Goal: Information Seeking & Learning: Learn about a topic

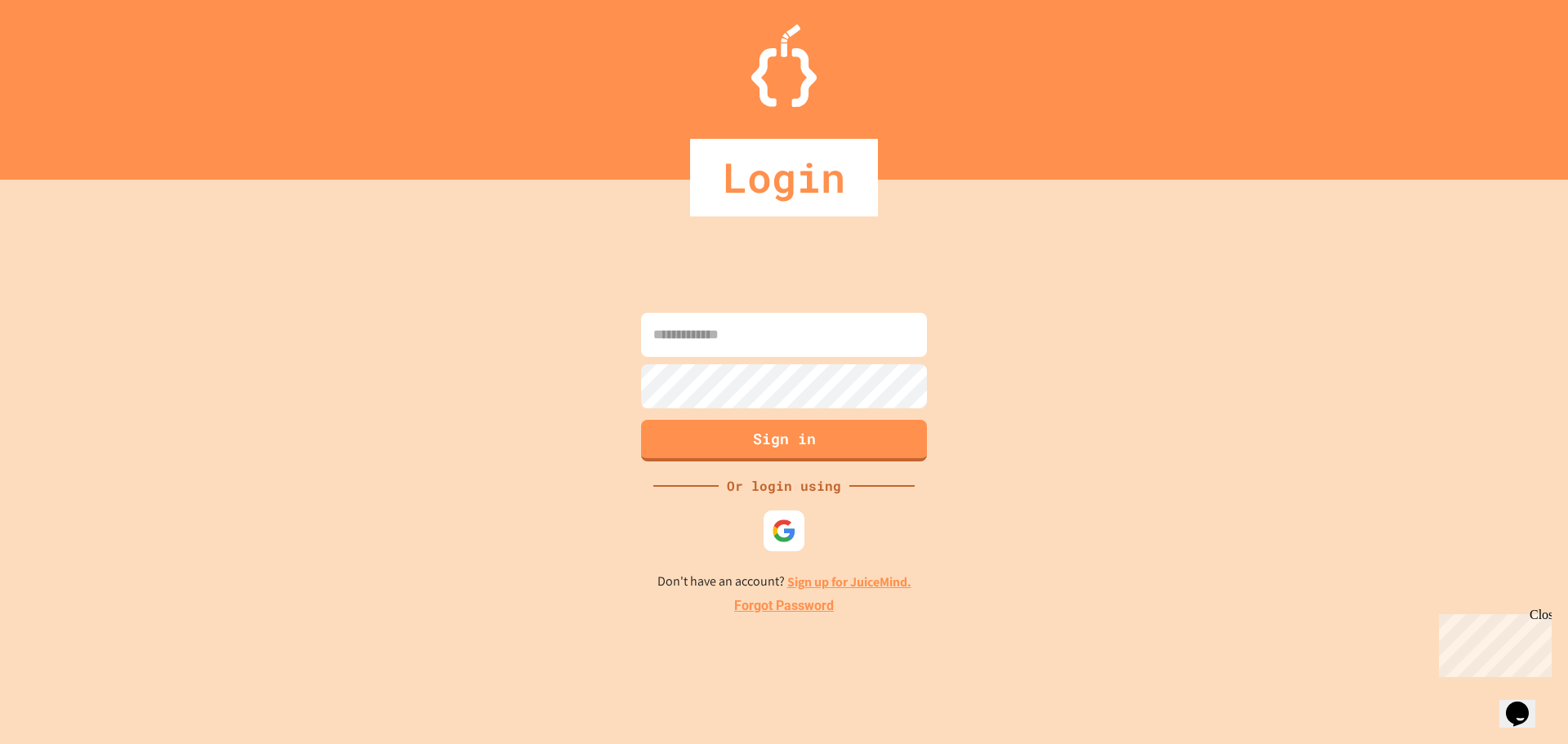
click at [705, 356] on input at bounding box center [783, 335] width 285 height 44
click at [710, 347] on input at bounding box center [783, 335] width 285 height 44
type input "**********"
click at [731, 439] on button "Sign in" at bounding box center [784, 439] width 292 height 43
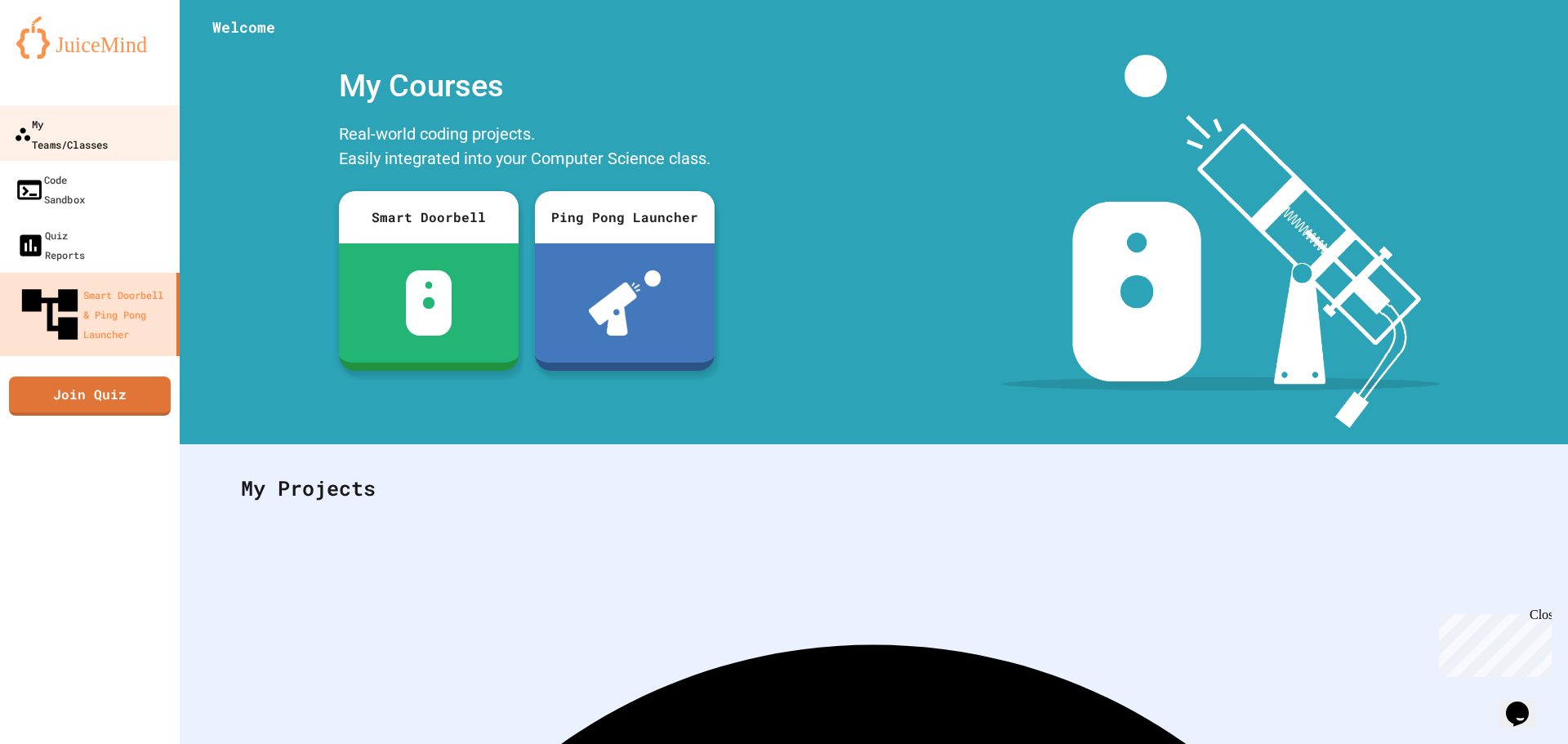
click at [108, 131] on div "My Teams/Classes" at bounding box center [60, 134] width 94 height 40
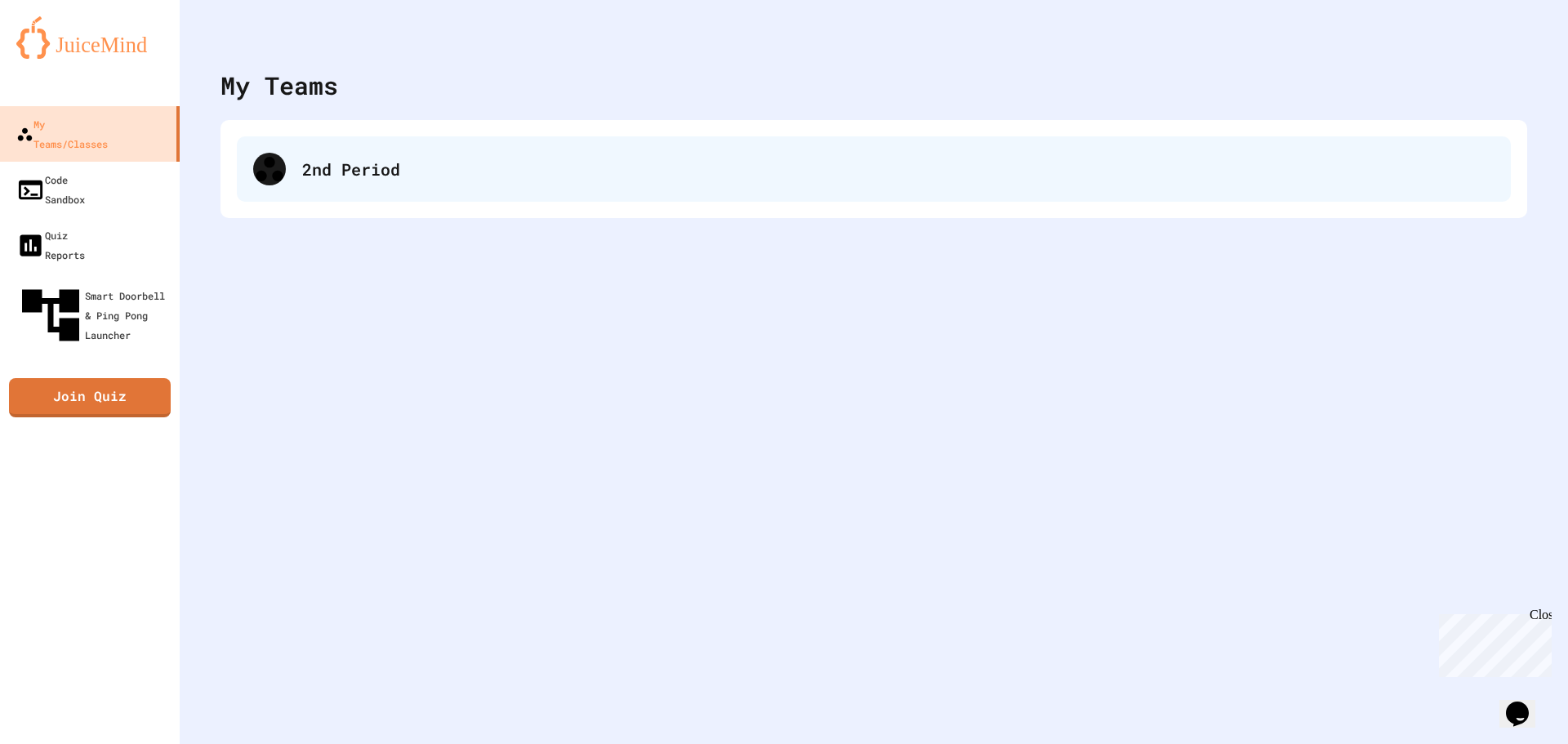
click at [311, 179] on div "2nd Period" at bounding box center [898, 169] width 1192 height 25
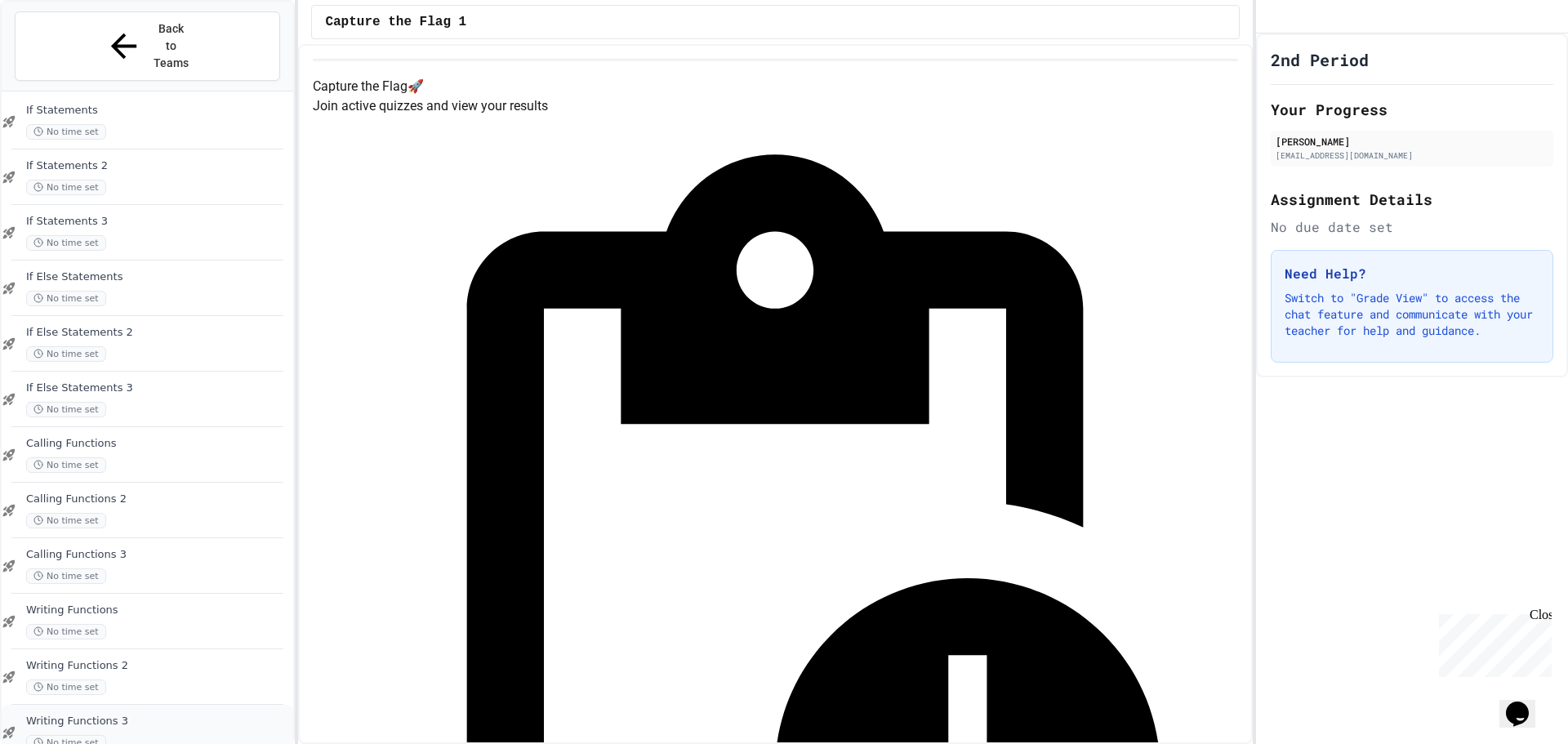
click at [109, 705] on div "Writing Functions 3 No time set" at bounding box center [148, 732] width 292 height 56
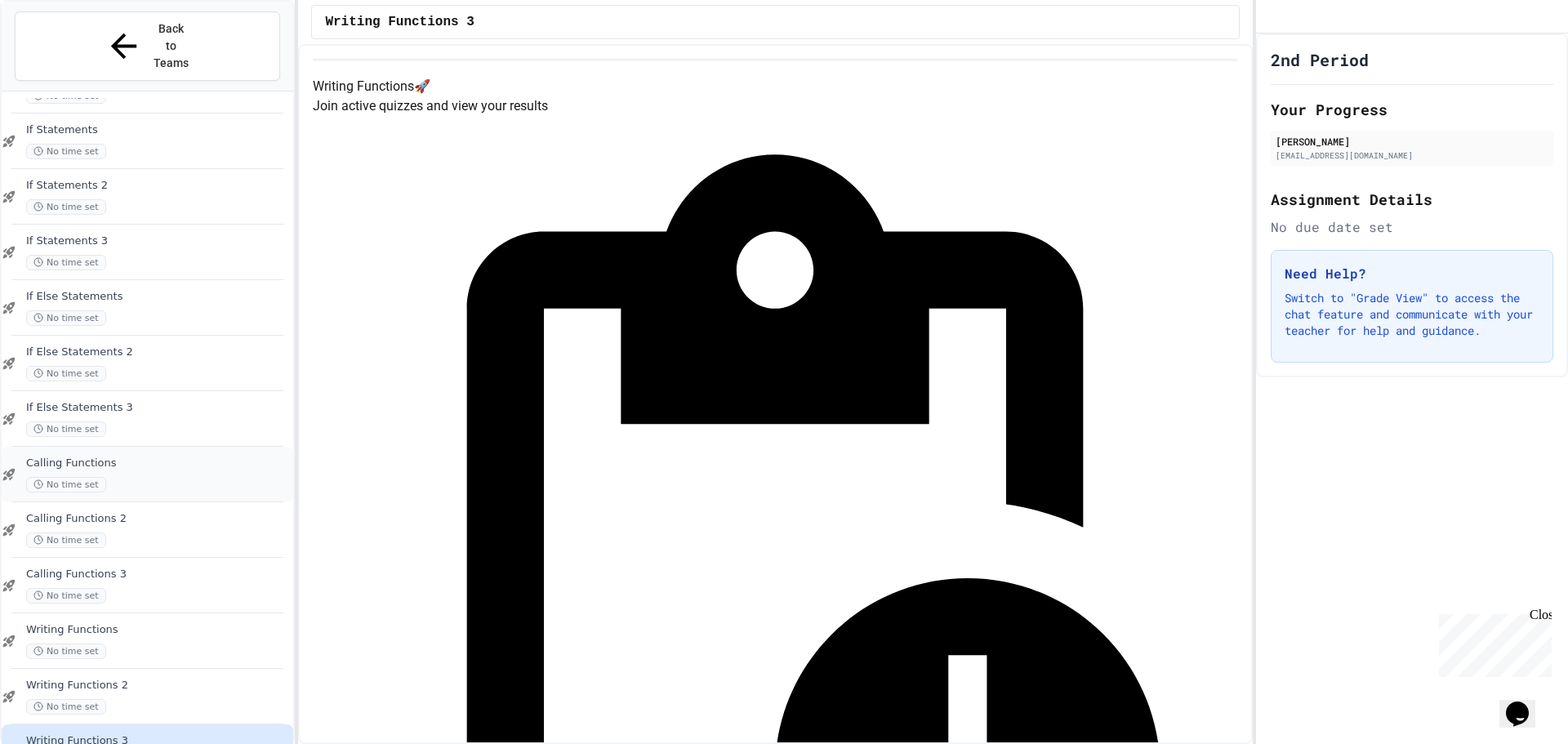
scroll to position [1014, 0]
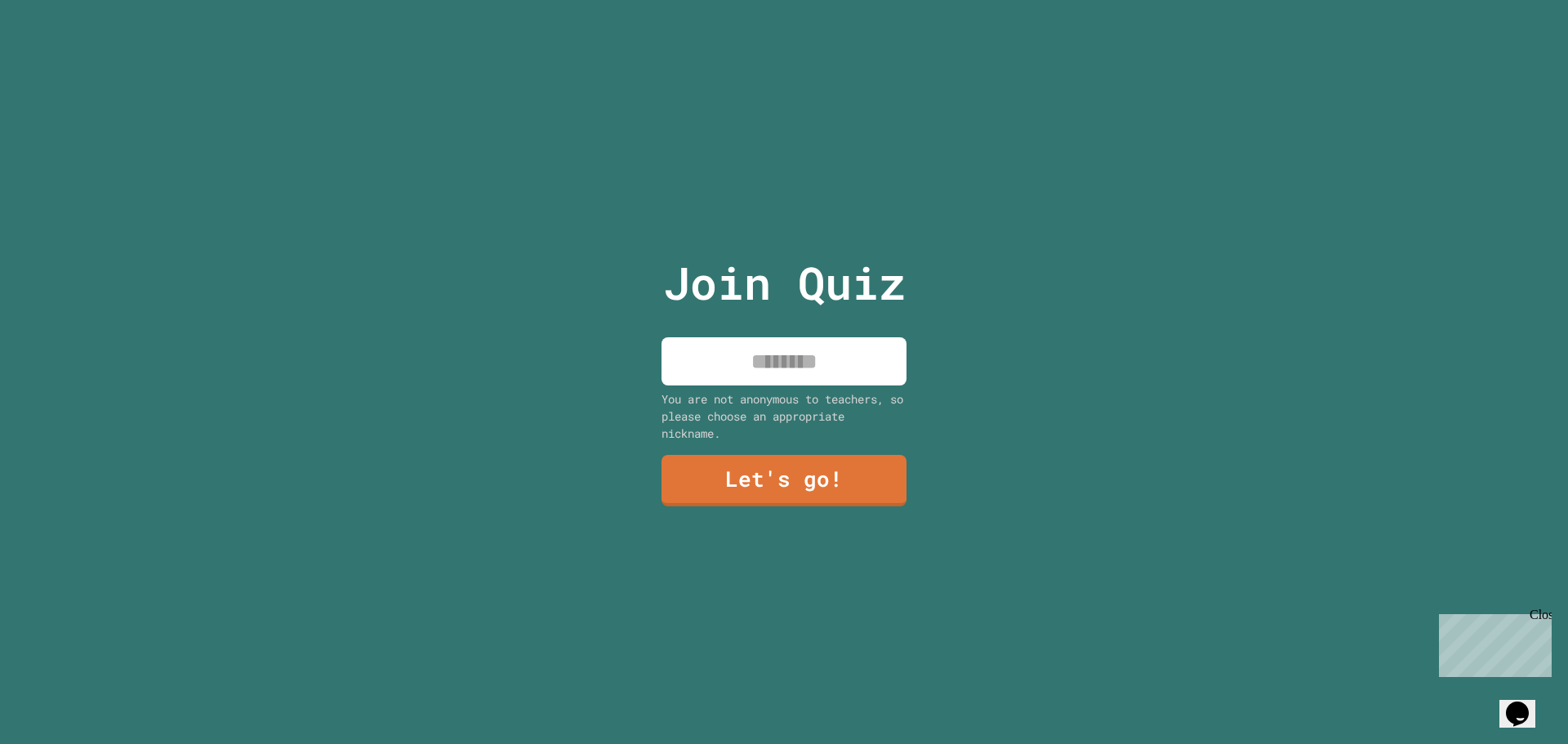
click at [1546, 622] on div "Close" at bounding box center [1540, 617] width 20 height 20
click at [752, 344] on input at bounding box center [784, 361] width 245 height 48
type input "******"
click at [799, 482] on link "Let's go!" at bounding box center [784, 480] width 245 height 51
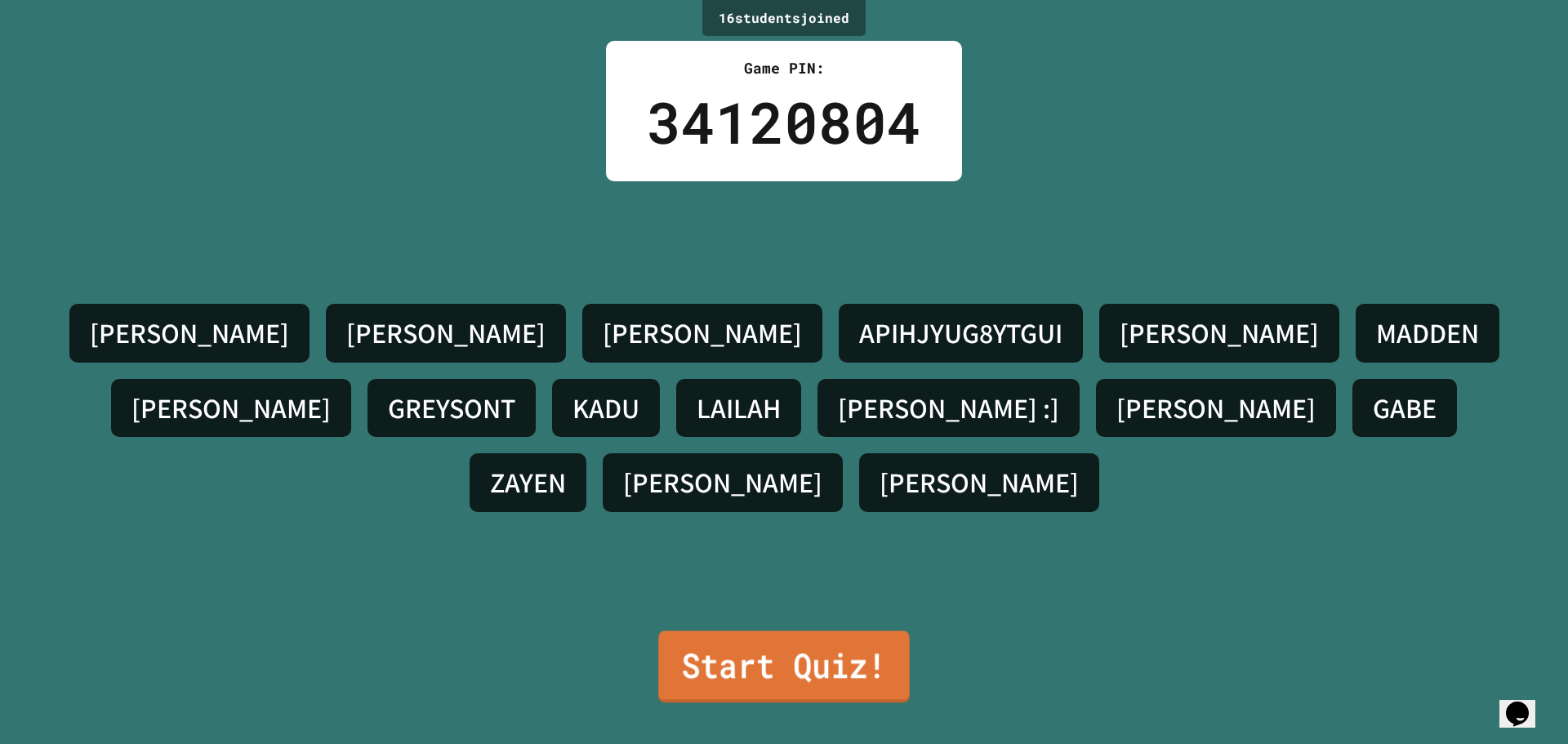
click at [743, 648] on link "Start Quiz!" at bounding box center [784, 666] width 252 height 72
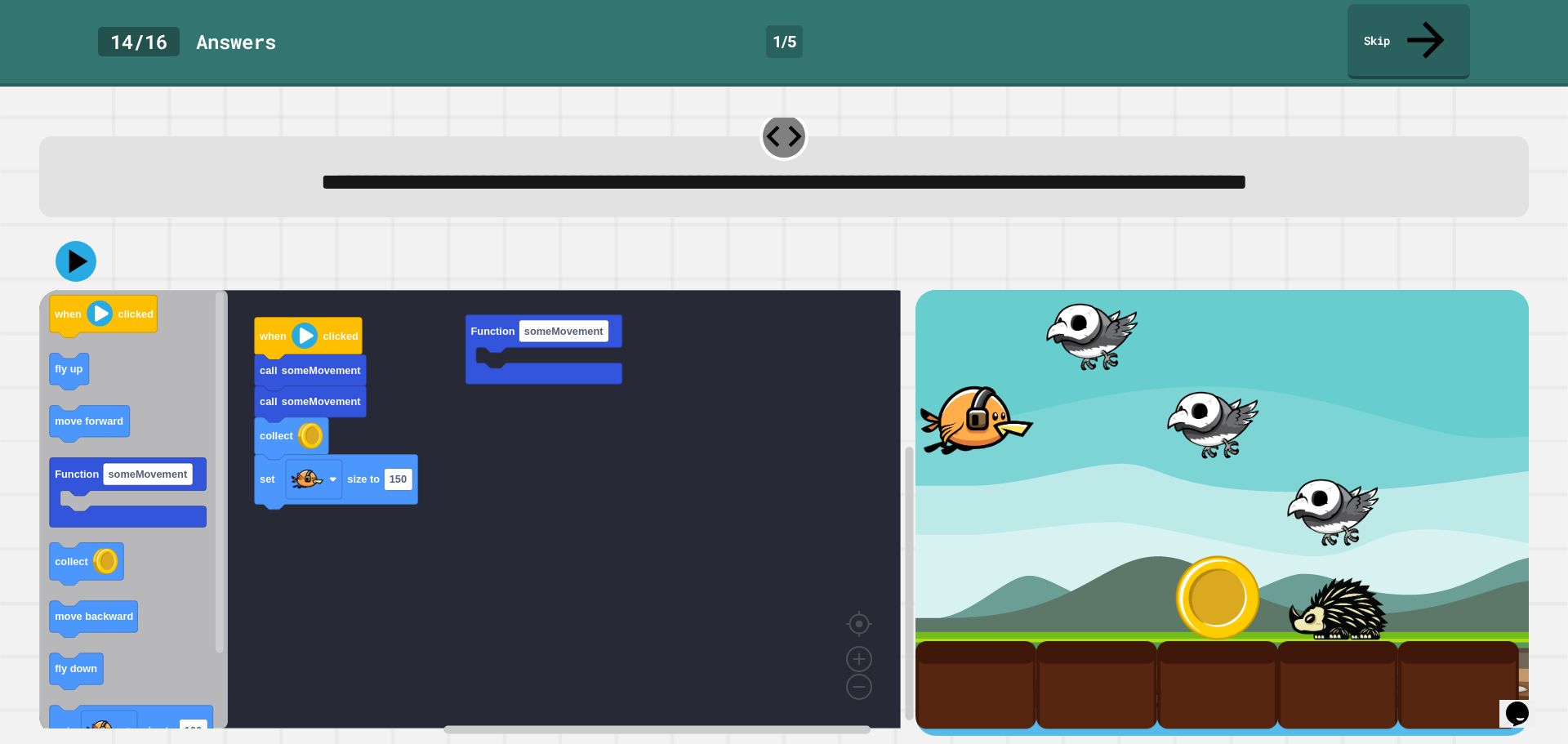
scroll to position [42, 0]
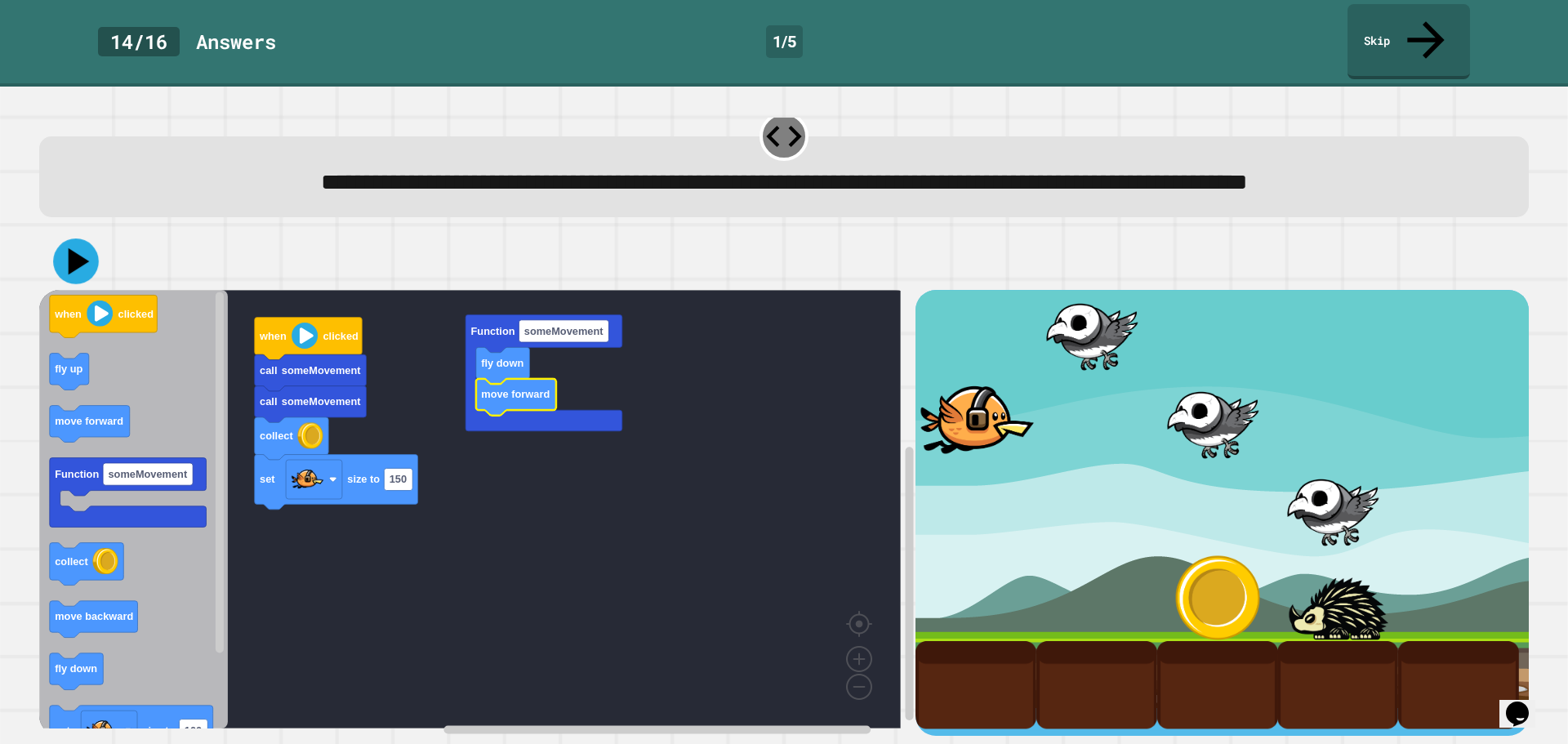
click at [87, 243] on icon at bounding box center [76, 262] width 46 height 46
drag, startPoint x: 989, startPoint y: 443, endPoint x: 947, endPoint y: 495, distance: 66.8
click at [967, 464] on div at bounding box center [1222, 512] width 614 height 446
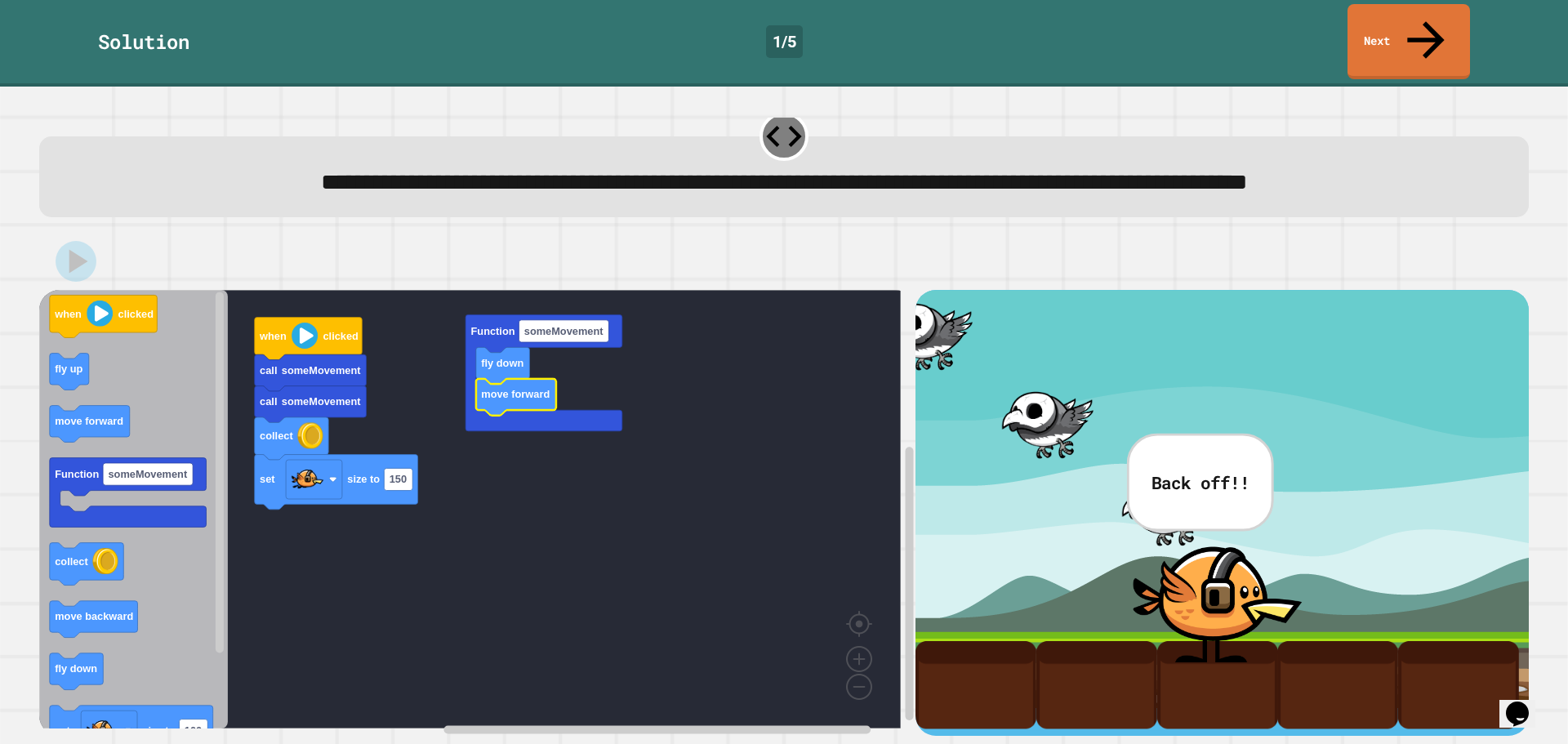
click at [1384, 42] on div "Solution 1 / 5 Next" at bounding box center [784, 43] width 1568 height 87
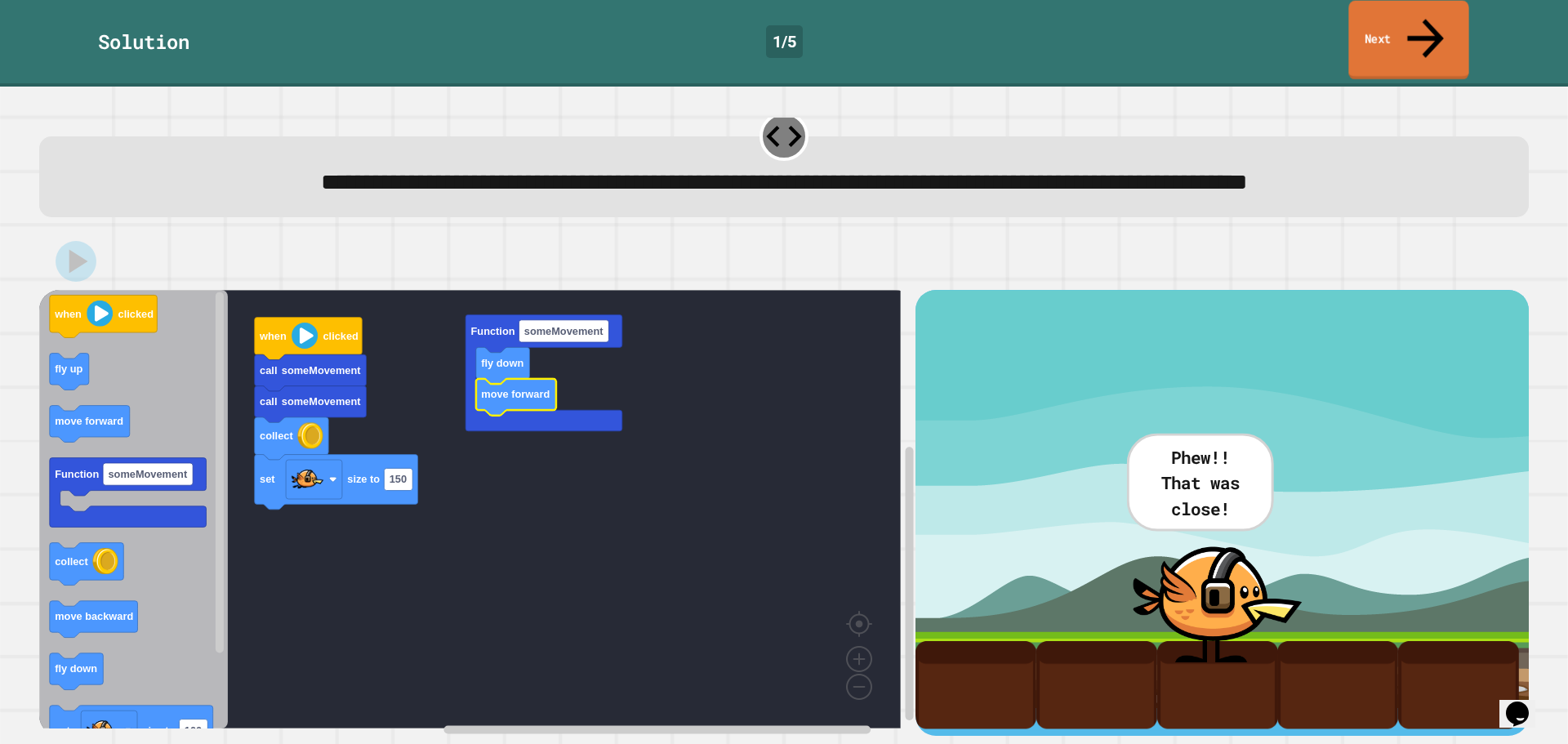
click at [1384, 30] on link "Next" at bounding box center [1408, 40] width 120 height 79
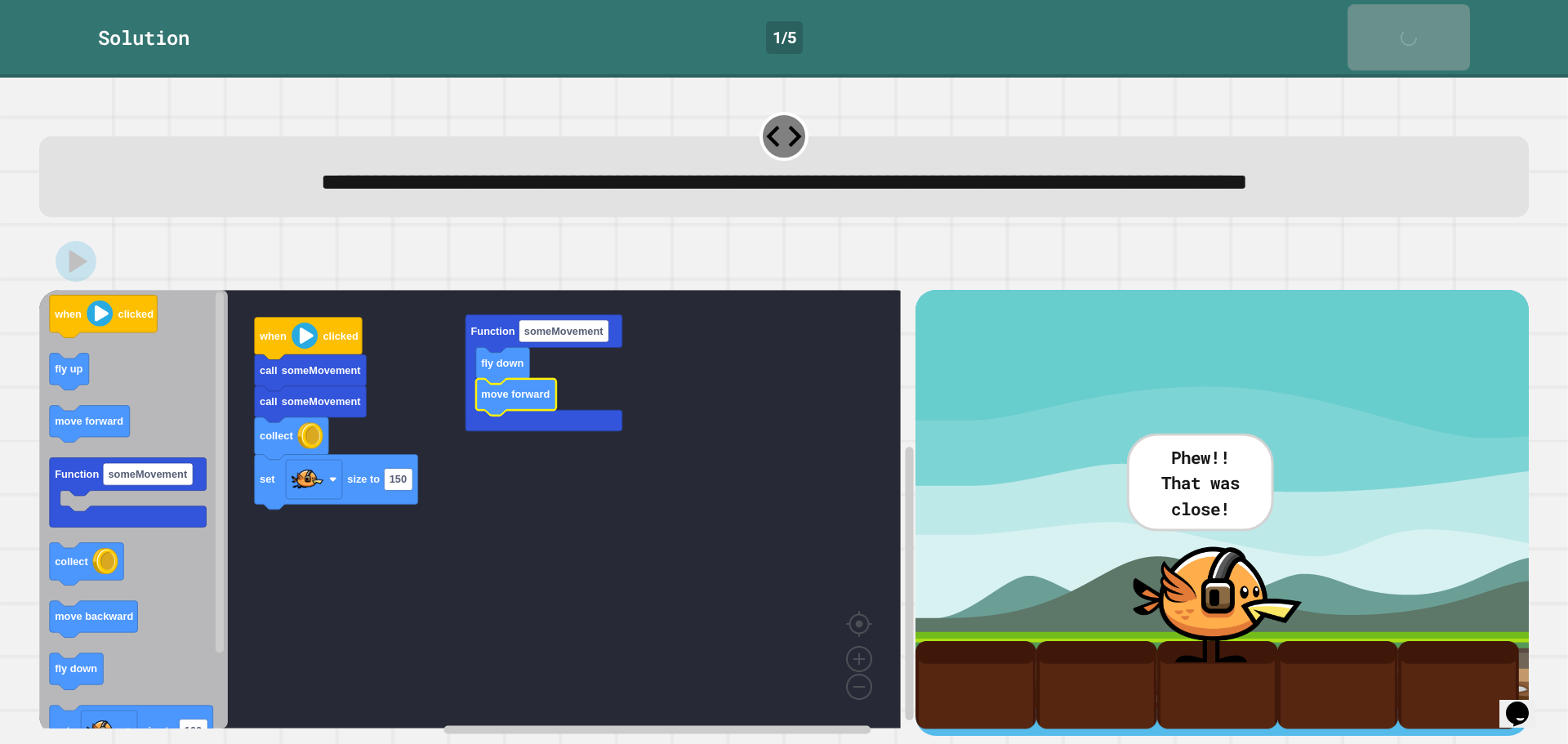
scroll to position [40, 0]
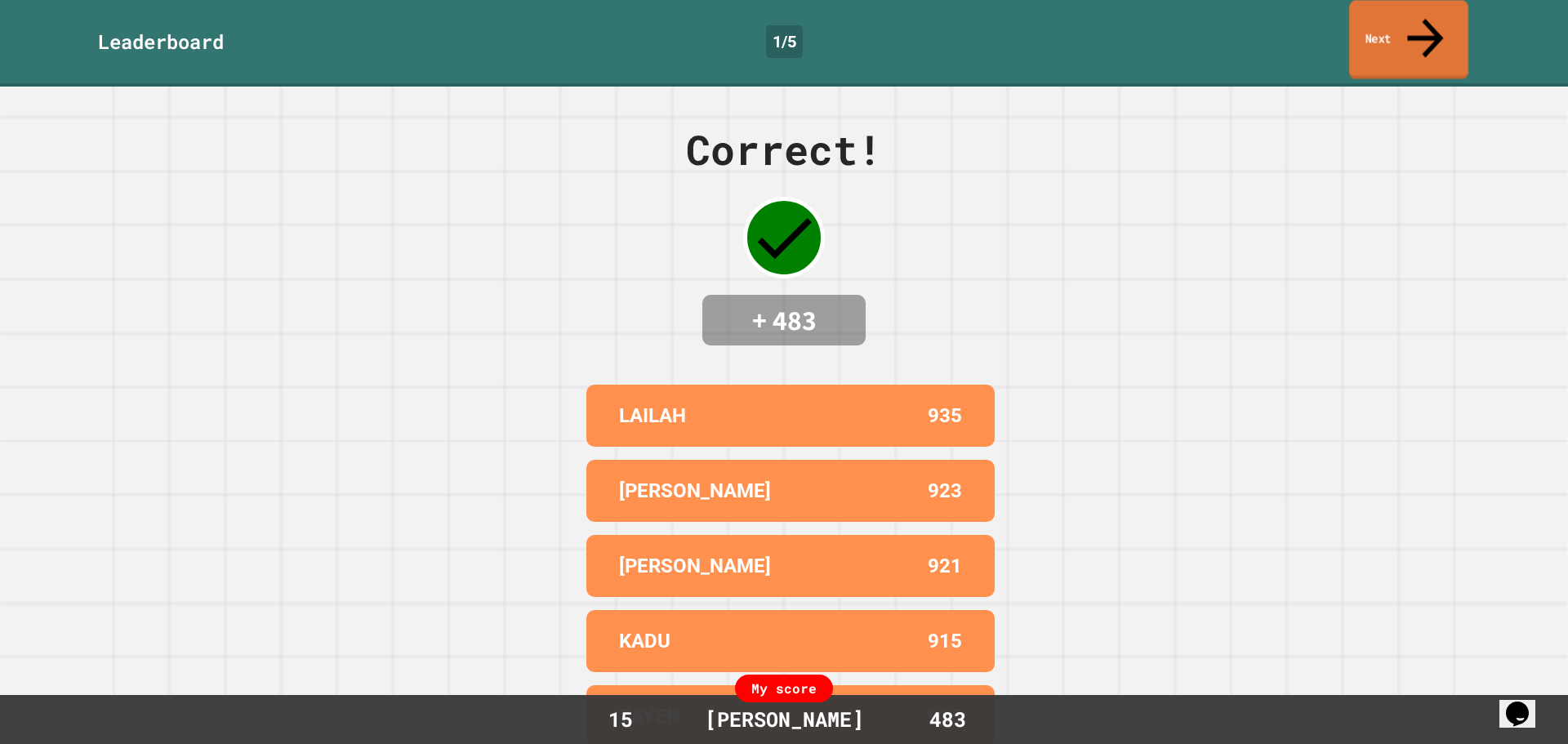
click at [1384, 30] on link "Next" at bounding box center [1408, 39] width 119 height 79
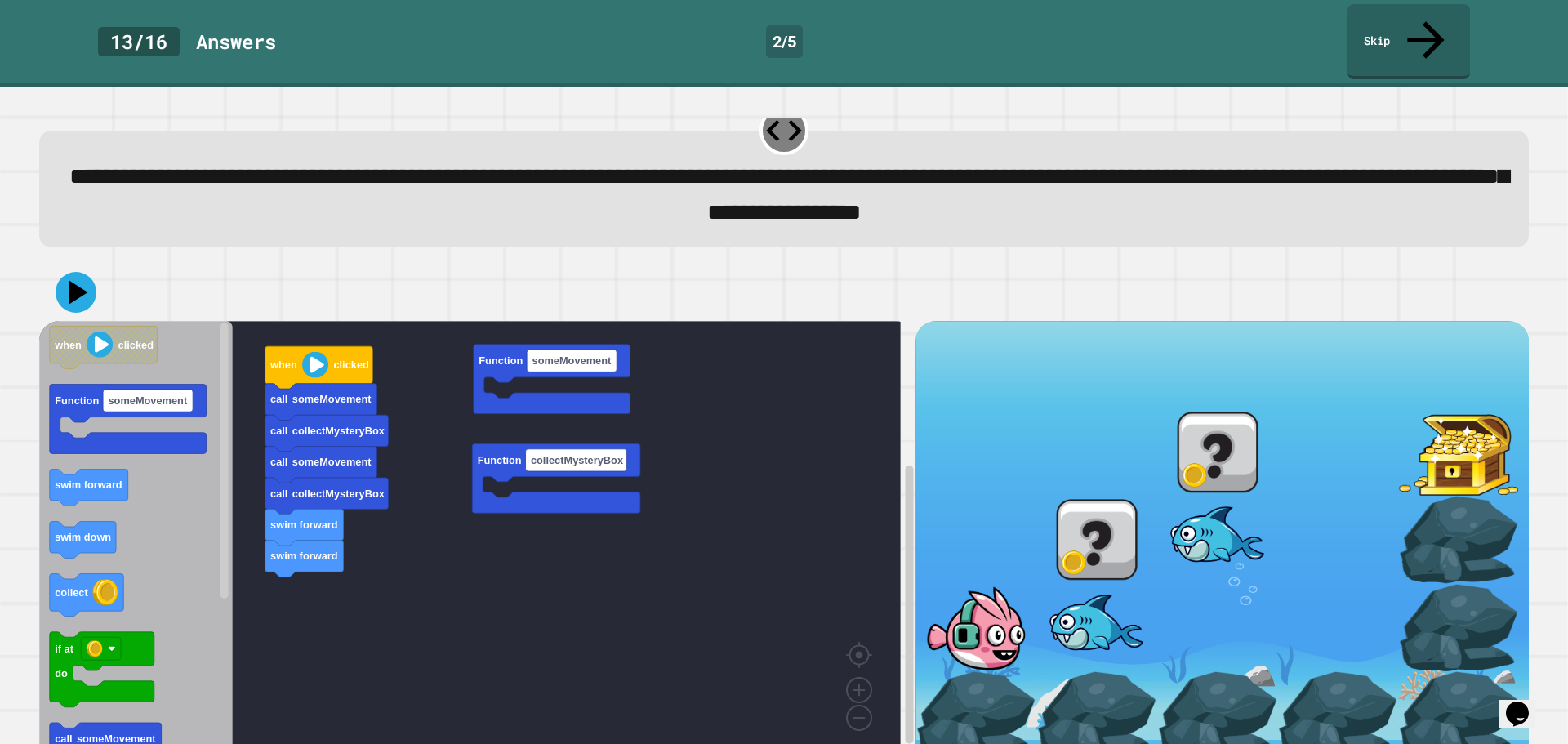
scroll to position [42, 0]
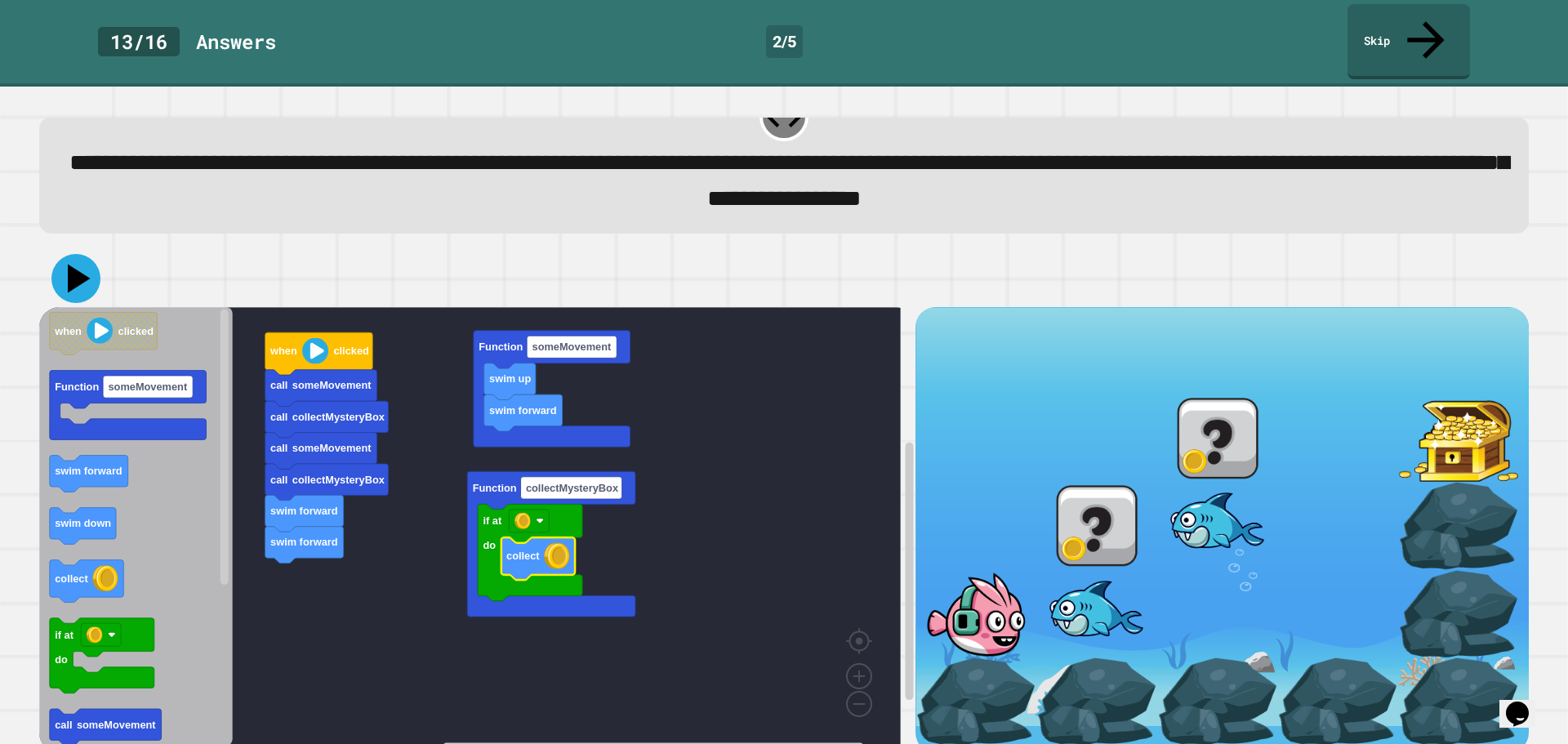
click at [79, 264] on icon at bounding box center [78, 277] width 23 height 28
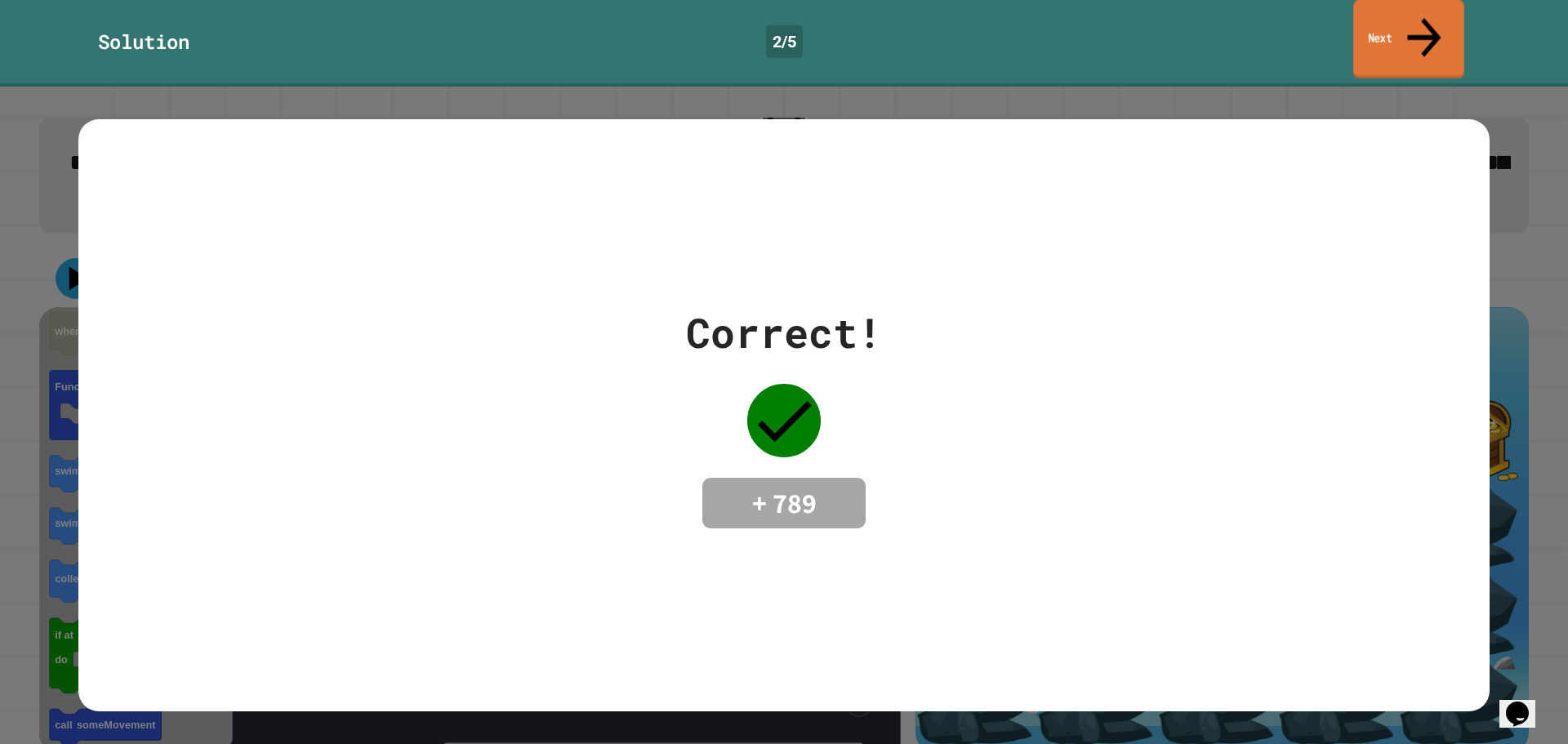
click at [1387, 22] on link "Next" at bounding box center [1408, 39] width 111 height 79
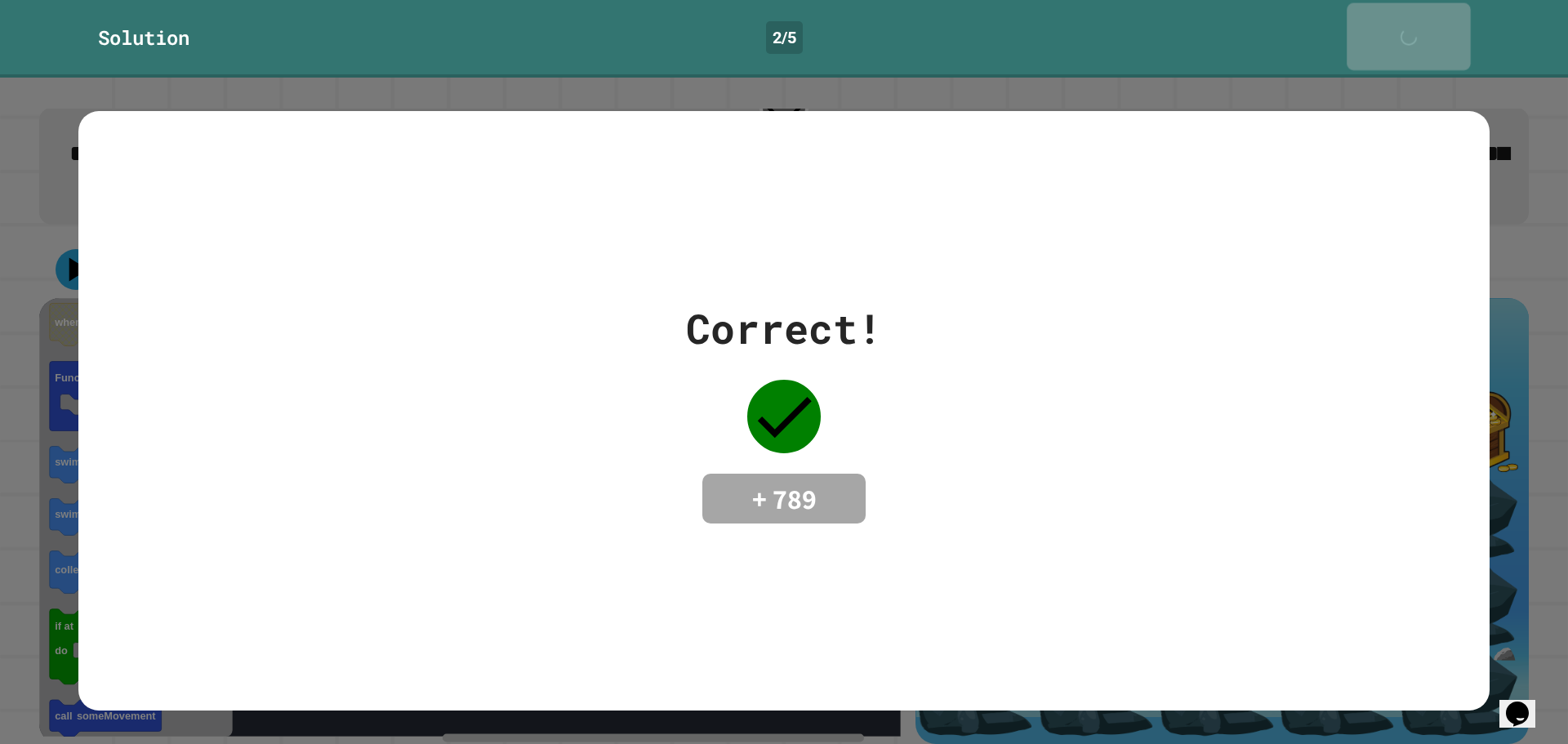
scroll to position [40, 0]
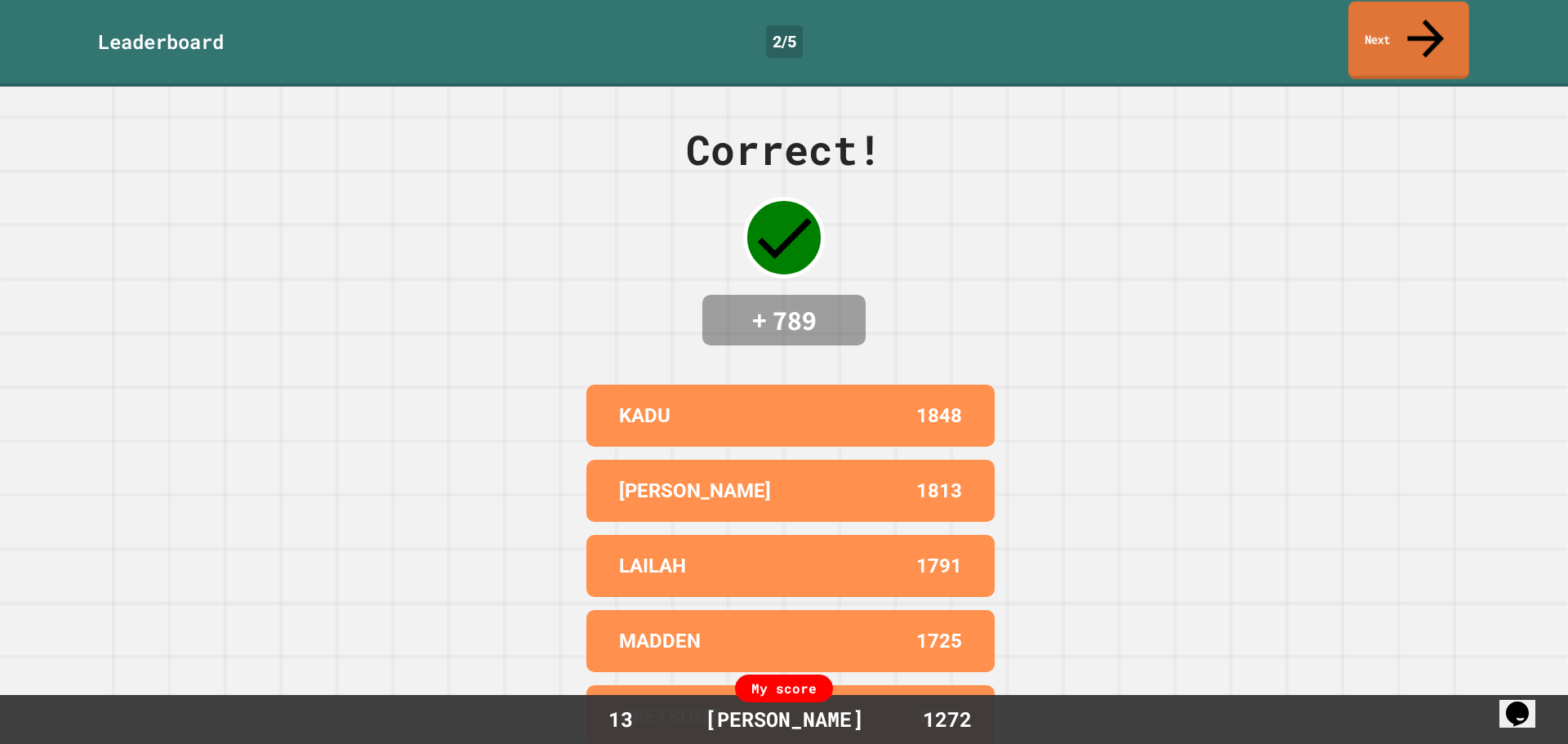
click at [1387, 20] on link "Next" at bounding box center [1408, 40] width 121 height 78
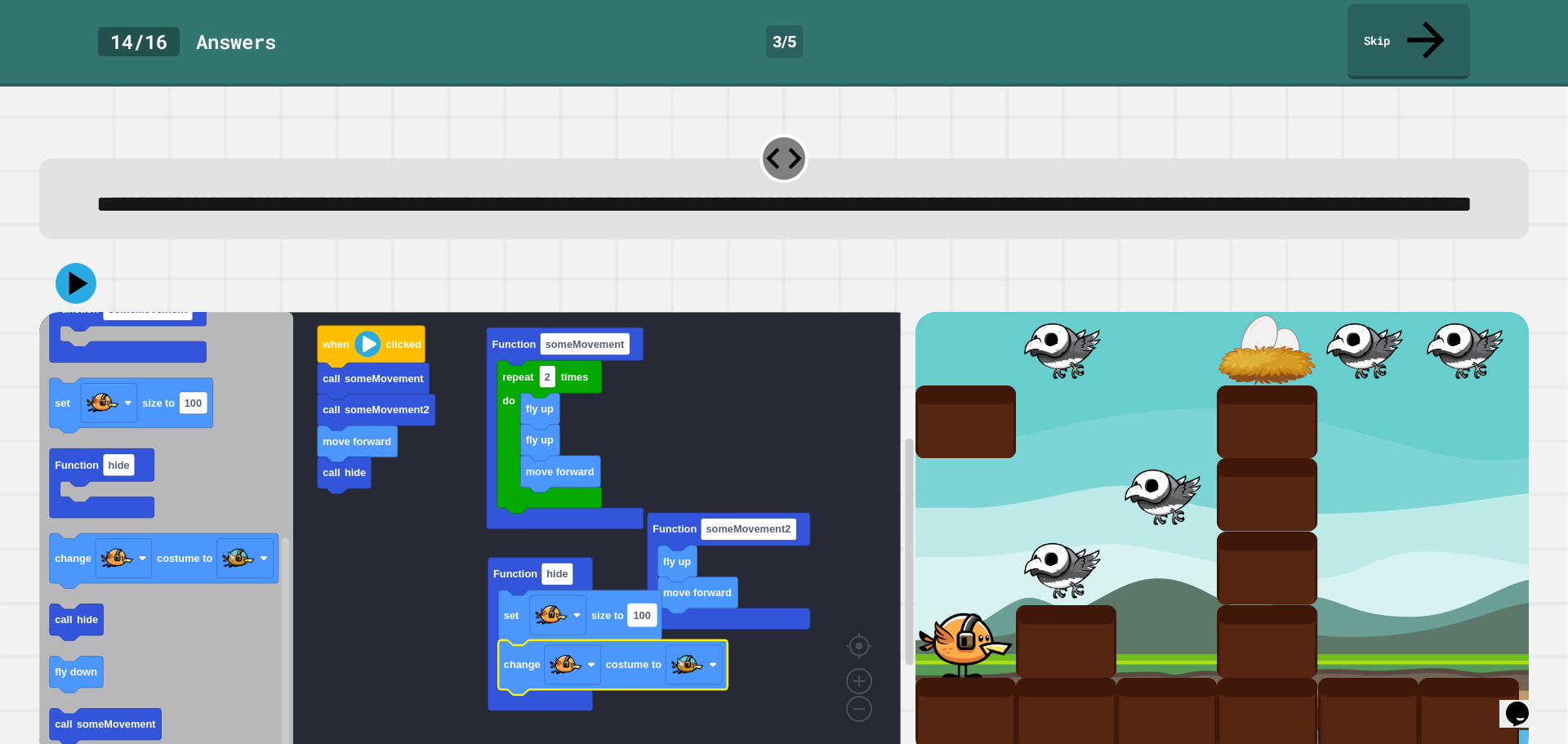
click at [645, 622] on text "100" at bounding box center [641, 615] width 17 height 12
type input "**"
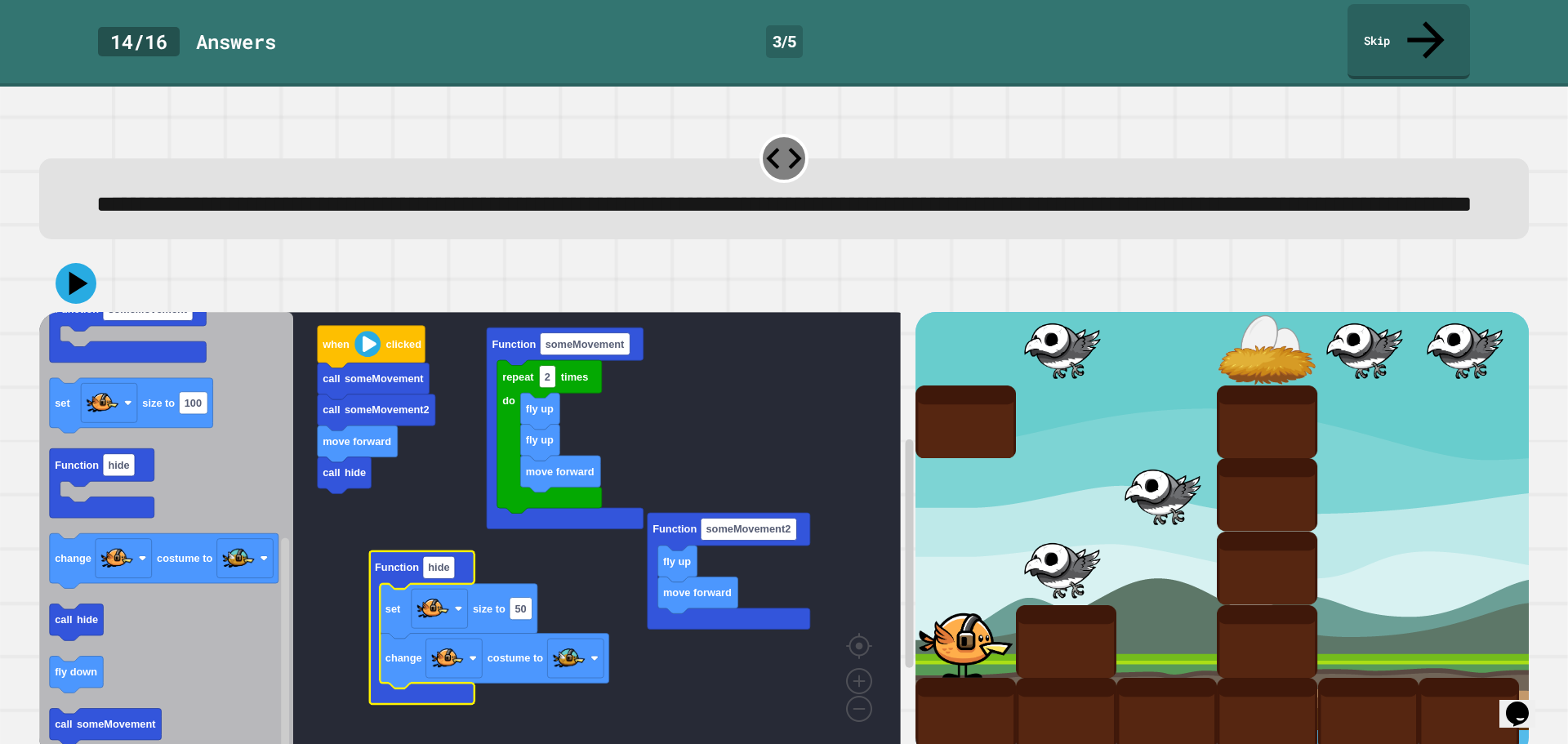
drag, startPoint x: 62, startPoint y: 265, endPoint x: 82, endPoint y: 265, distance: 20.0
click at [77, 265] on div at bounding box center [784, 283] width 1490 height 57
drag, startPoint x: 88, startPoint y: 270, endPoint x: 83, endPoint y: 278, distance: 9.4
click at [88, 271] on icon at bounding box center [75, 284] width 46 height 46
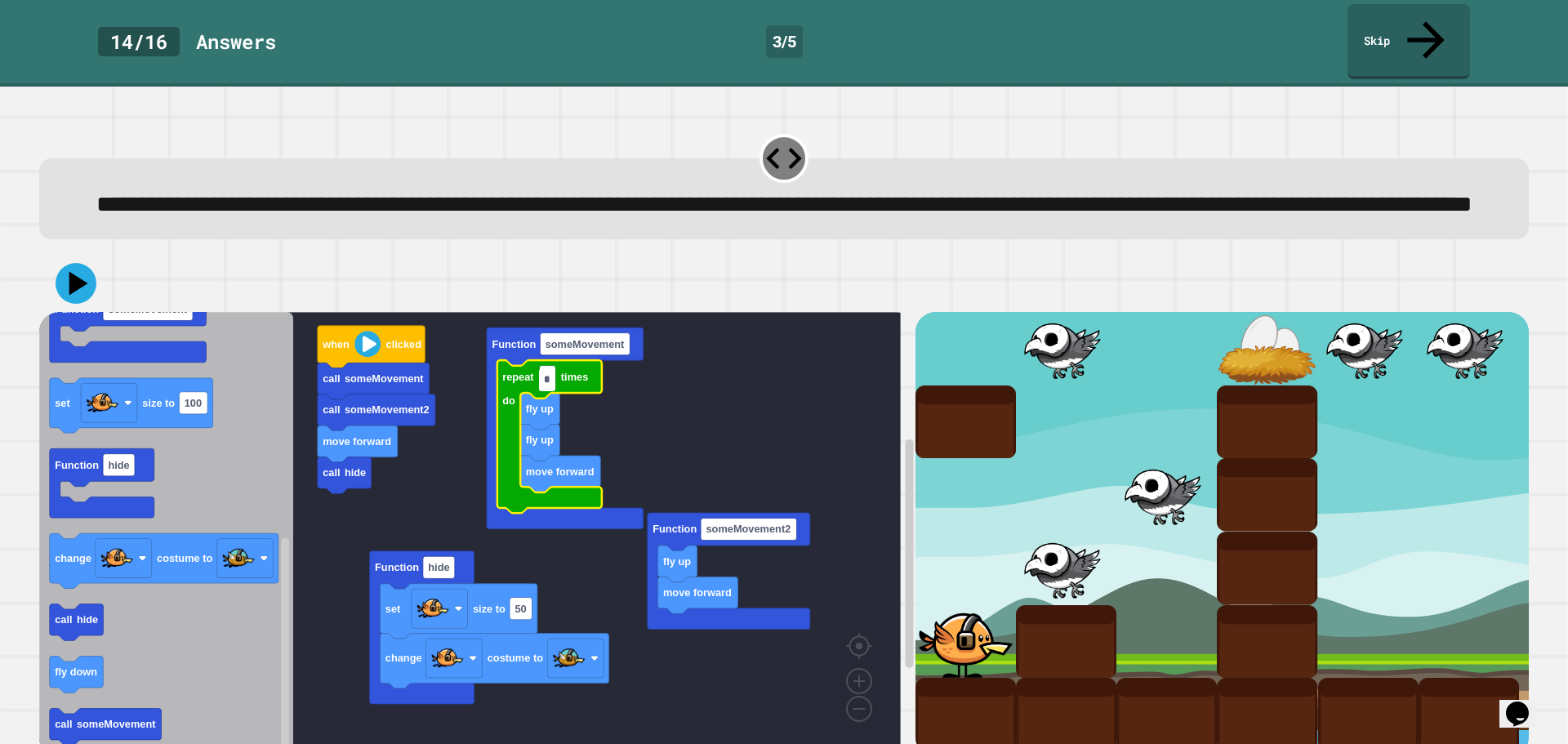
type input "*"
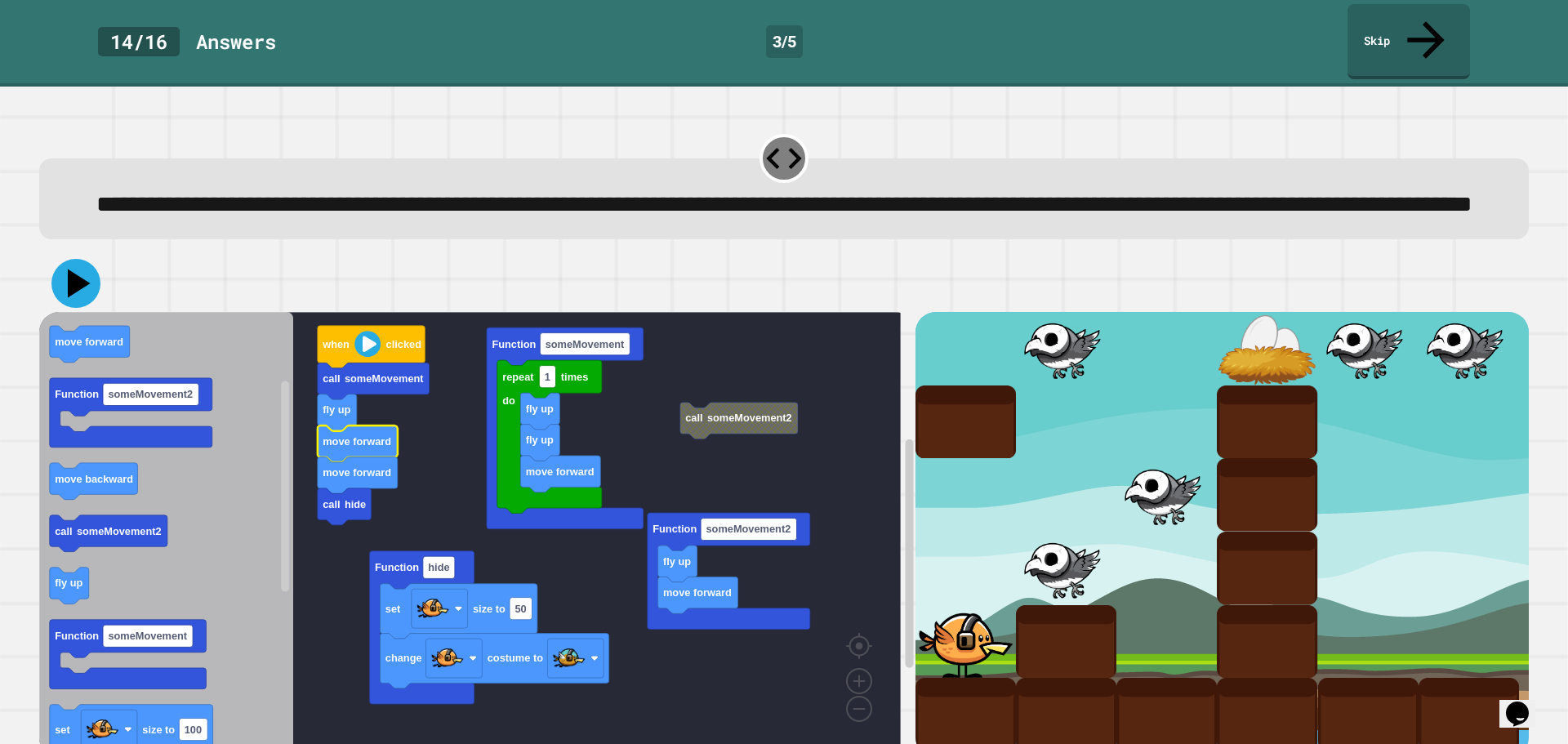
click at [67, 294] on icon at bounding box center [76, 284] width 49 height 49
drag, startPoint x: 67, startPoint y: 266, endPoint x: 170, endPoint y: 306, distance: 110.5
click at [67, 265] on button at bounding box center [76, 284] width 49 height 49
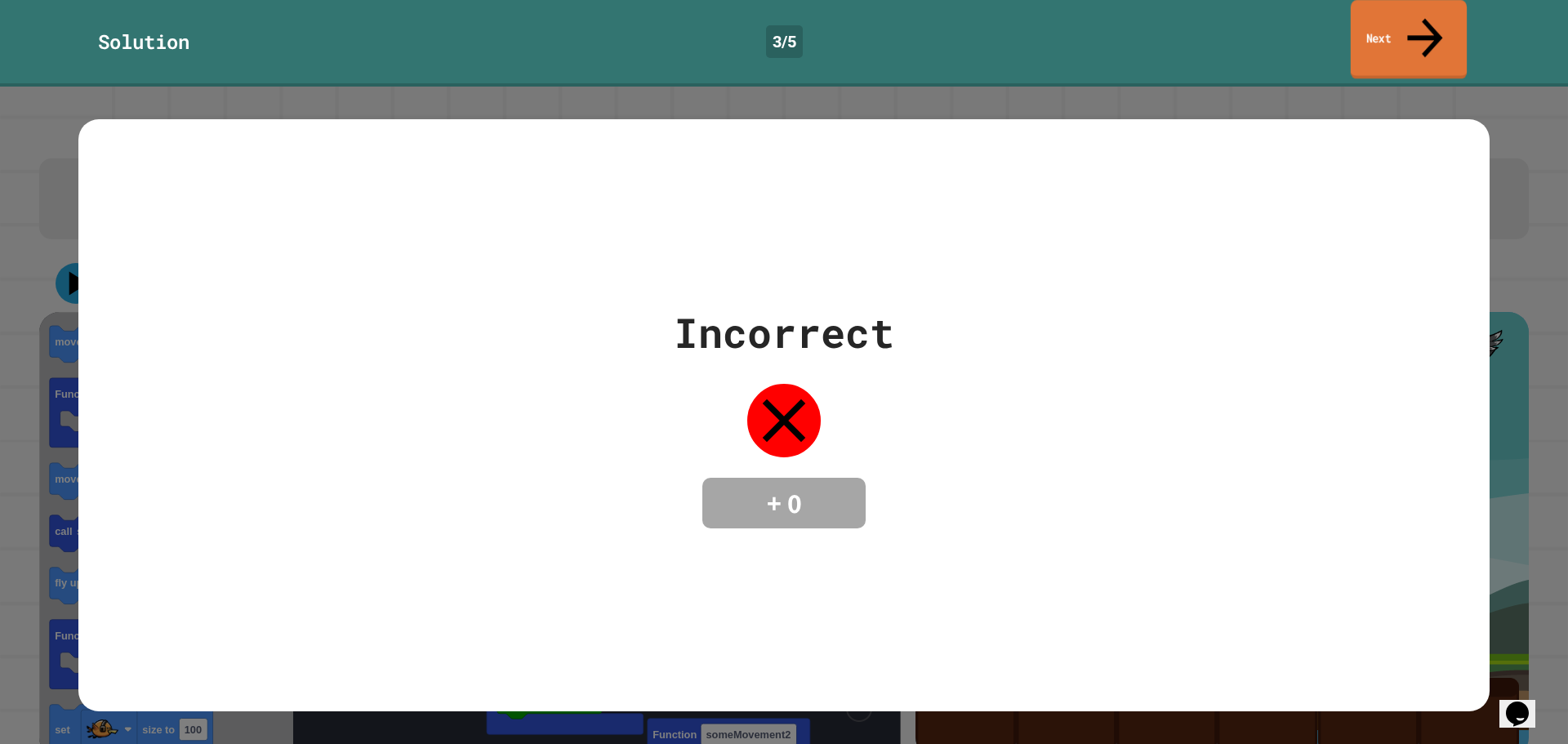
click at [1355, 7] on link "Next" at bounding box center [1408, 39] width 116 height 79
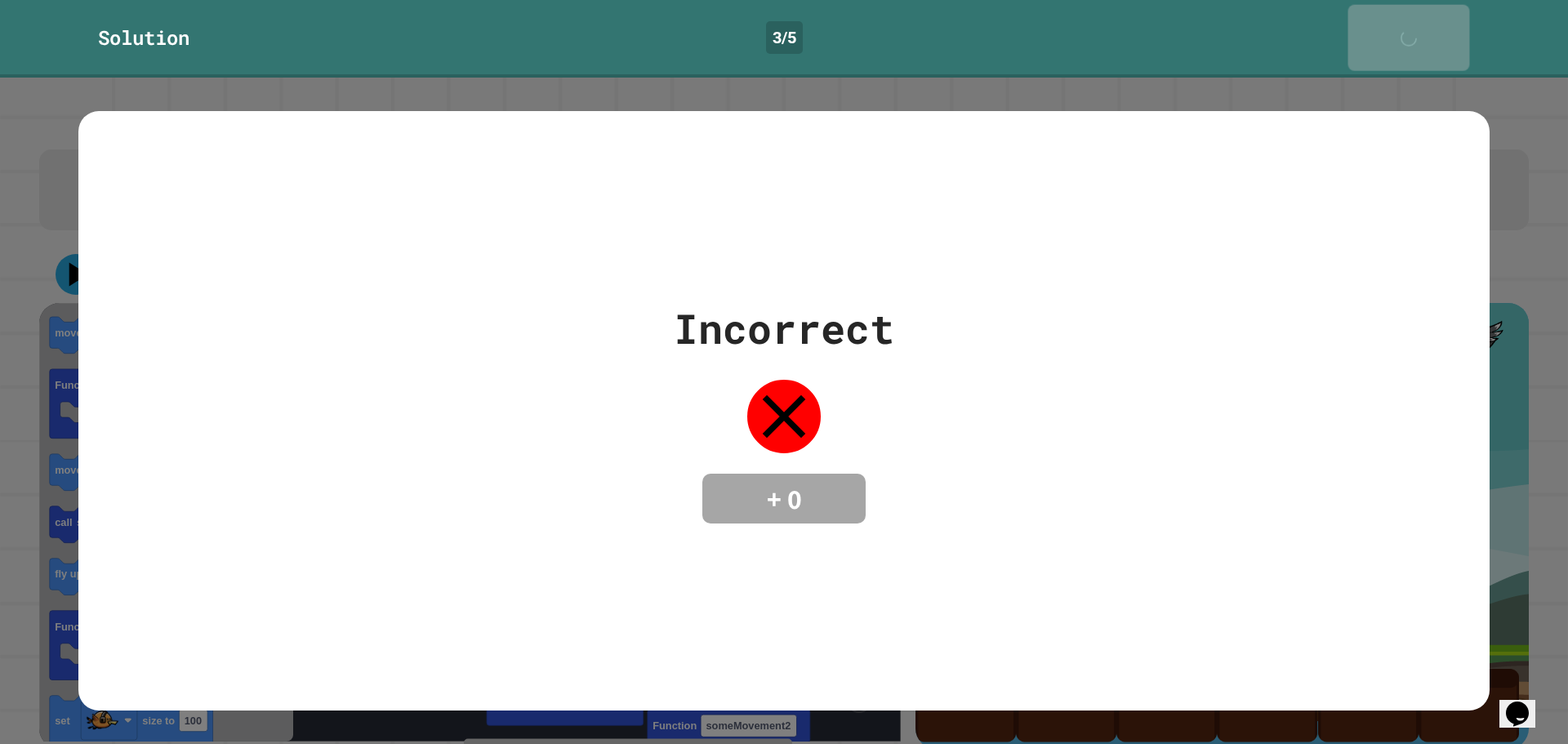
click at [1354, 7] on link "Next" at bounding box center [1408, 37] width 121 height 67
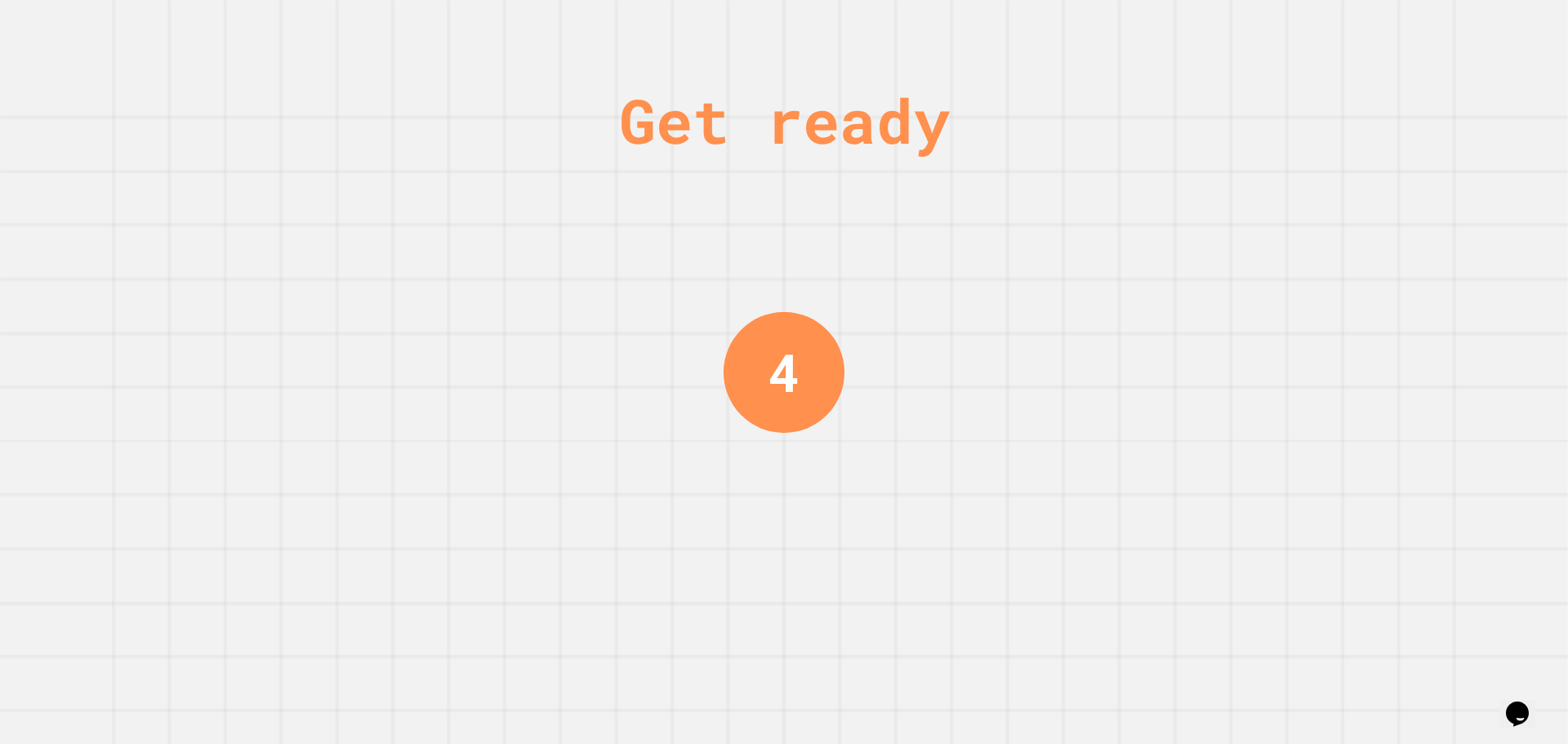
click at [1355, 9] on div "Get ready 4" at bounding box center [784, 372] width 1568 height 744
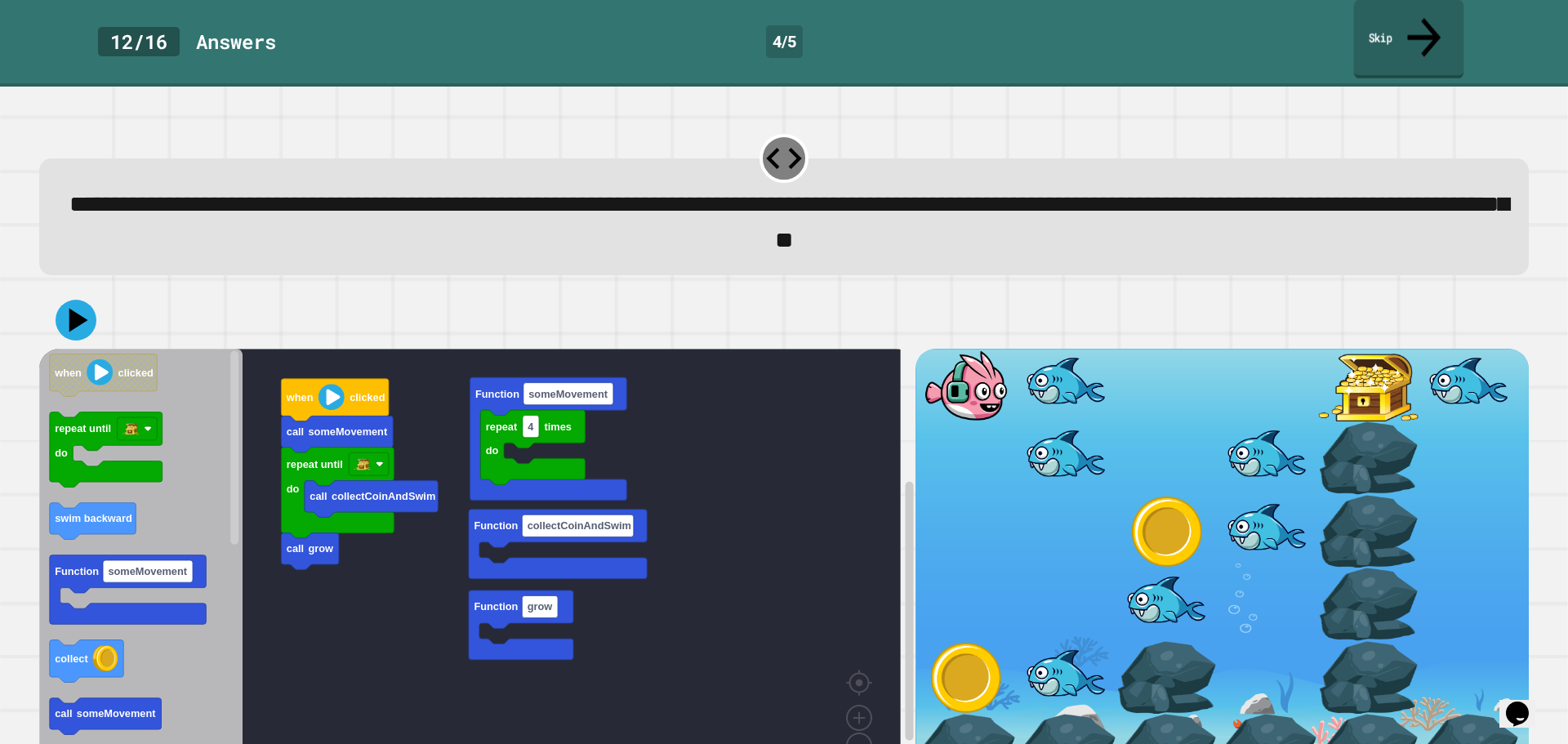
click at [1435, 26] on link "Skip" at bounding box center [1408, 39] width 110 height 79
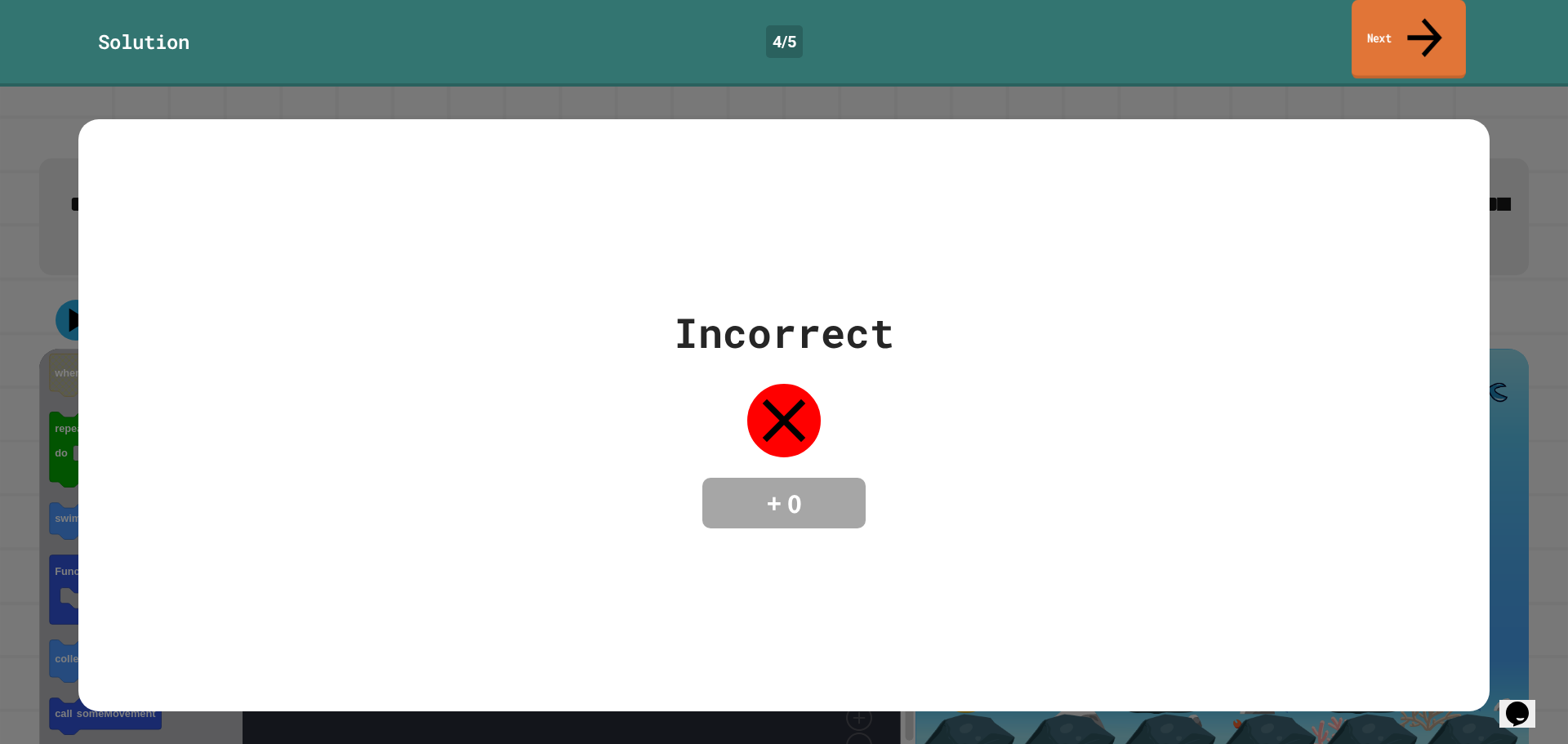
click at [1433, 26] on icon at bounding box center [1424, 37] width 51 height 58
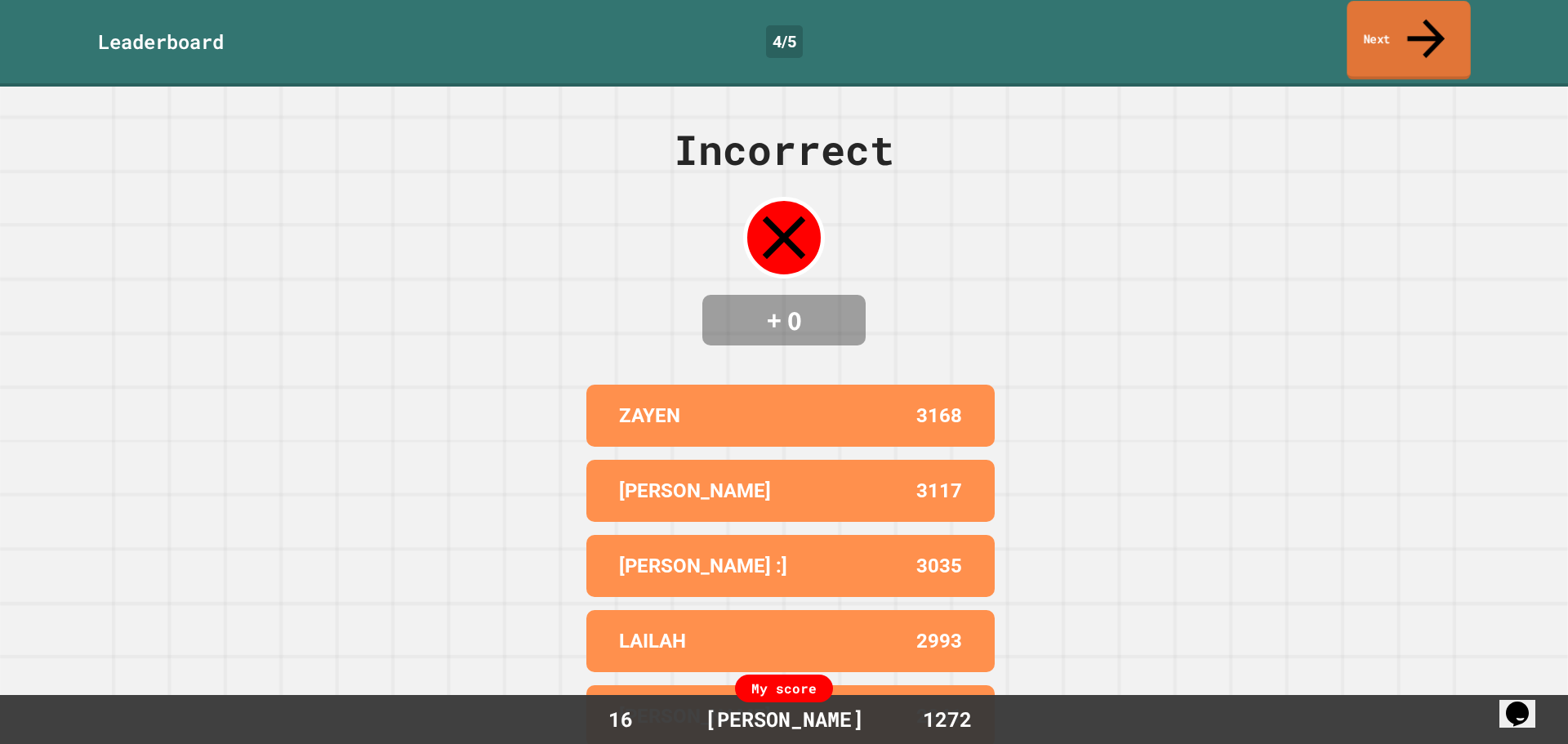
click at [1433, 26] on icon at bounding box center [1426, 39] width 57 height 58
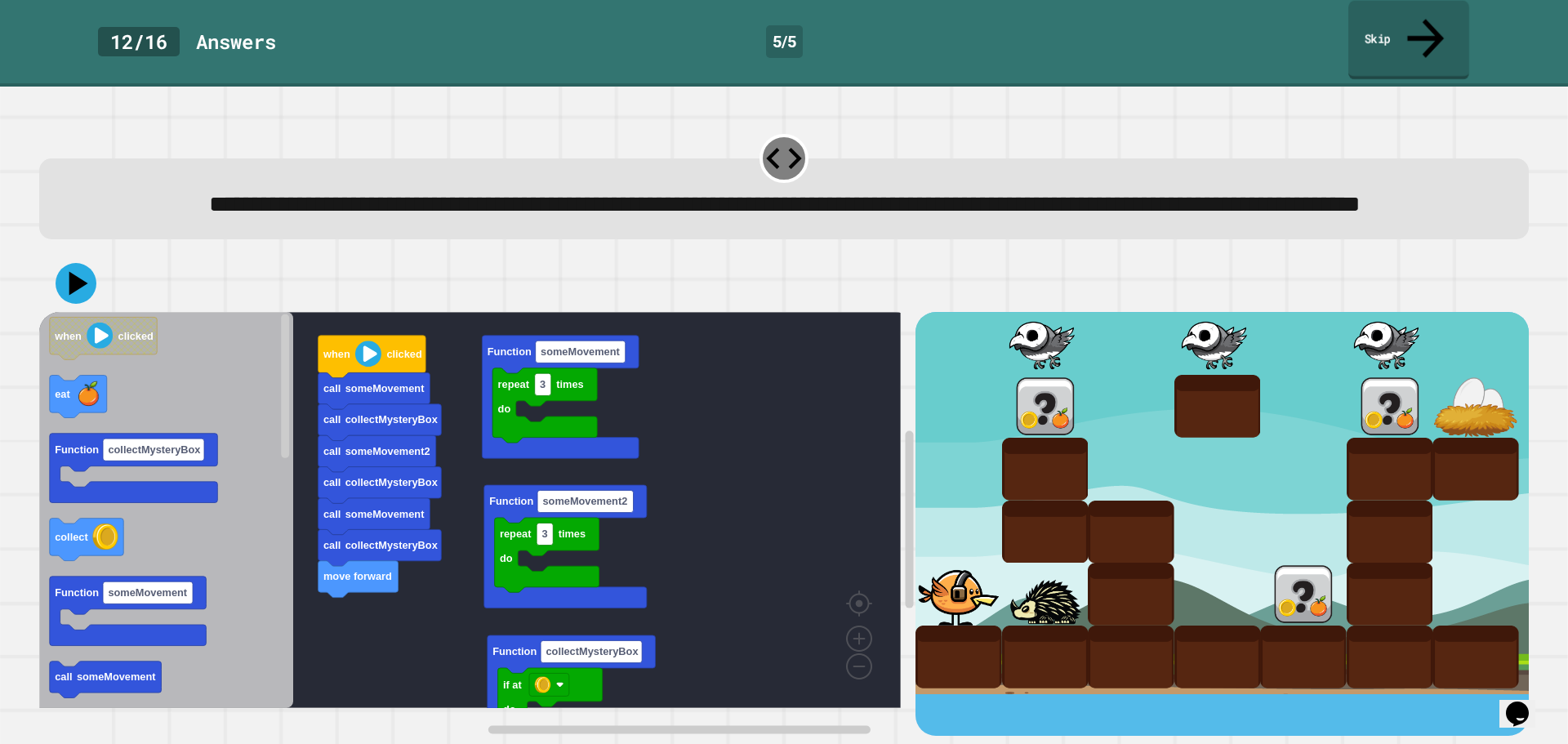
click at [1441, 26] on link "Skip" at bounding box center [1408, 40] width 121 height 79
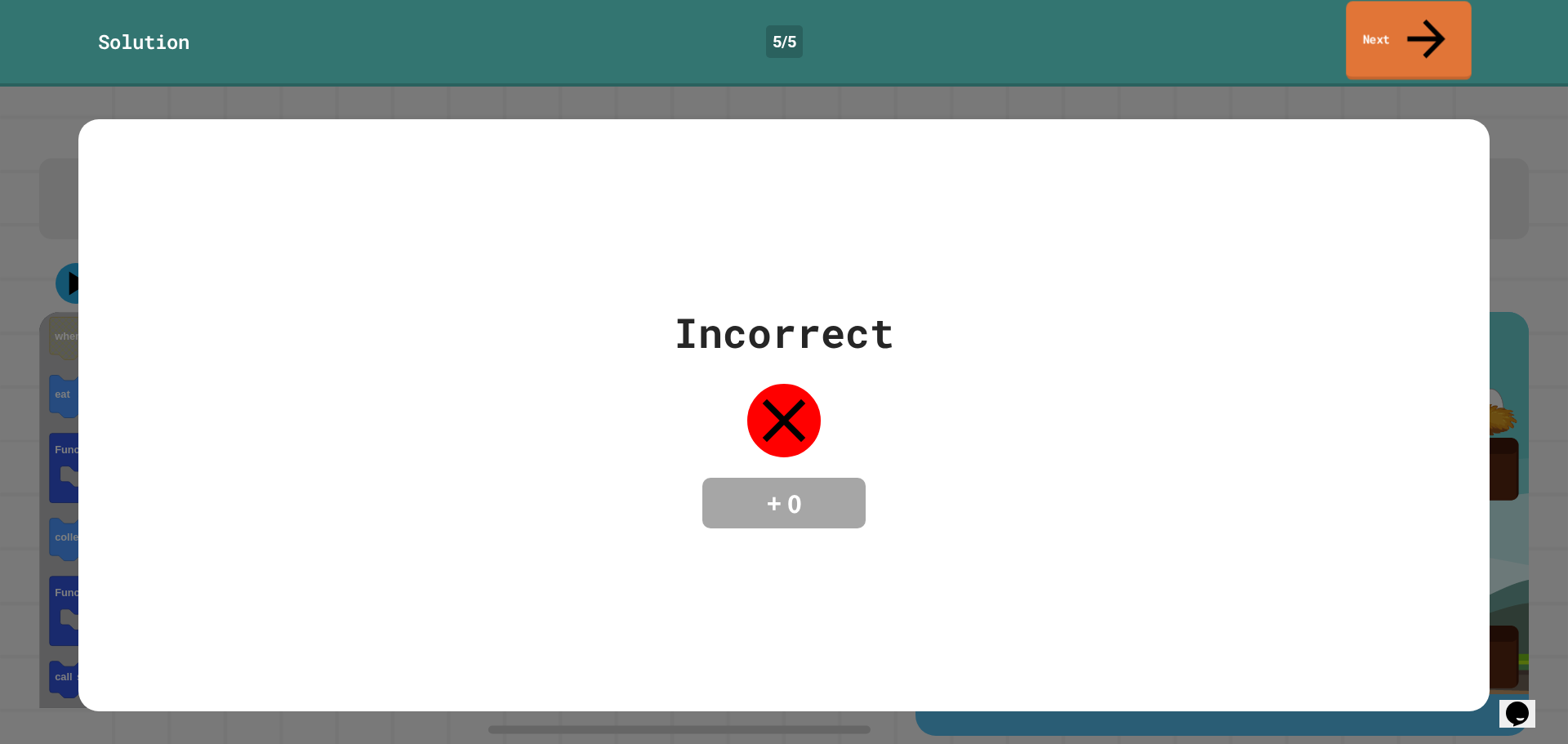
click at [1441, 27] on link "Next" at bounding box center [1408, 40] width 126 height 79
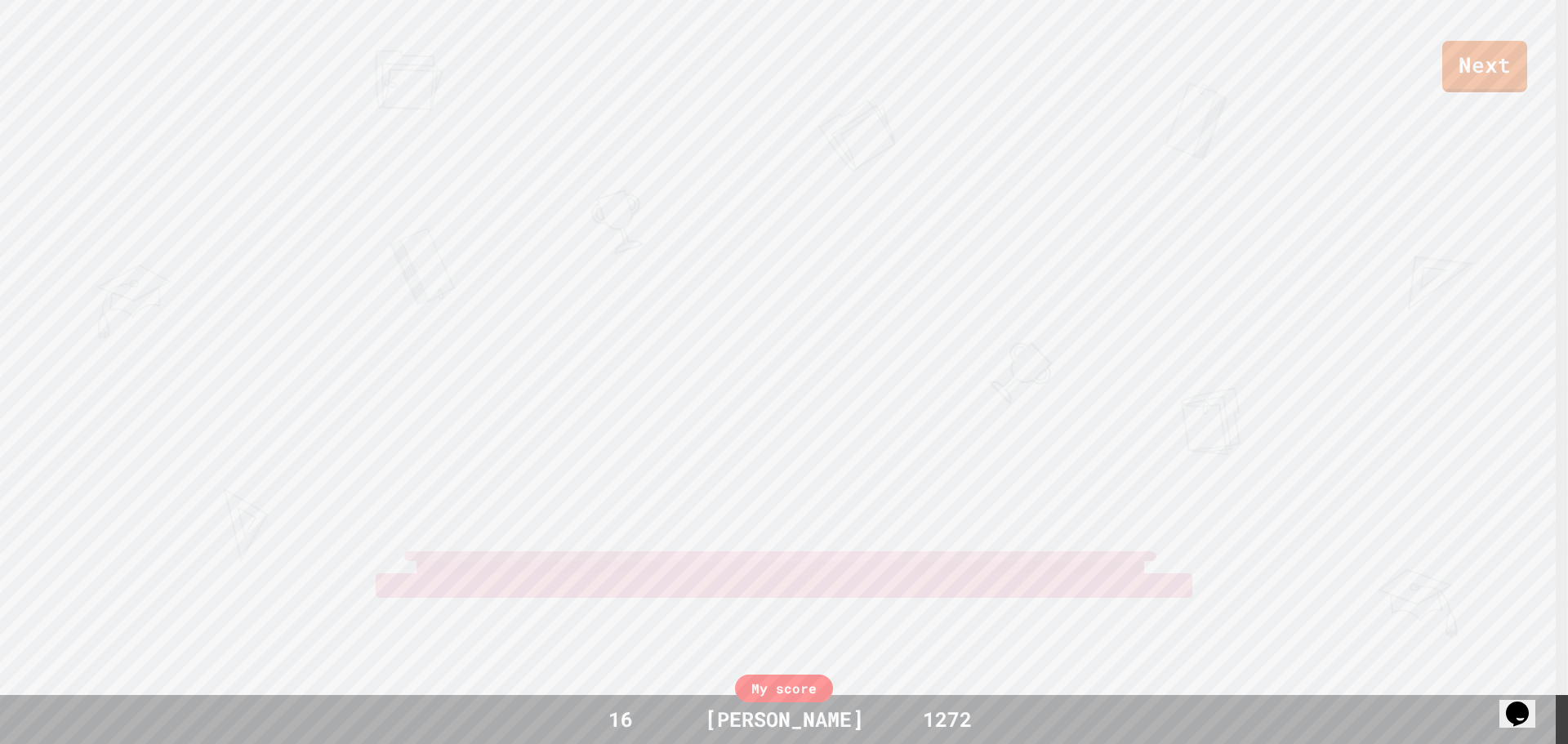
click at [1434, 27] on div "Next" at bounding box center [784, 46] width 1568 height 92
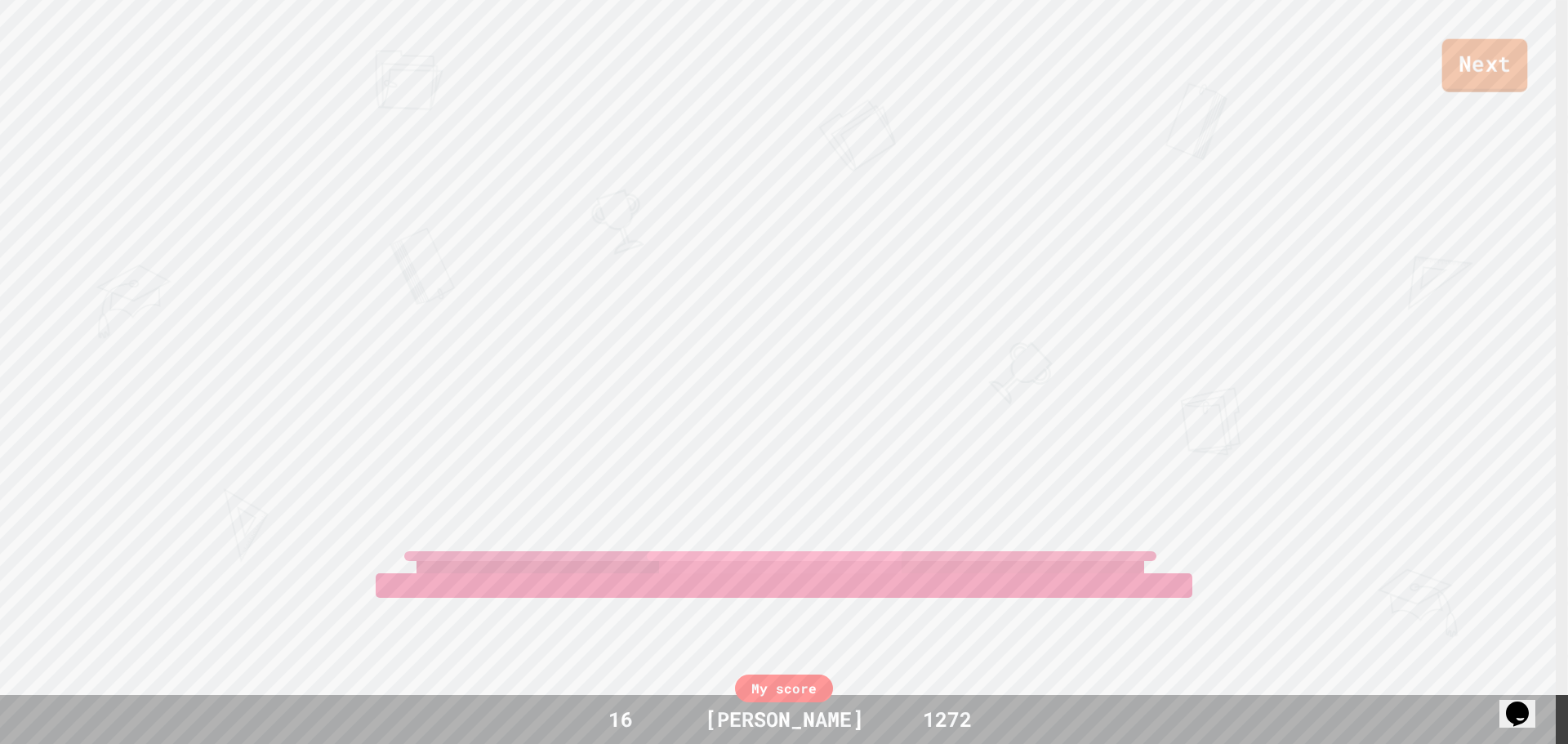
click at [1465, 51] on link "Next" at bounding box center [1485, 66] width 86 height 53
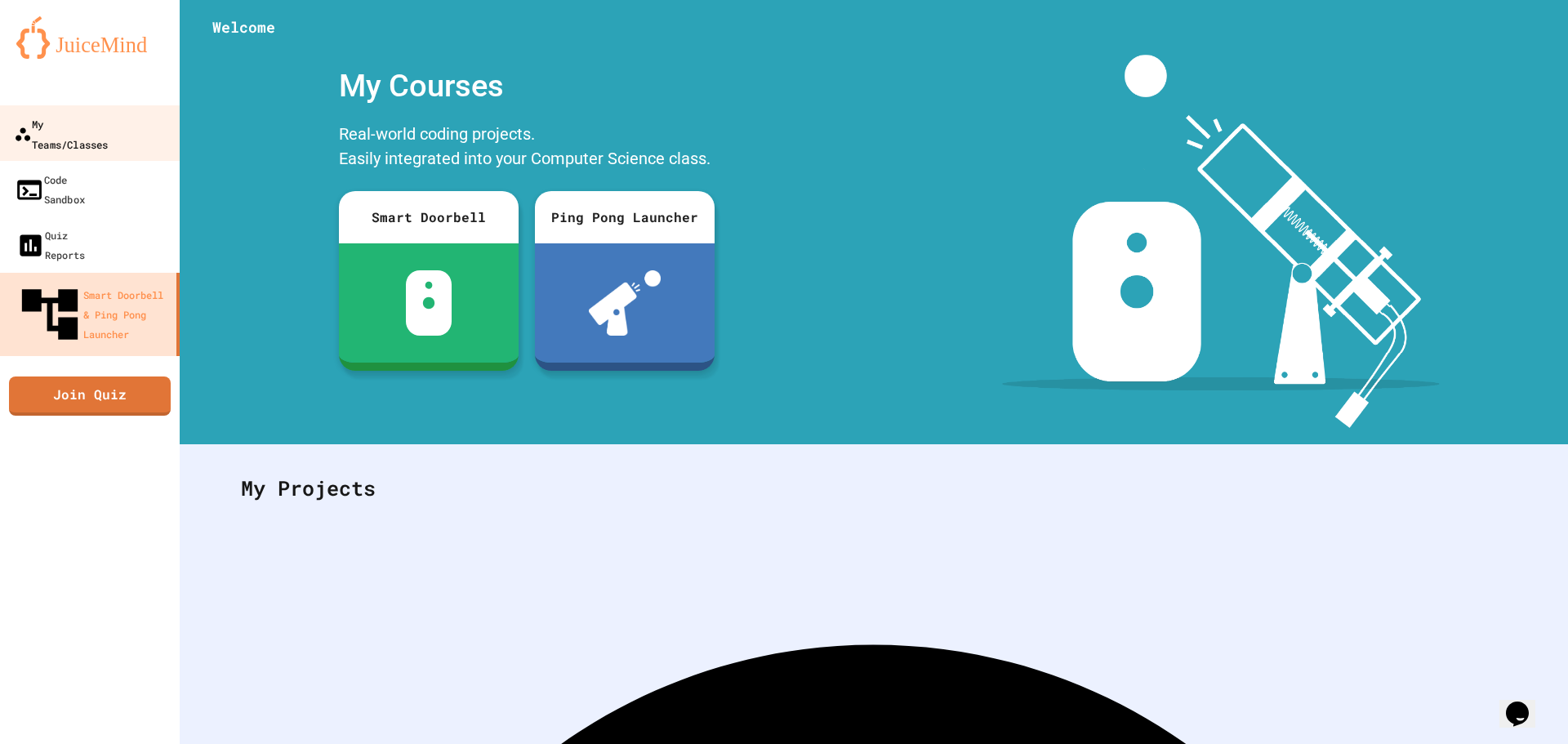
click at [137, 136] on link "My Teams/Classes" at bounding box center [89, 134] width 185 height 57
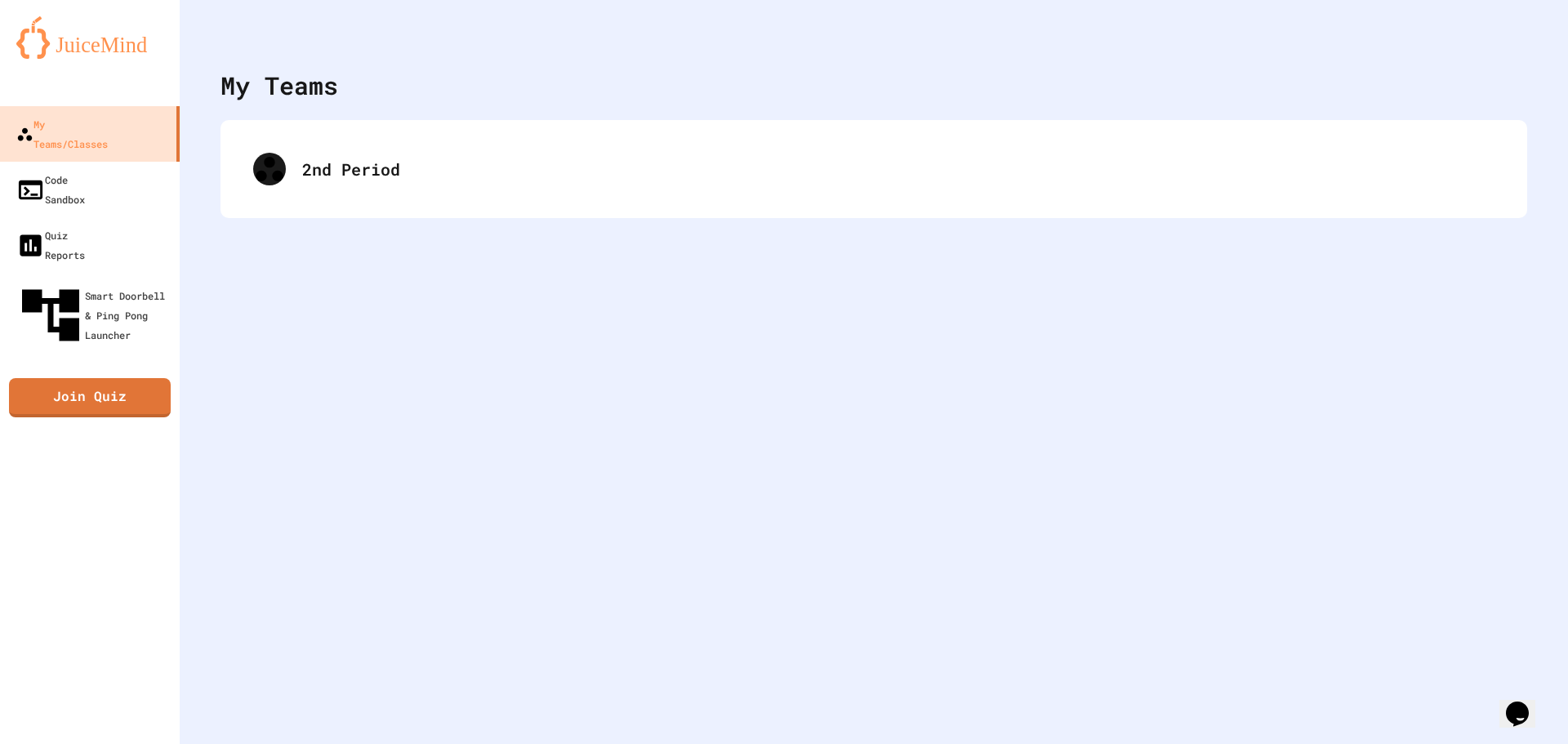
click at [499, 212] on div "2nd Period" at bounding box center [873, 169] width 1306 height 98
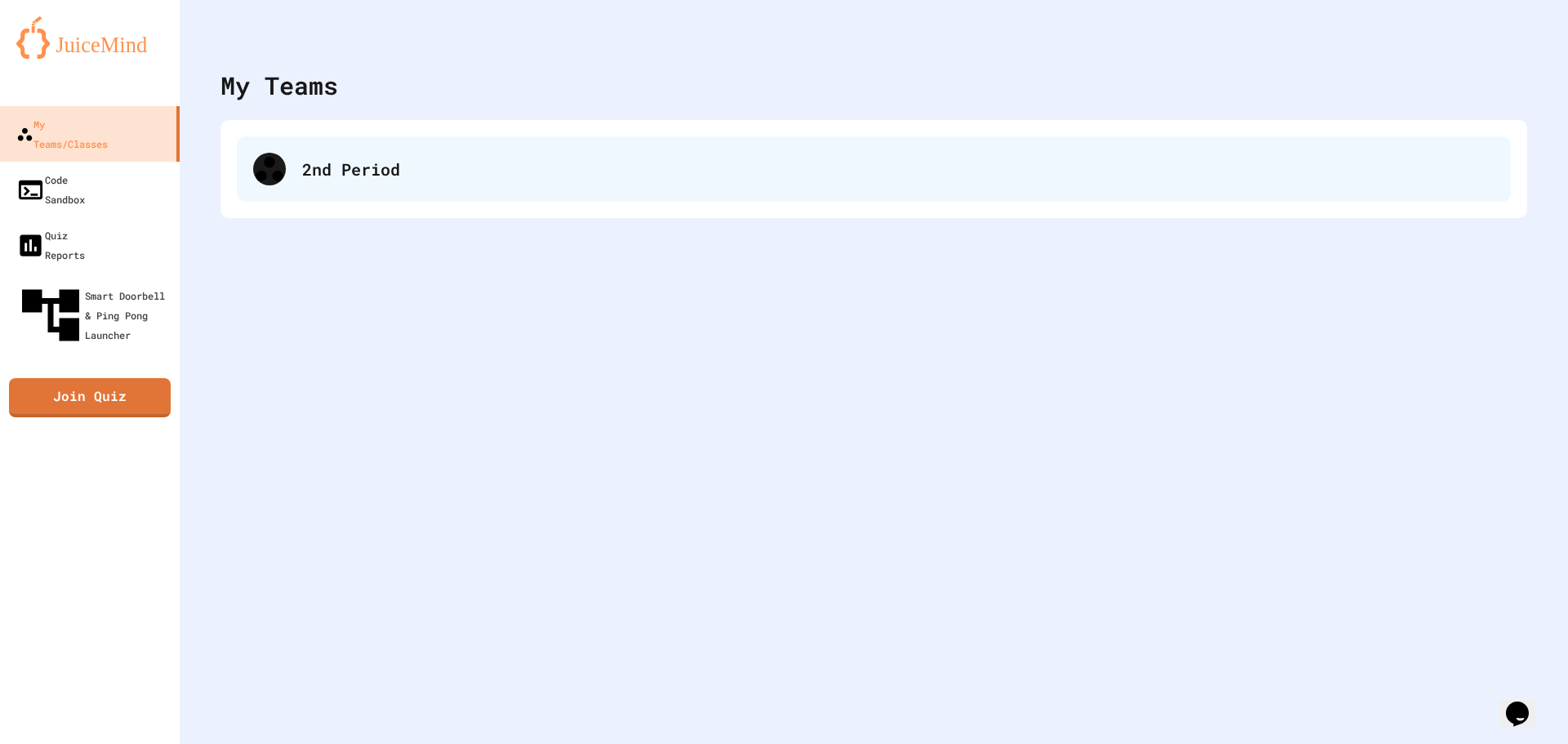
click at [525, 196] on div "2nd Period" at bounding box center [873, 170] width 1274 height 66
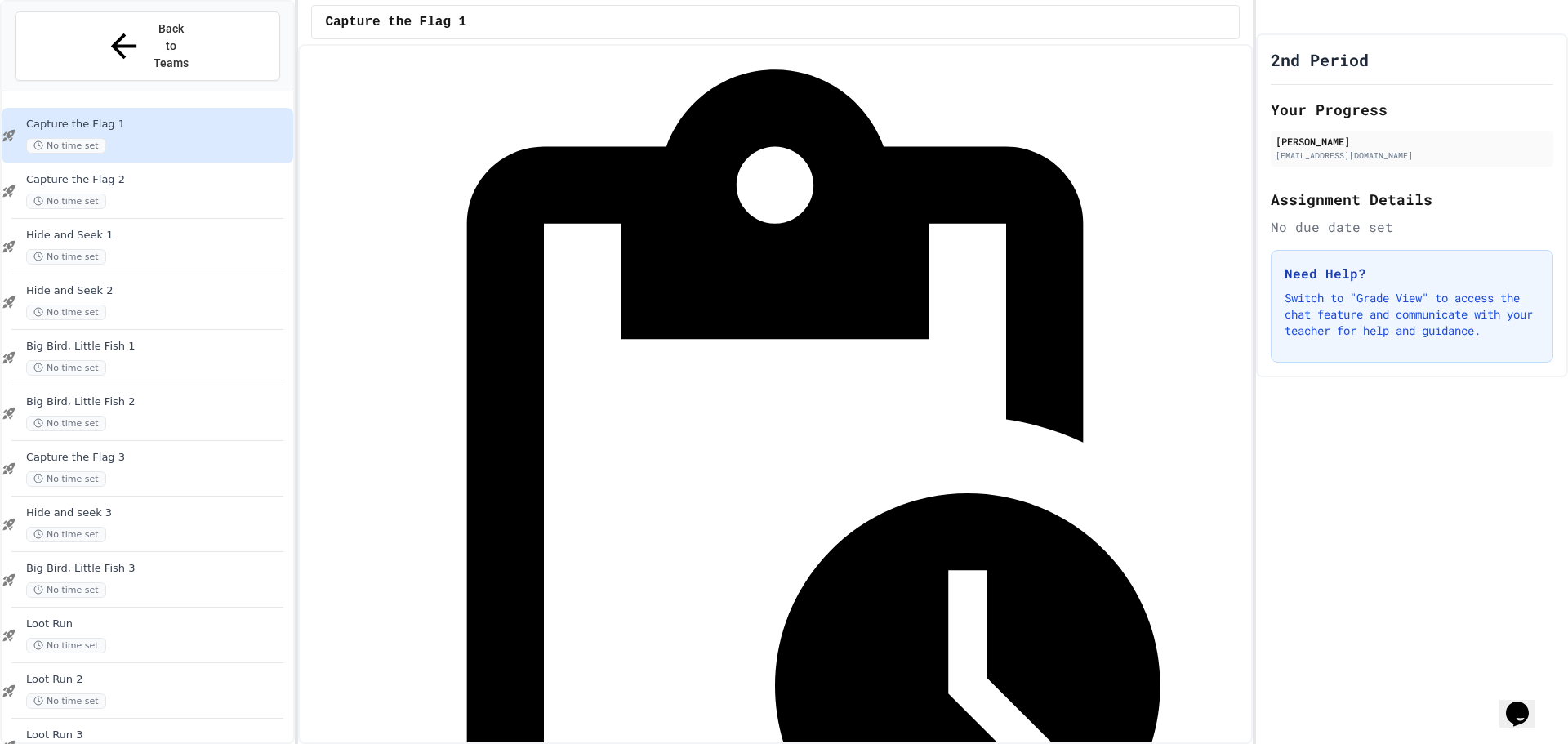
scroll to position [91, 0]
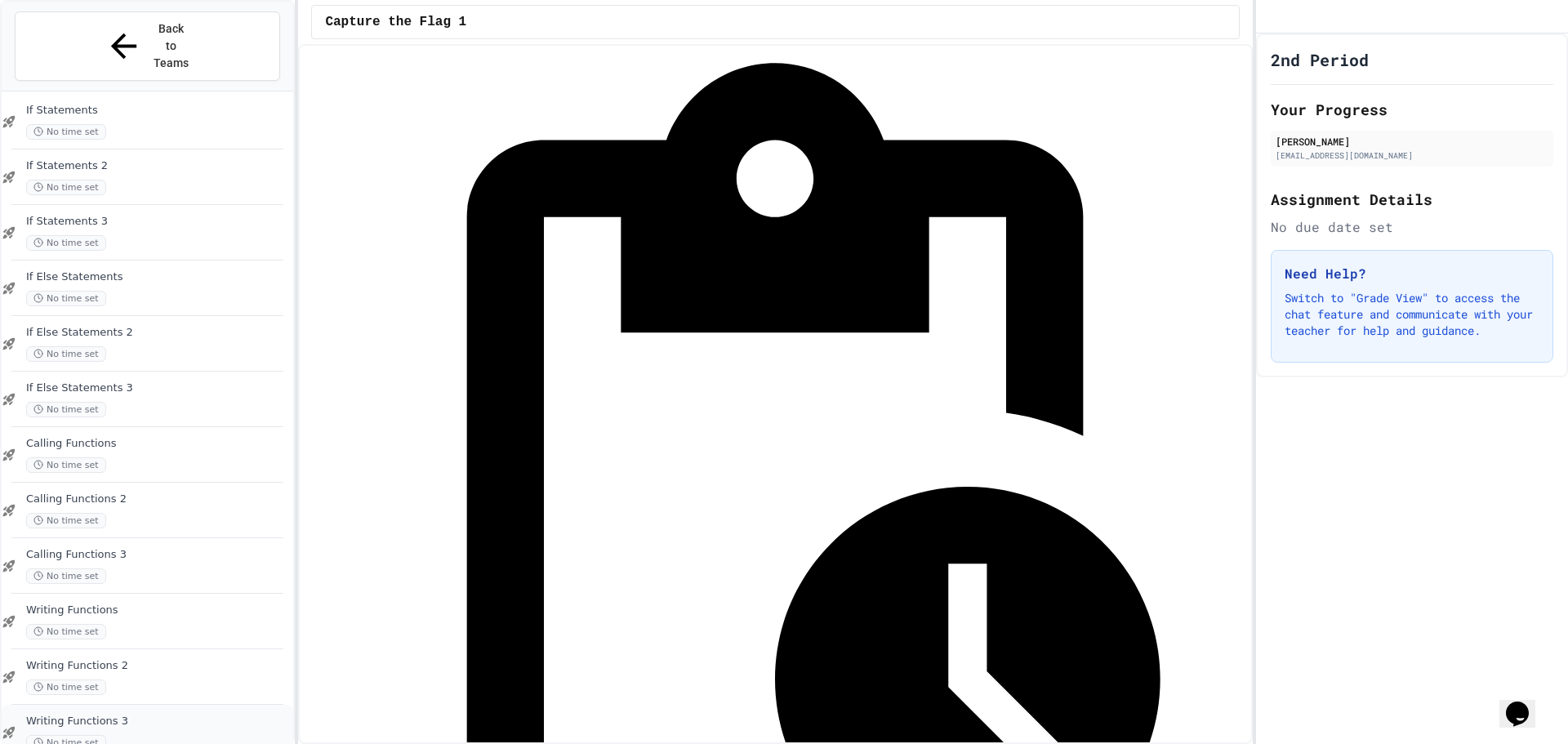
click at [111, 735] on div "No time set" at bounding box center [158, 742] width 263 height 16
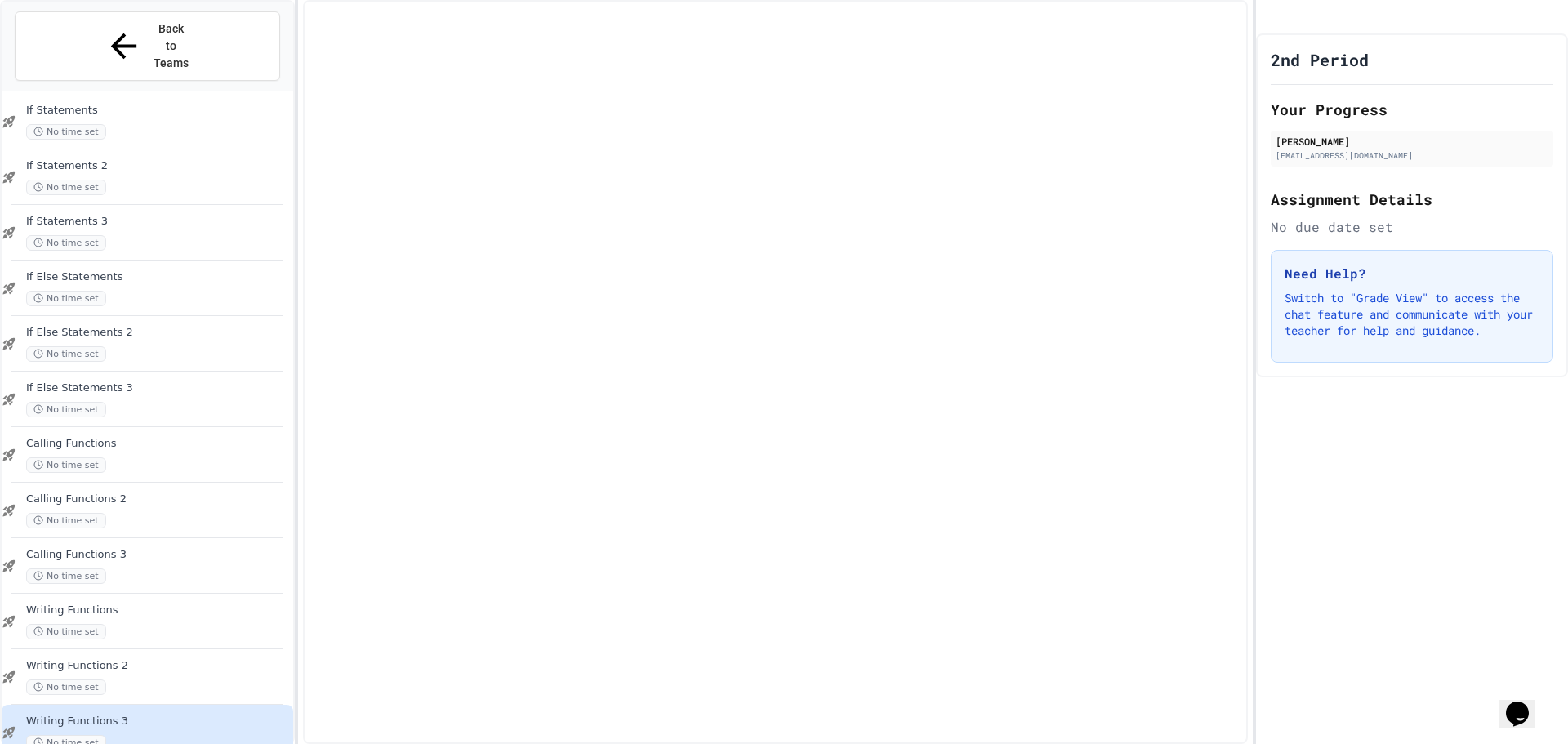
scroll to position [994, 0]
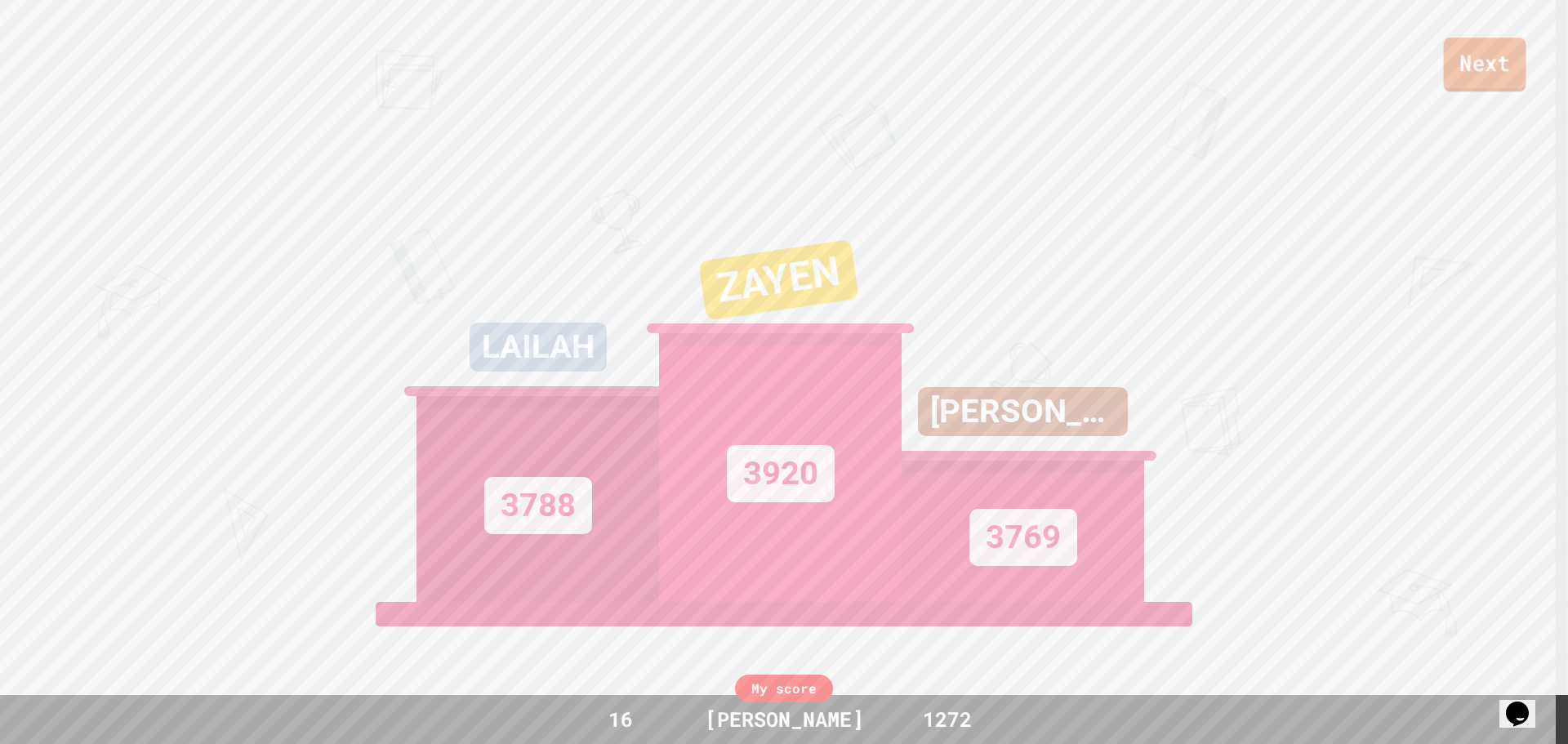
click at [1484, 75] on link "Next" at bounding box center [1485, 64] width 82 height 54
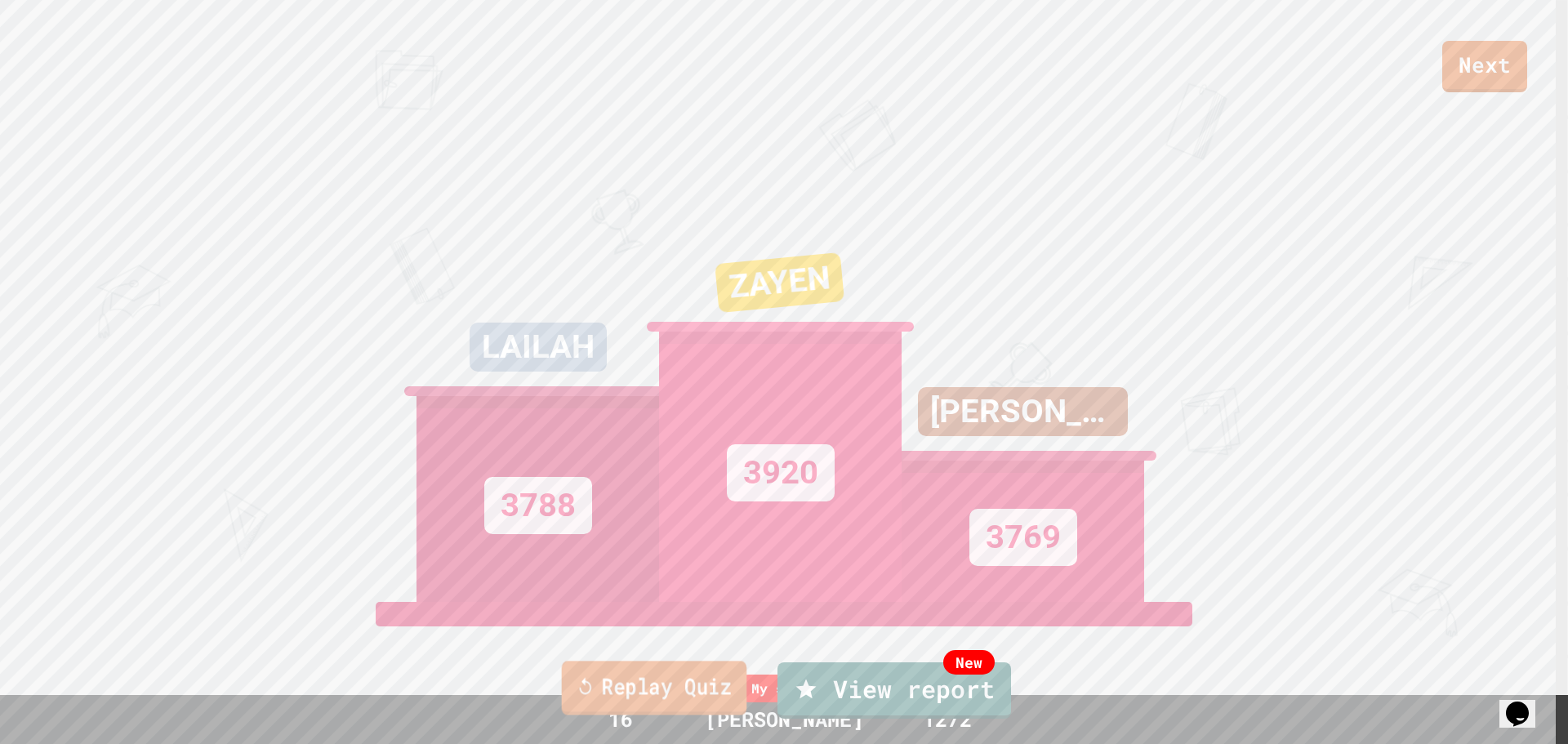
click at [602, 676] on link "Replay Quiz" at bounding box center [654, 687] width 185 height 54
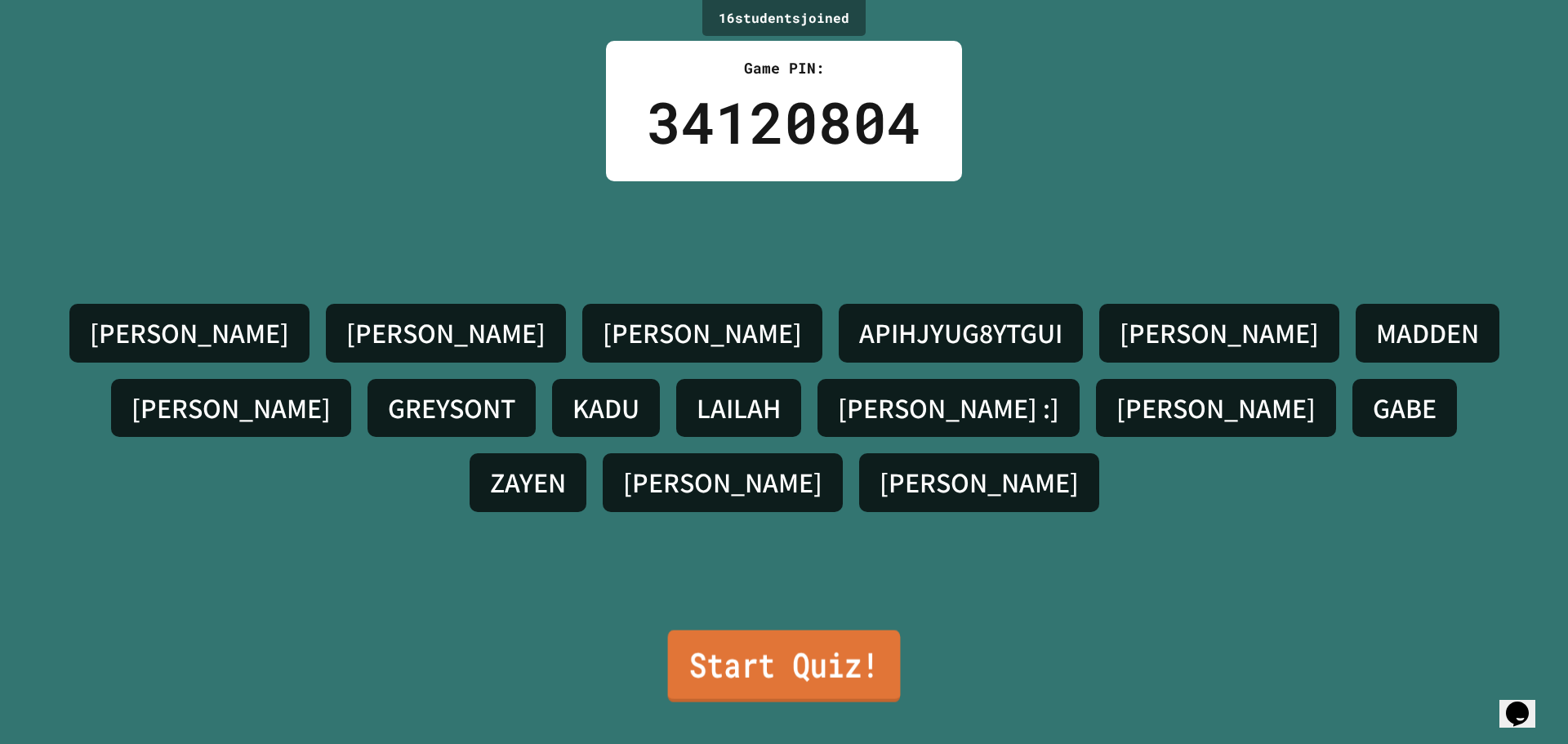
click at [699, 661] on link "Start Quiz!" at bounding box center [784, 666] width 232 height 72
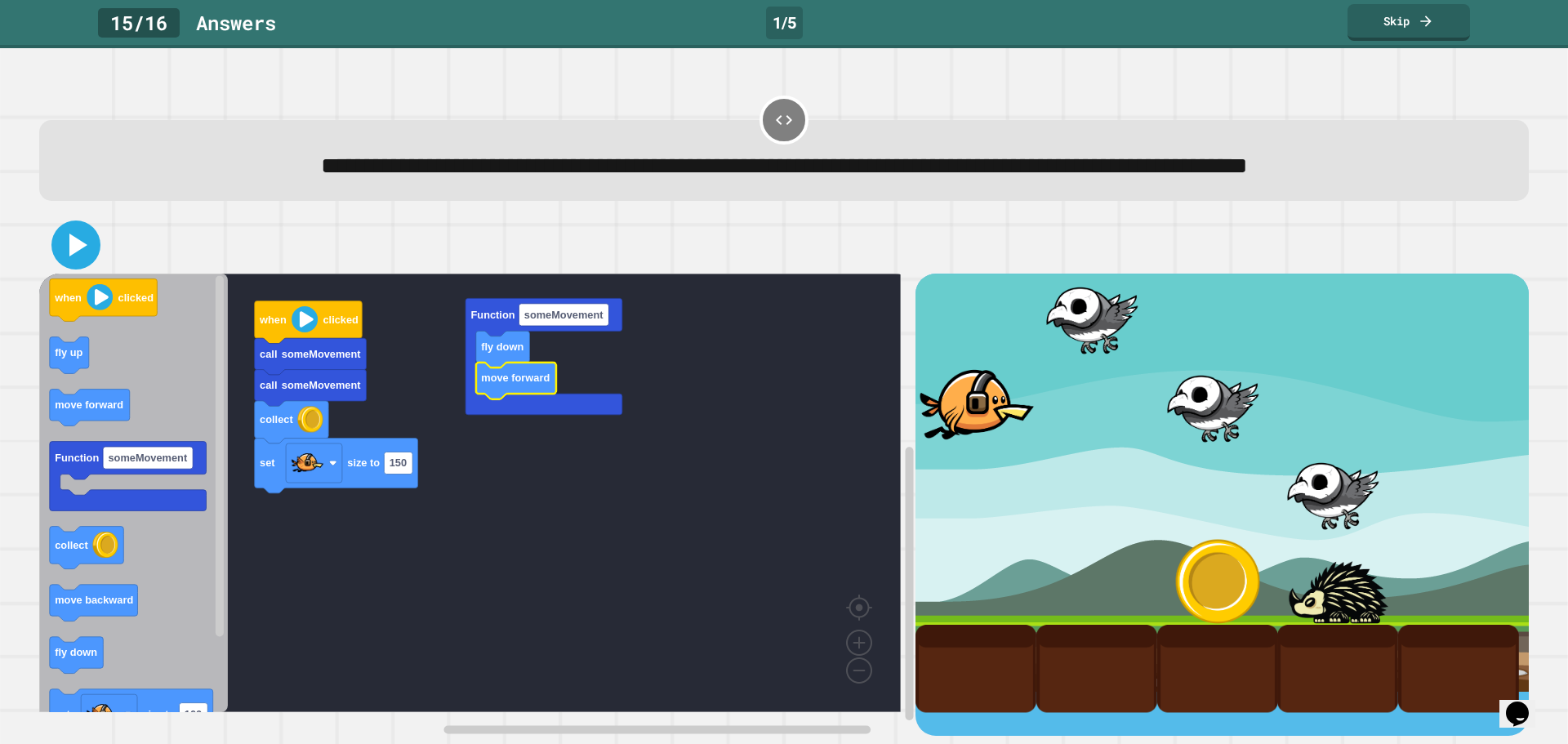
click at [84, 264] on icon at bounding box center [76, 244] width 39 height 39
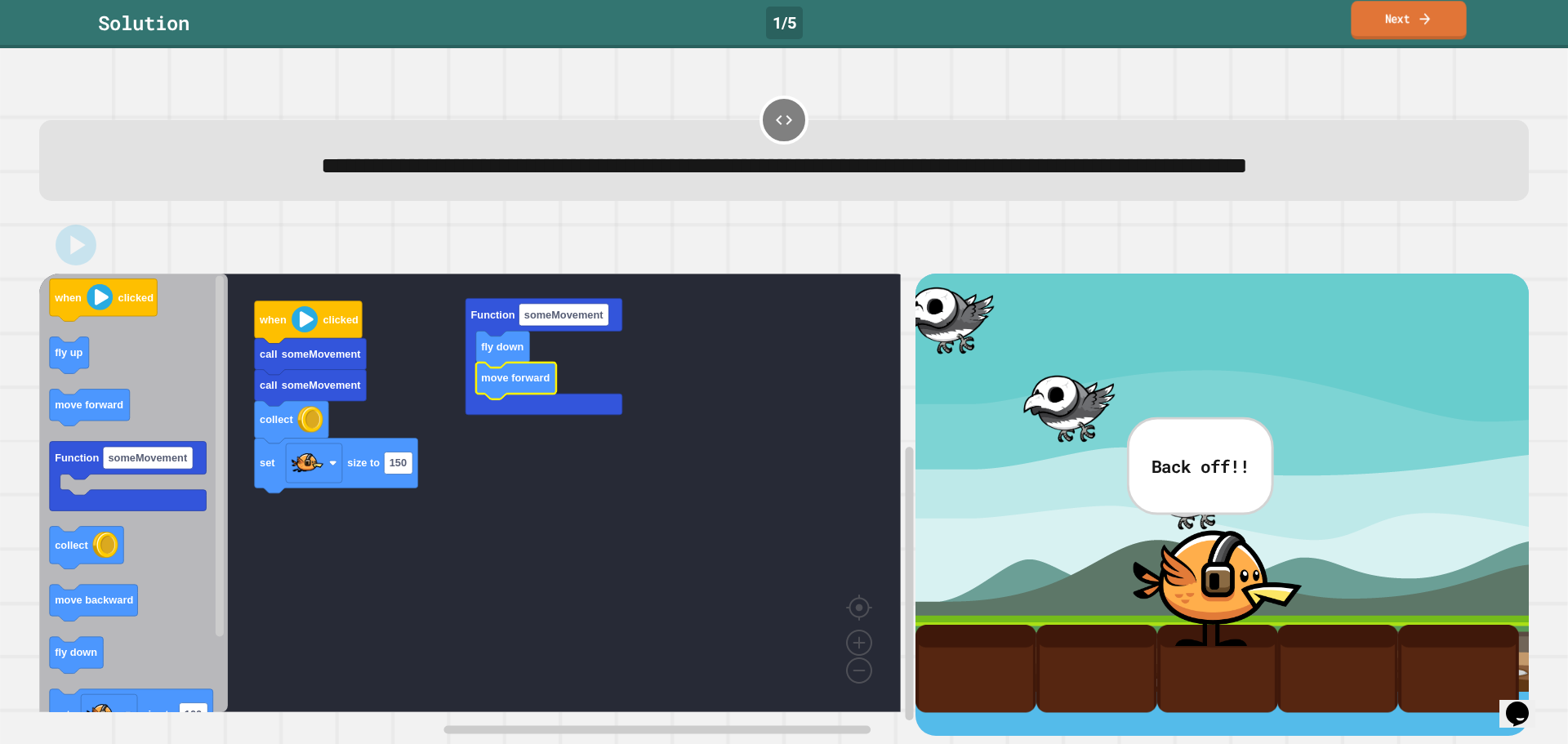
click at [1394, 30] on link "Next" at bounding box center [1408, 20] width 115 height 38
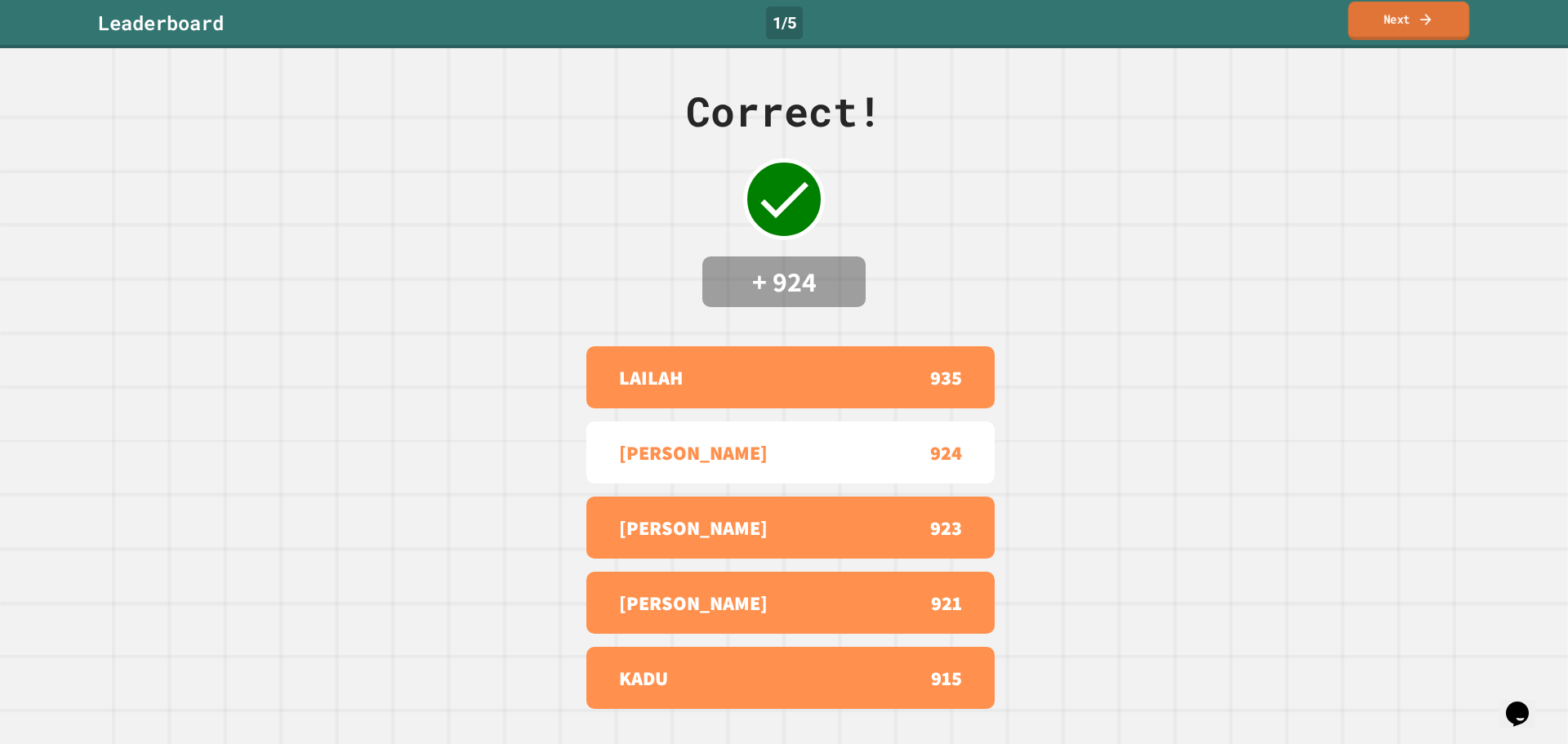
click at [1394, 30] on link "Next" at bounding box center [1408, 21] width 121 height 38
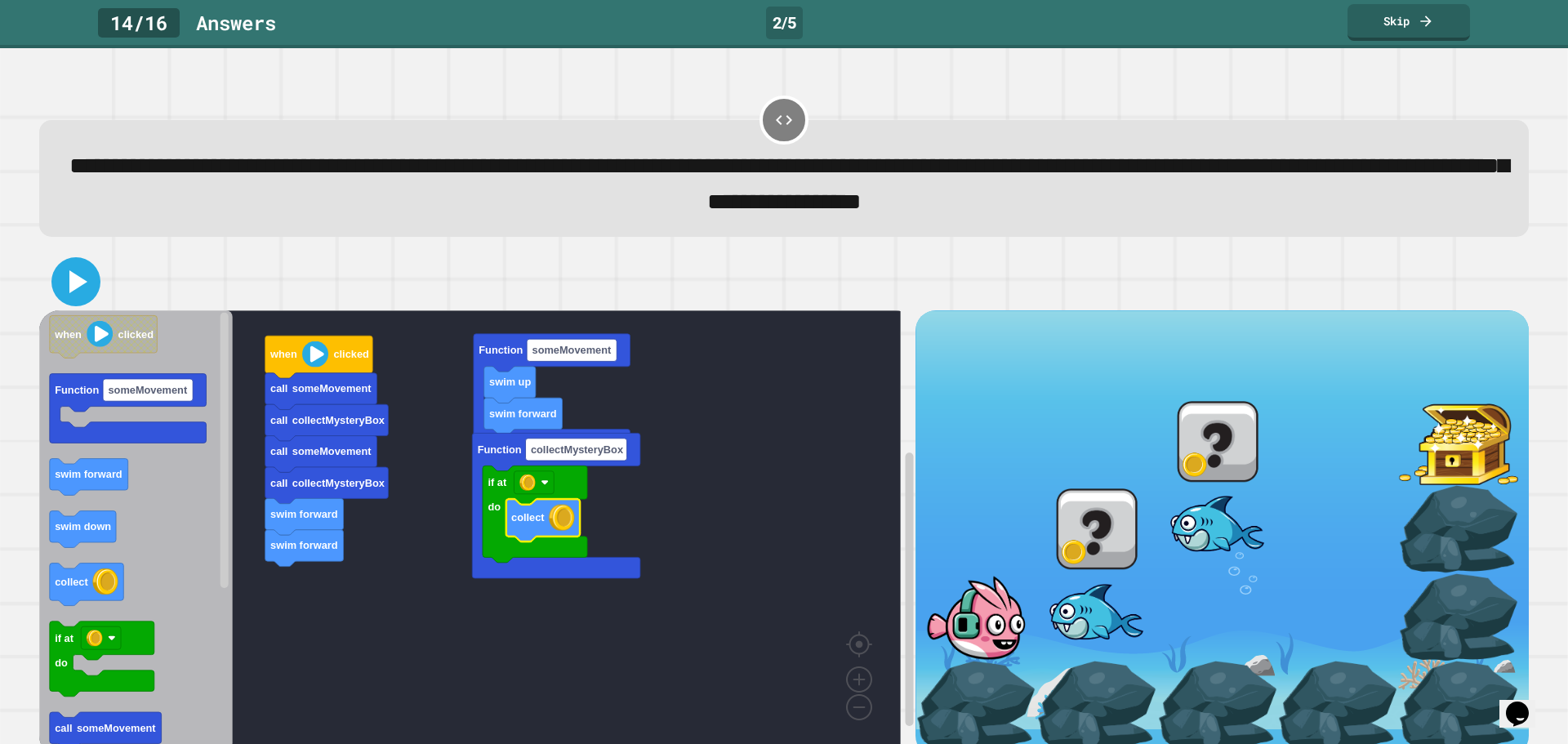
click at [76, 284] on icon at bounding box center [78, 281] width 18 height 23
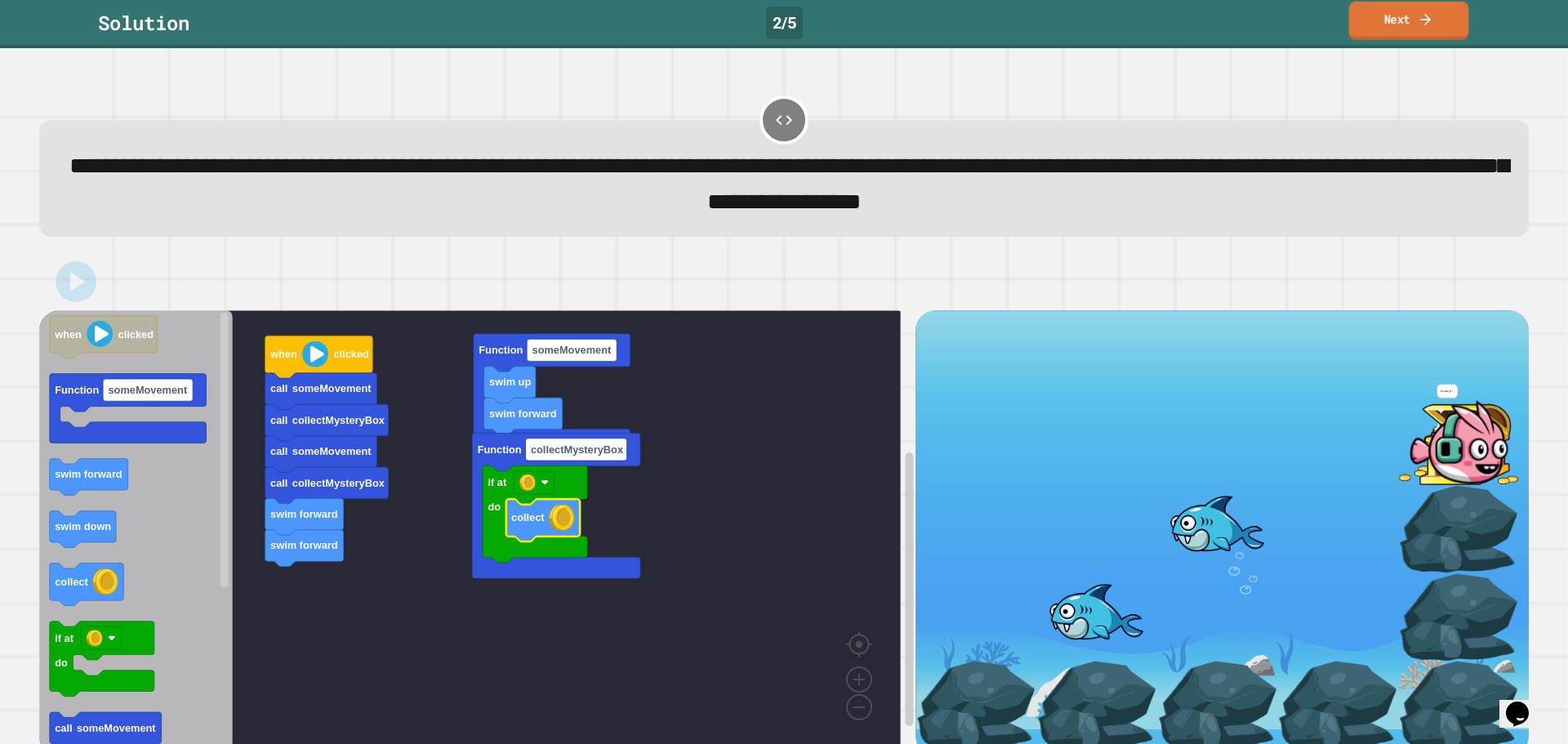
click at [1366, 15] on link "Next" at bounding box center [1408, 21] width 119 height 38
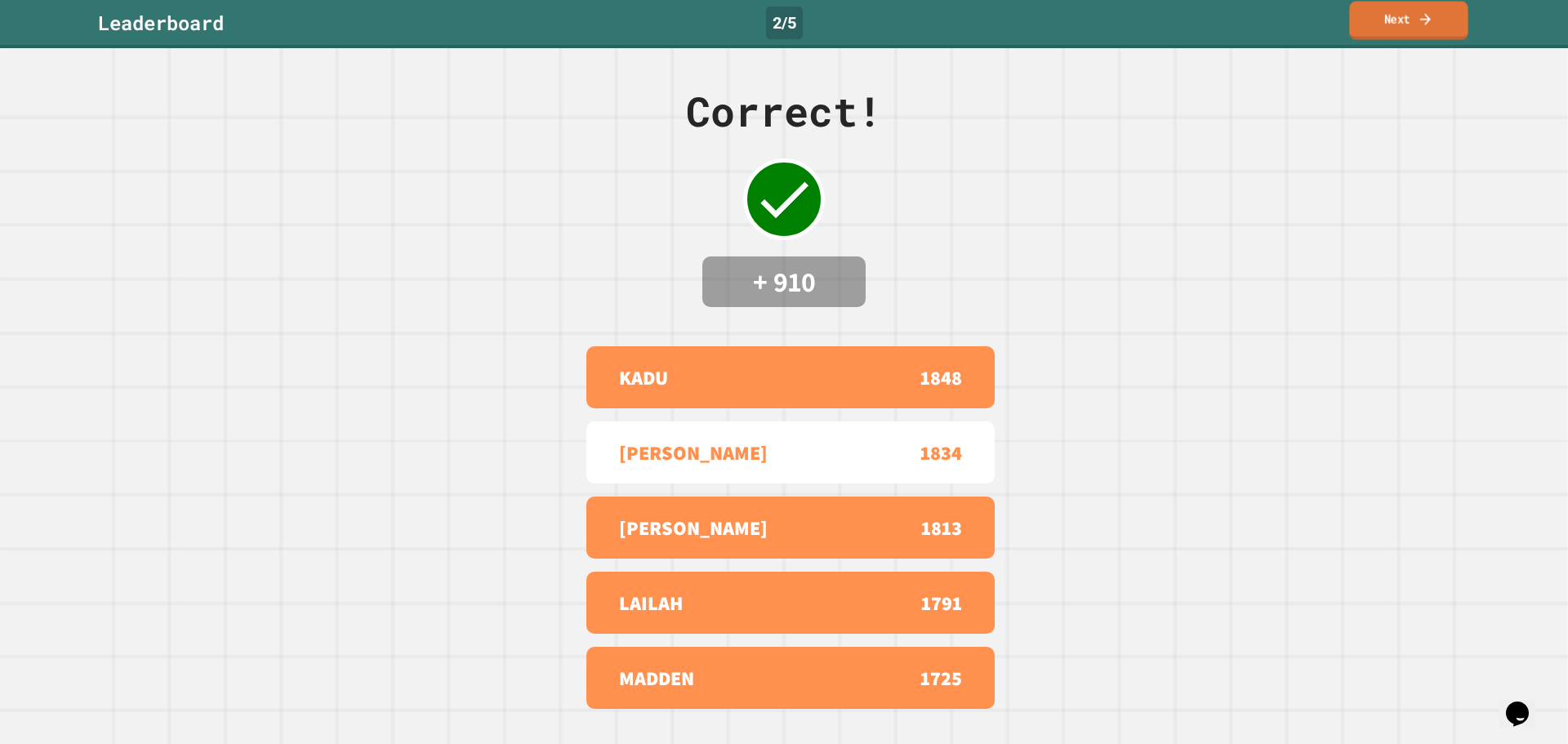
click at [1366, 15] on link "Next" at bounding box center [1408, 21] width 119 height 38
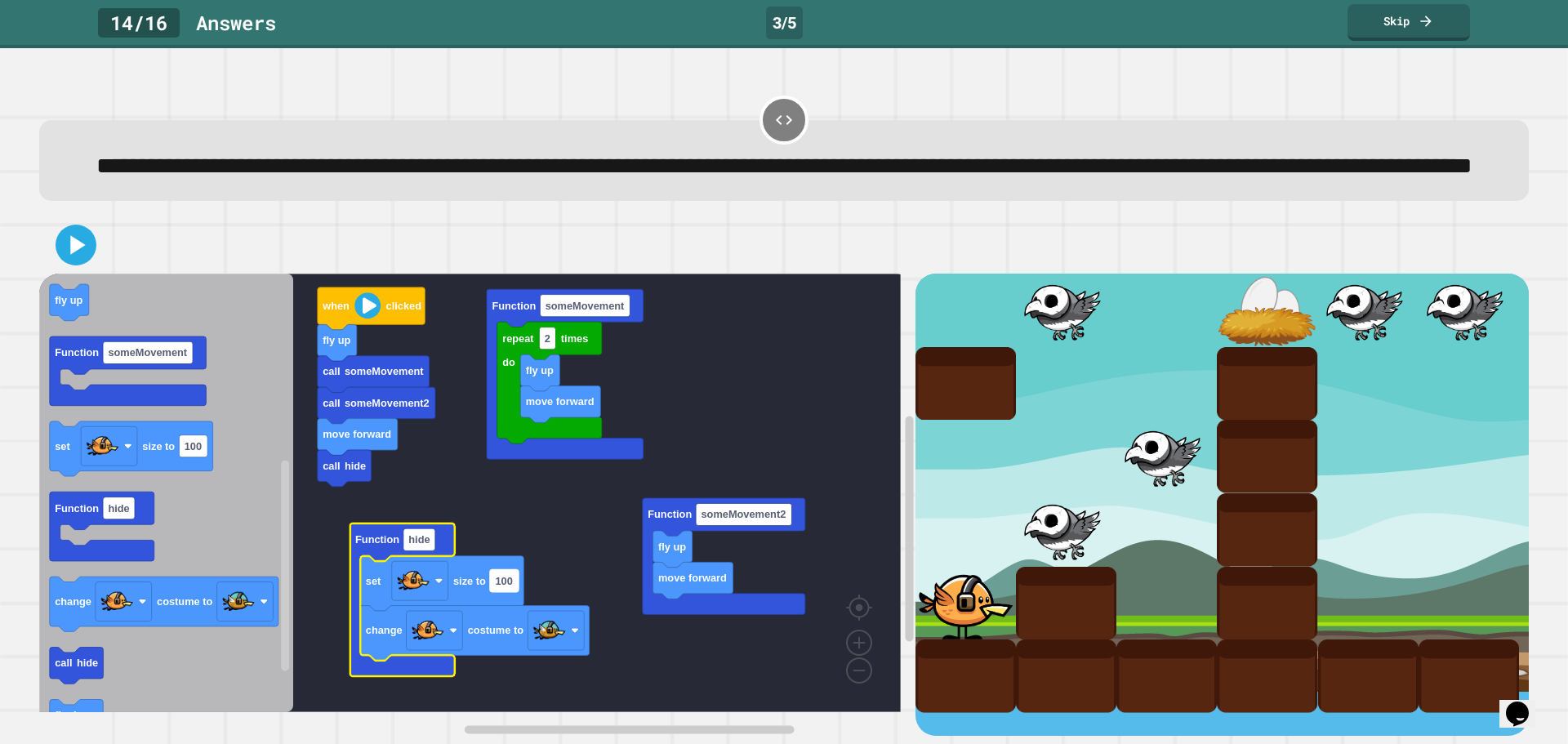
click at [506, 592] on rect "Blockly Workspace" at bounding box center [503, 581] width 28 height 22
type input "**"
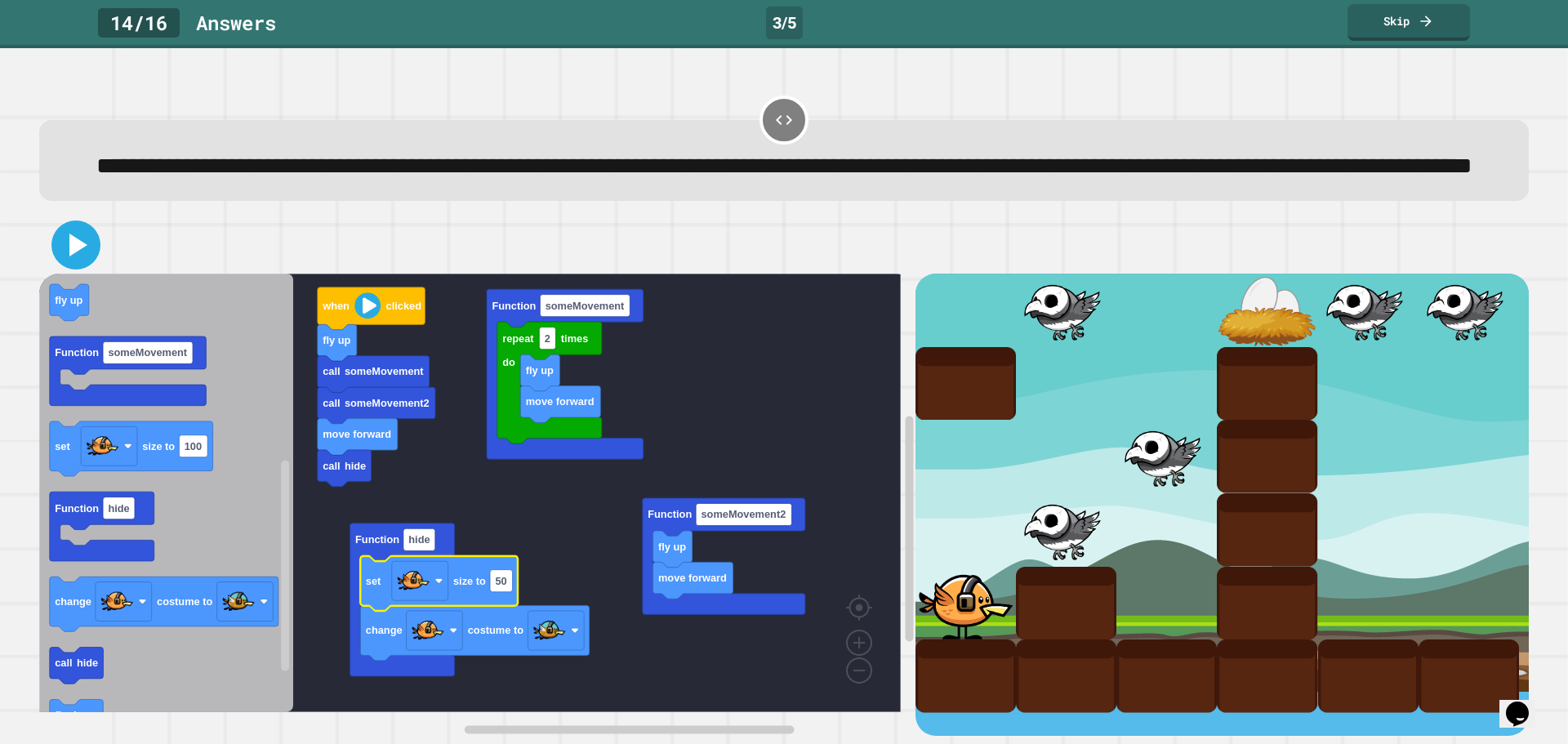
click at [60, 264] on icon at bounding box center [76, 244] width 39 height 39
click at [87, 264] on icon at bounding box center [76, 244] width 39 height 39
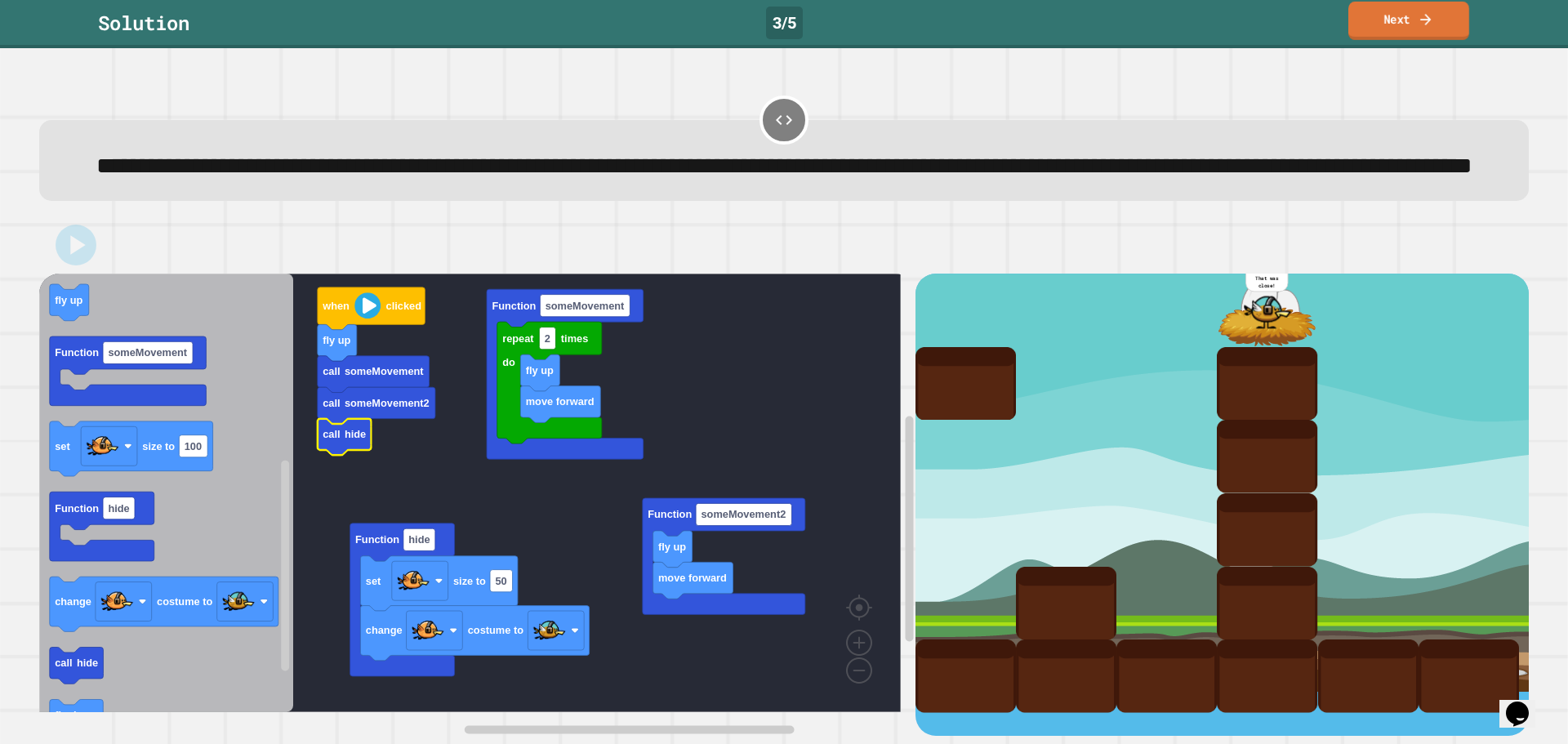
click at [1384, 18] on link "Next" at bounding box center [1408, 21] width 121 height 38
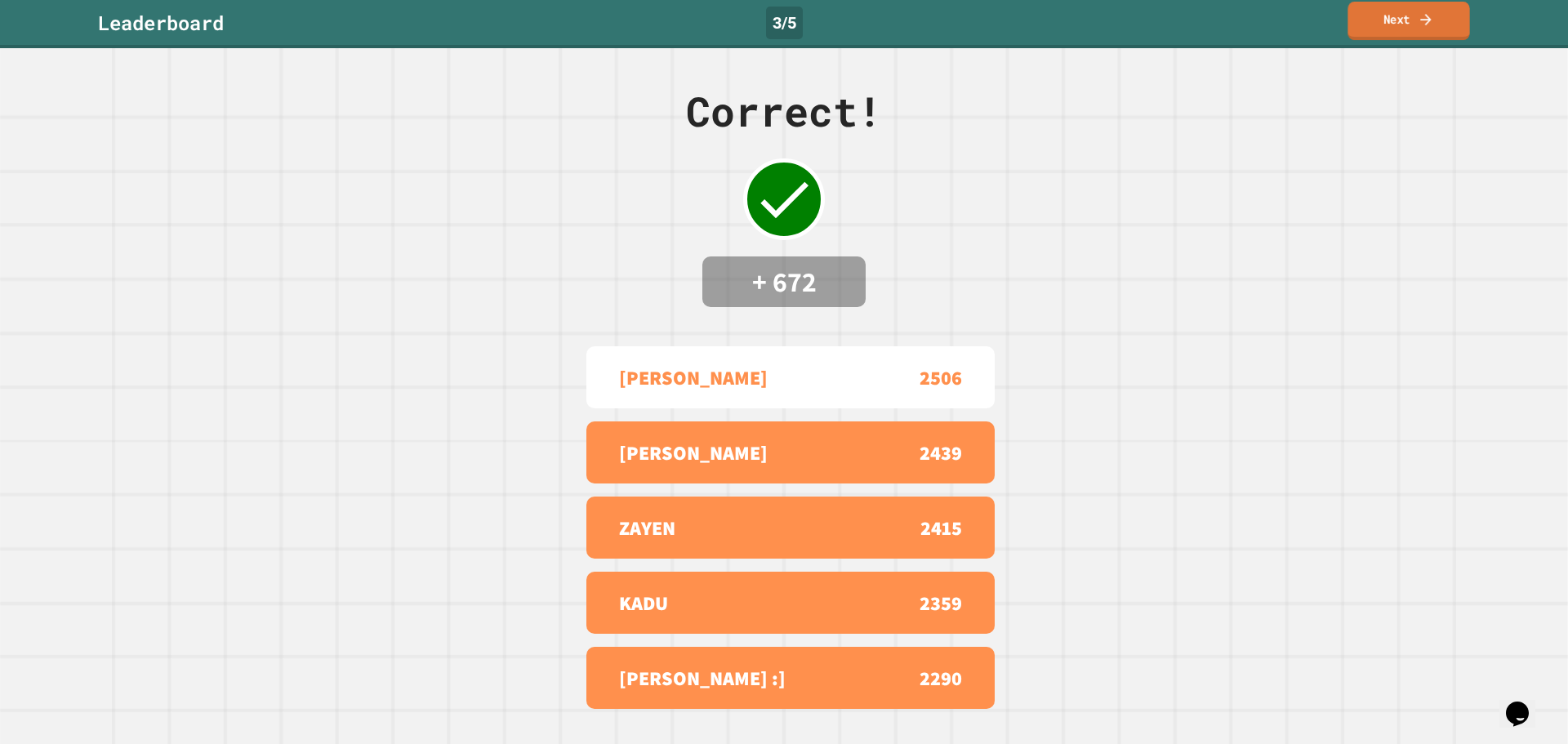
click at [1384, 18] on link "Next" at bounding box center [1408, 21] width 121 height 38
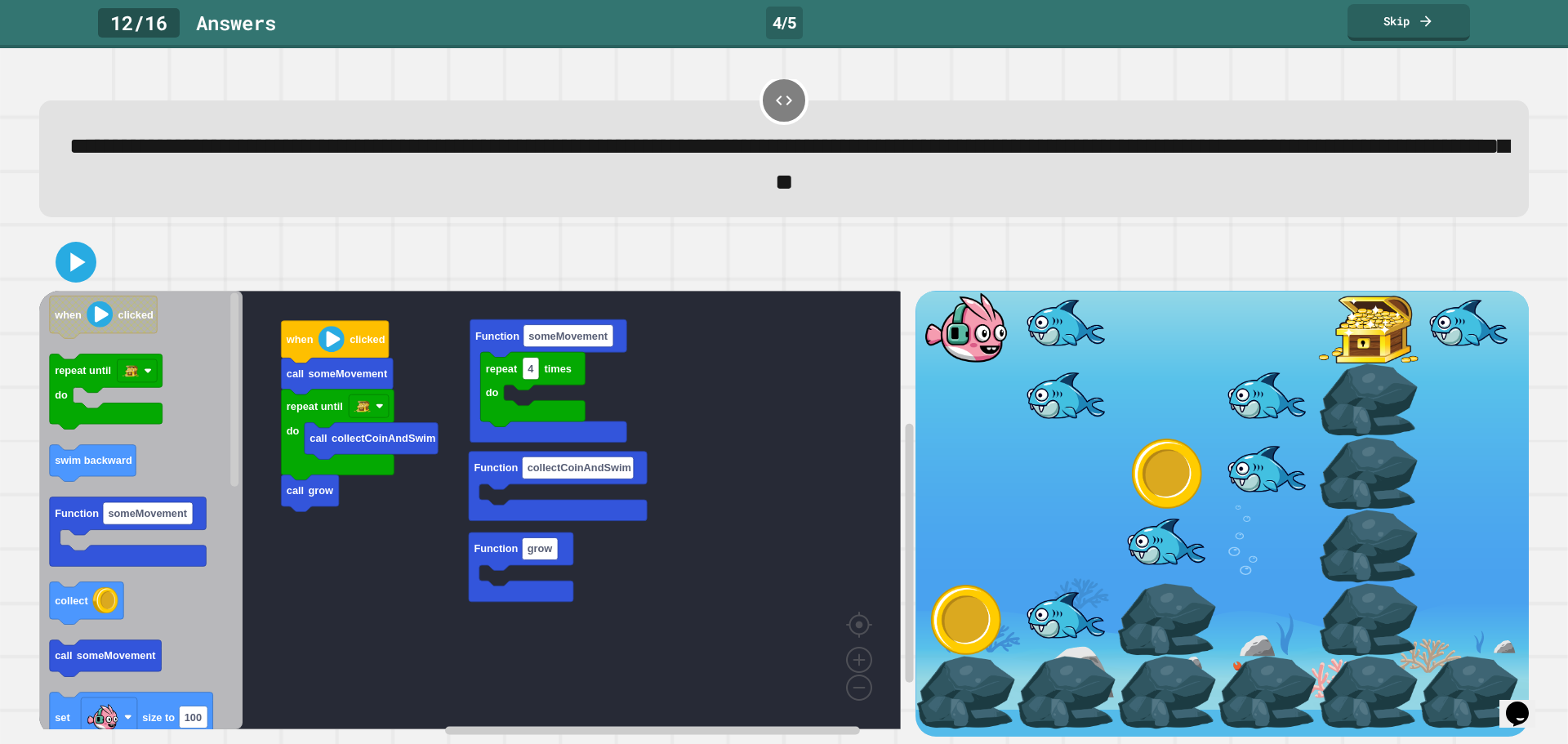
scroll to position [42, 0]
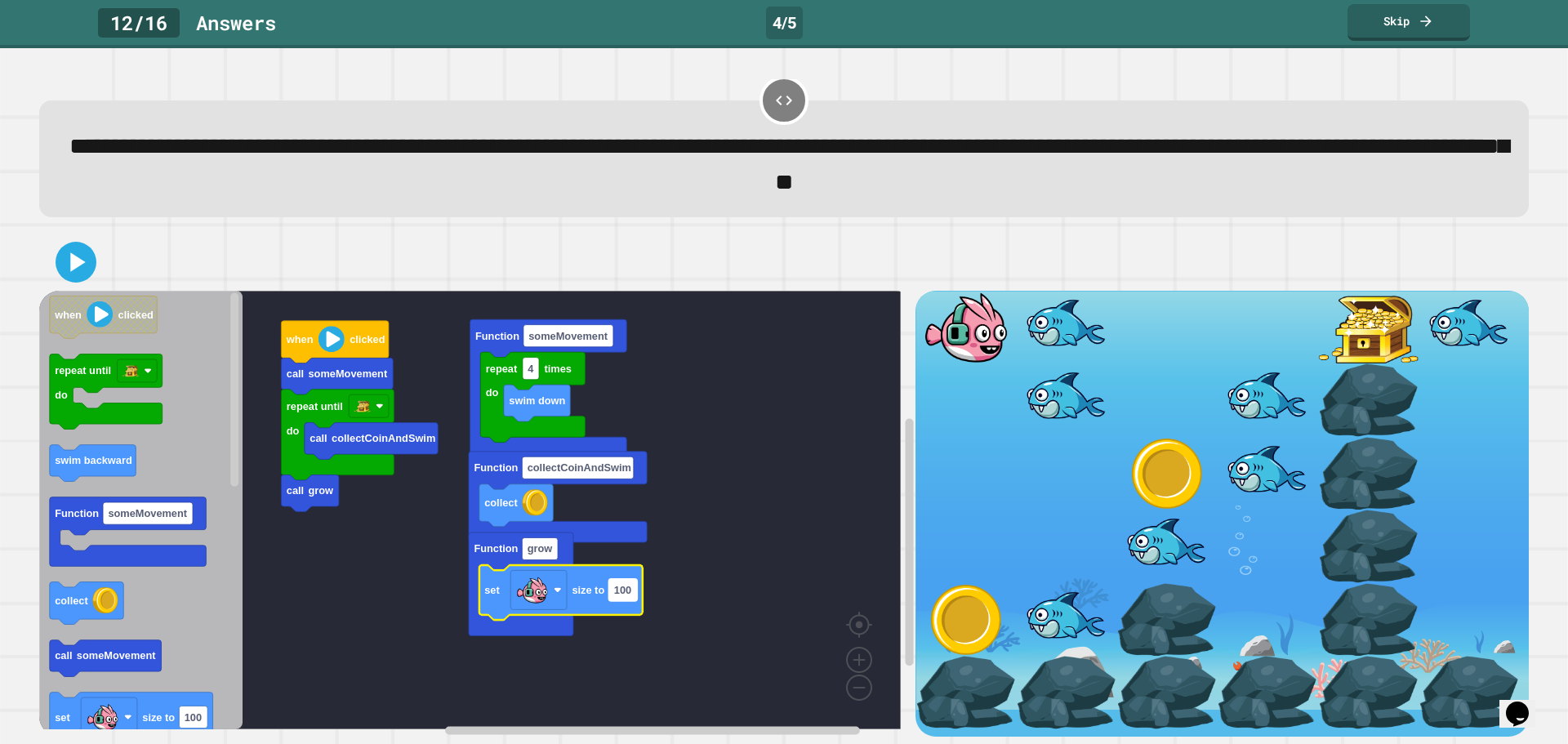
click at [620, 584] on text "100" at bounding box center [623, 589] width 17 height 12
type input "***"
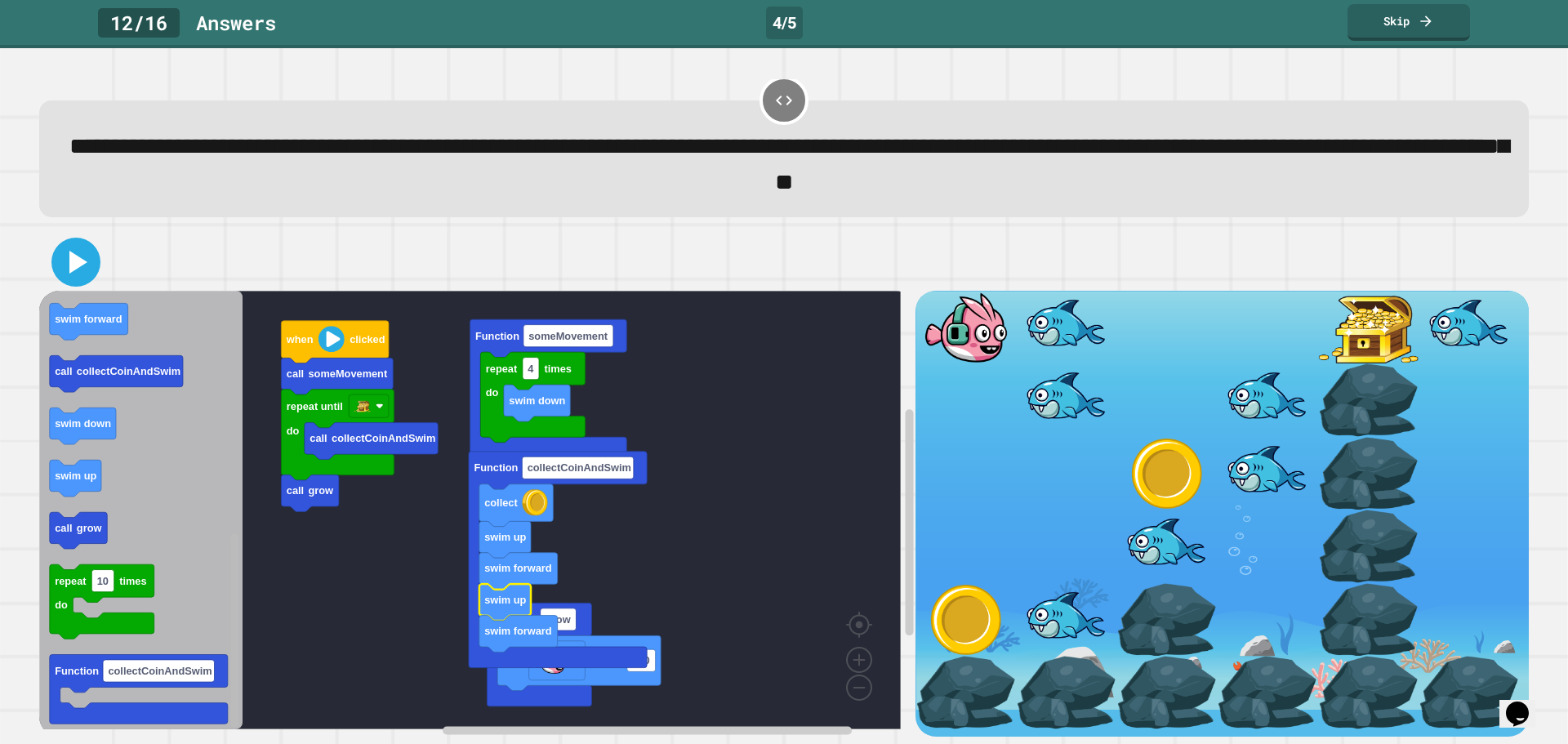
drag, startPoint x: 77, startPoint y: 248, endPoint x: 232, endPoint y: 326, distance: 173.5
click at [79, 252] on icon at bounding box center [76, 262] width 39 height 39
click at [67, 245] on icon at bounding box center [76, 262] width 34 height 34
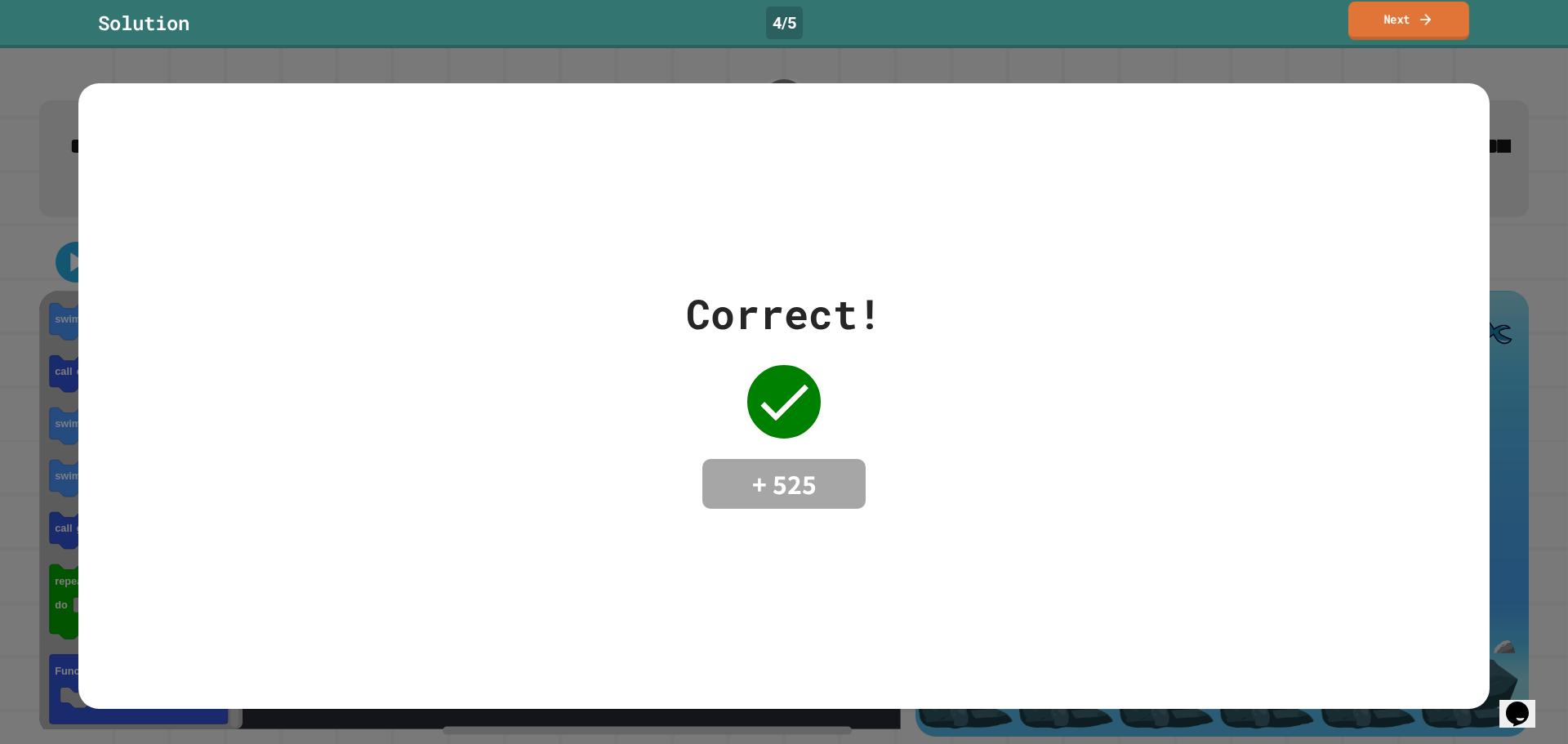
click at [1374, 23] on link "Next" at bounding box center [1408, 21] width 121 height 38
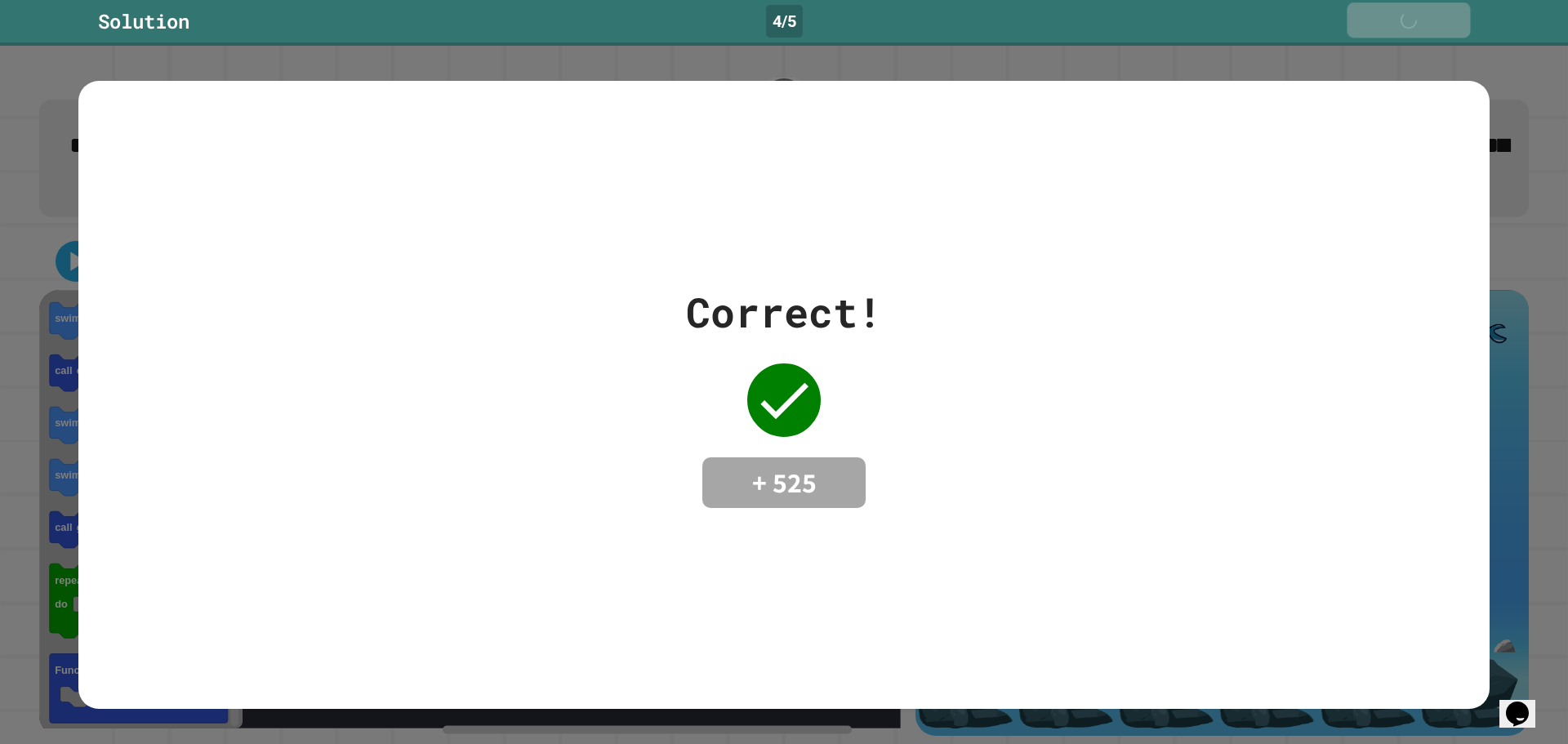
scroll to position [40, 0]
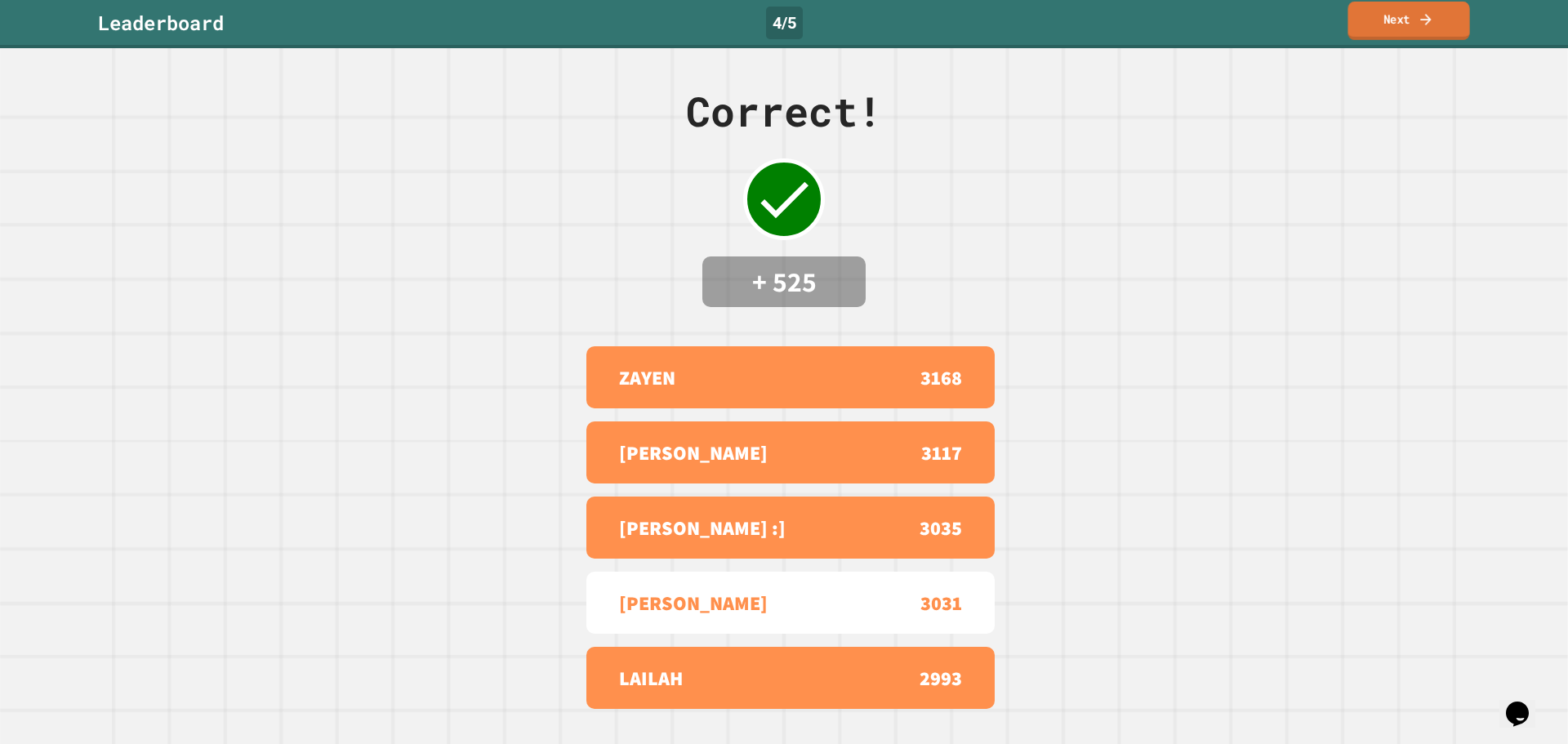
click at [1374, 23] on link "Next" at bounding box center [1408, 21] width 121 height 38
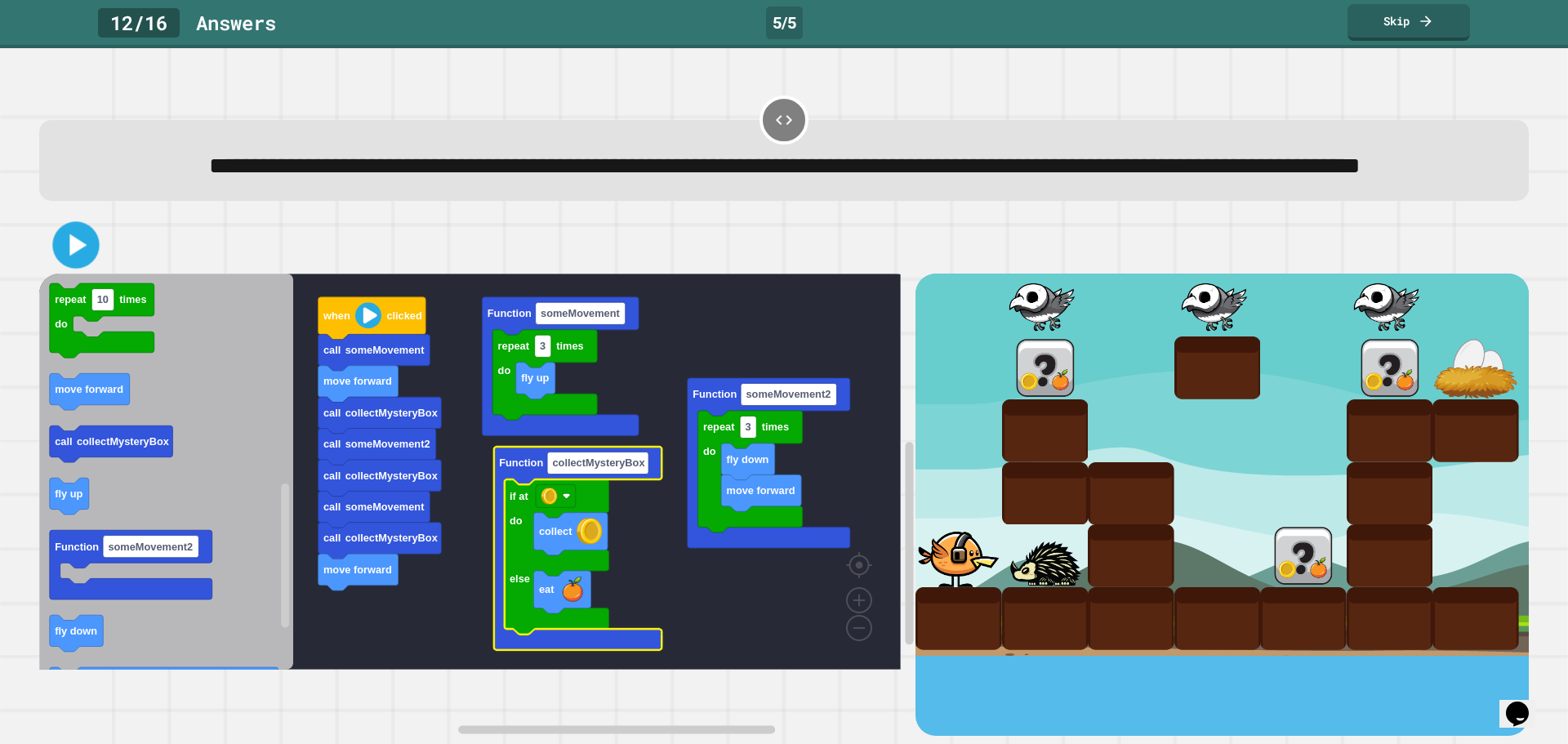
drag, startPoint x: 78, startPoint y: 302, endPoint x: 172, endPoint y: 307, distance: 94.1
click at [78, 264] on icon at bounding box center [76, 244] width 37 height 37
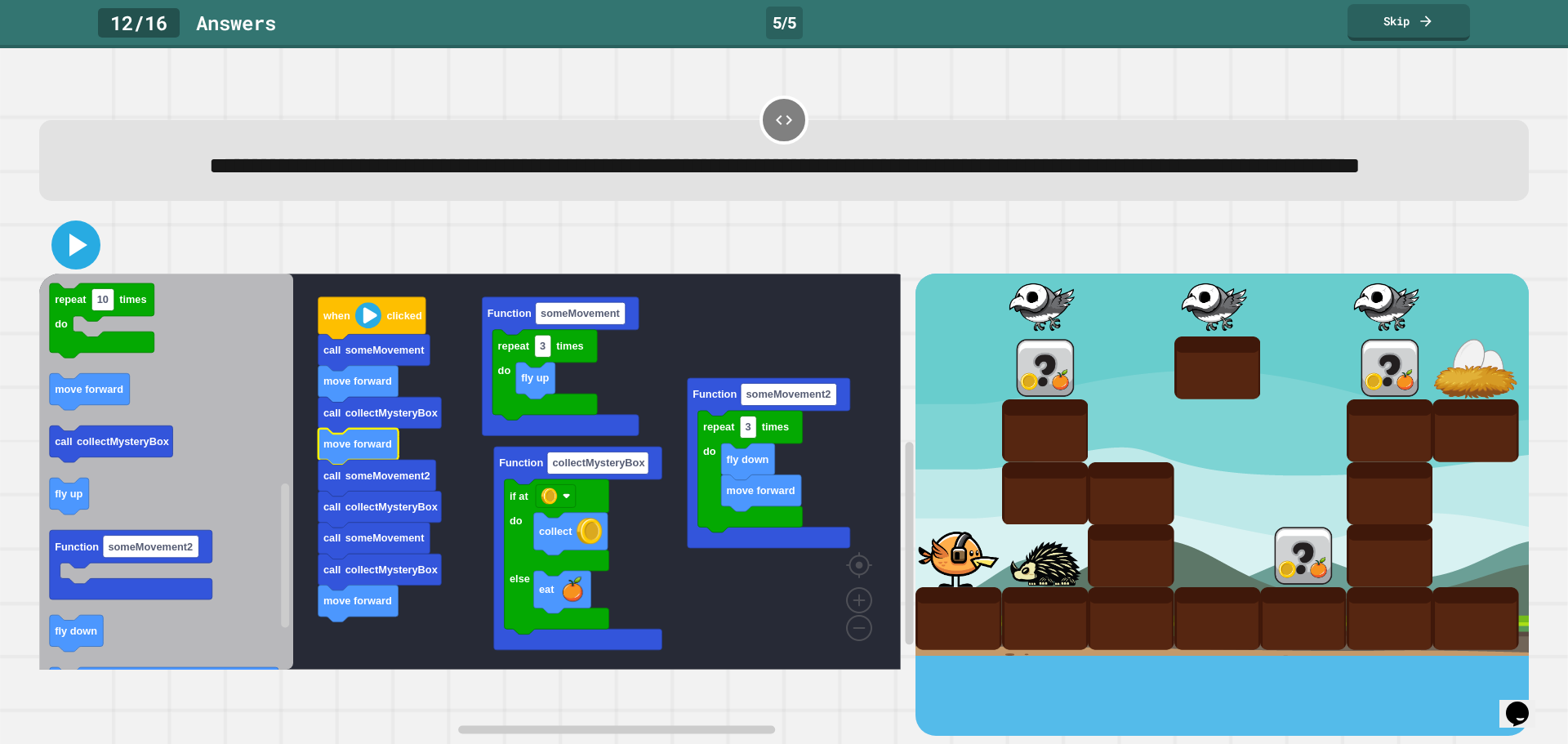
click at [65, 264] on icon at bounding box center [76, 244] width 39 height 39
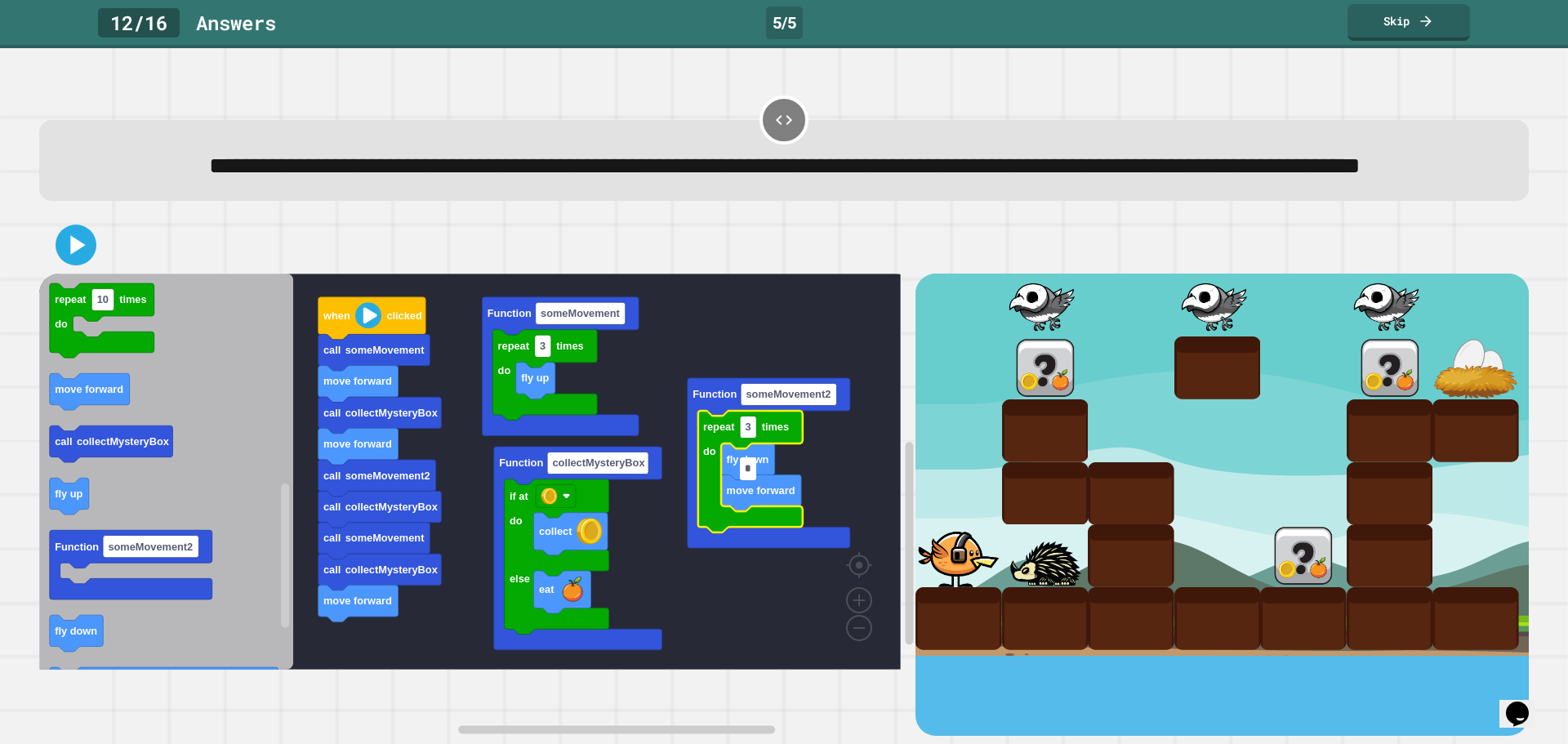
type input "*"
drag, startPoint x: 65, startPoint y: 287, endPoint x: 119, endPoint y: 294, distance: 54.5
click at [66, 264] on icon at bounding box center [76, 244] width 39 height 39
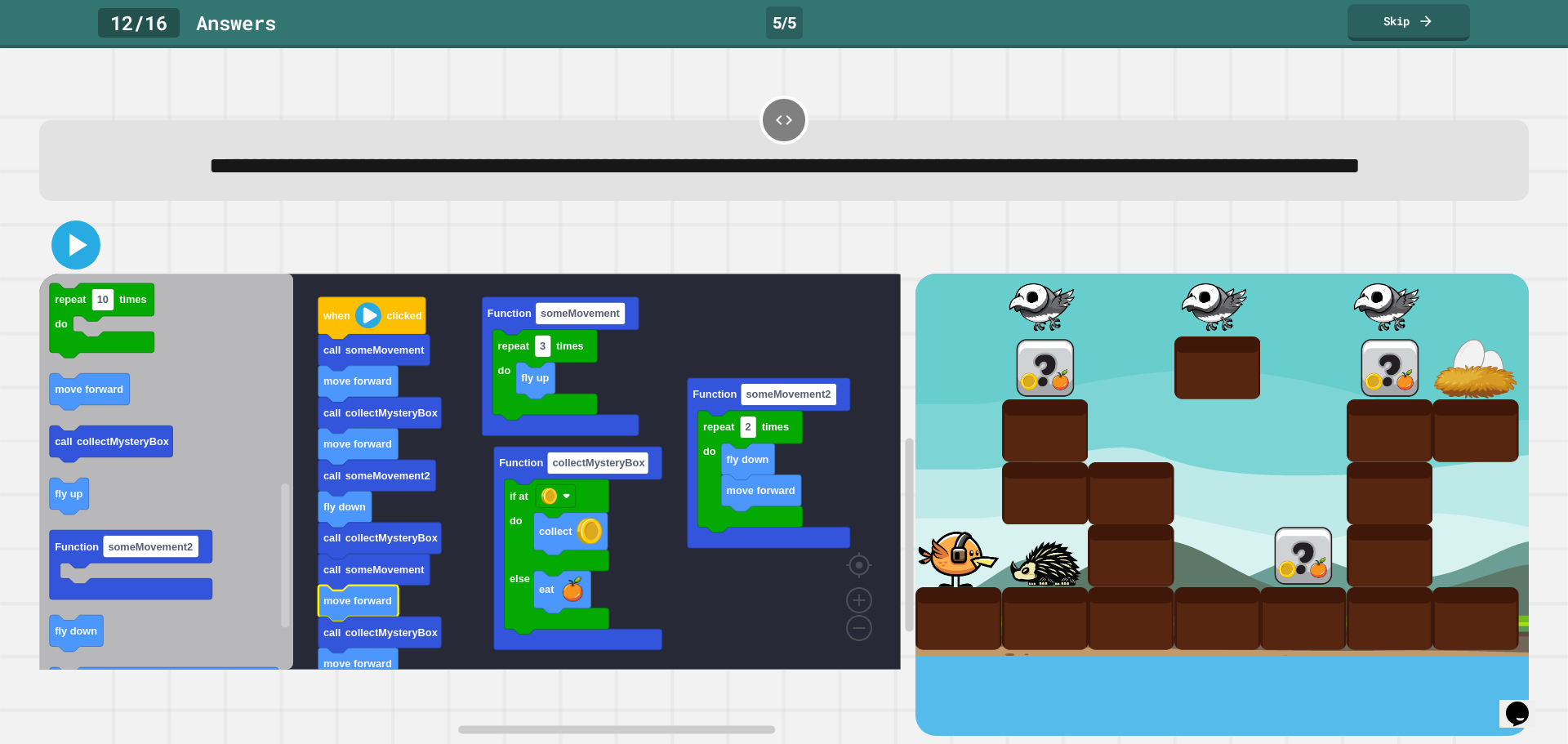
click at [84, 264] on icon at bounding box center [76, 244] width 39 height 39
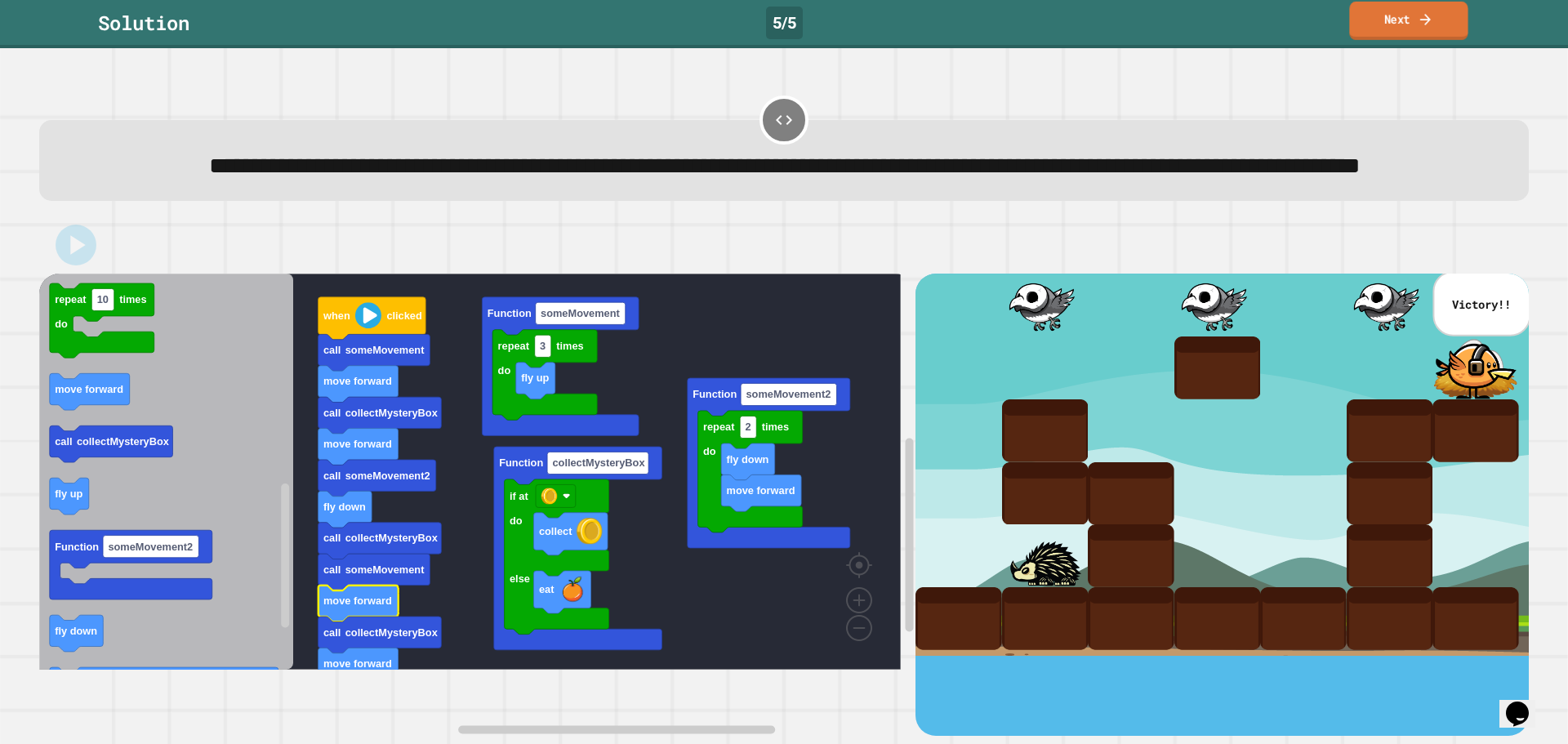
click at [1372, 26] on link "Next" at bounding box center [1408, 21] width 119 height 38
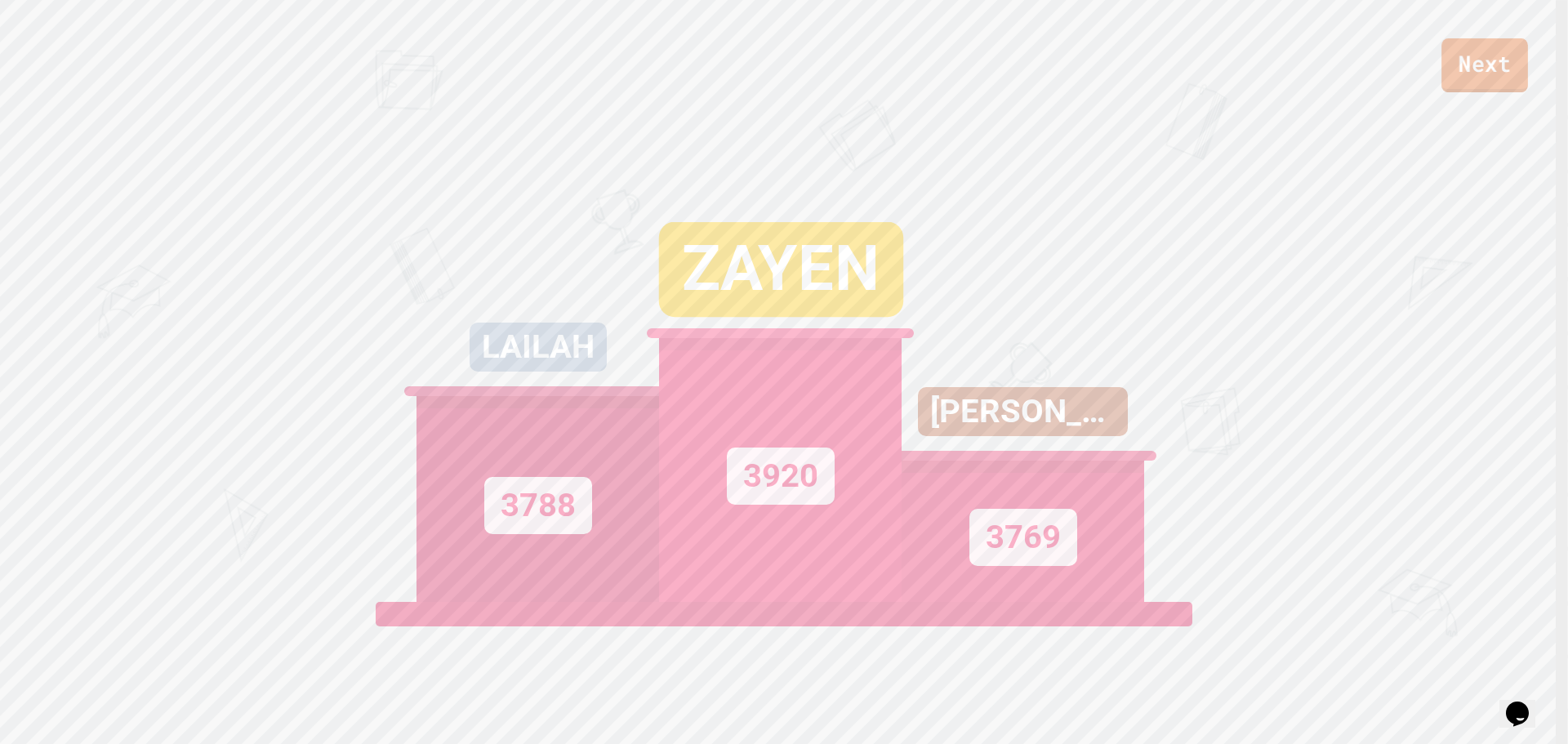
click at [1461, 76] on link "Next" at bounding box center [1484, 65] width 87 height 54
